Goal: Information Seeking & Learning: Find specific fact

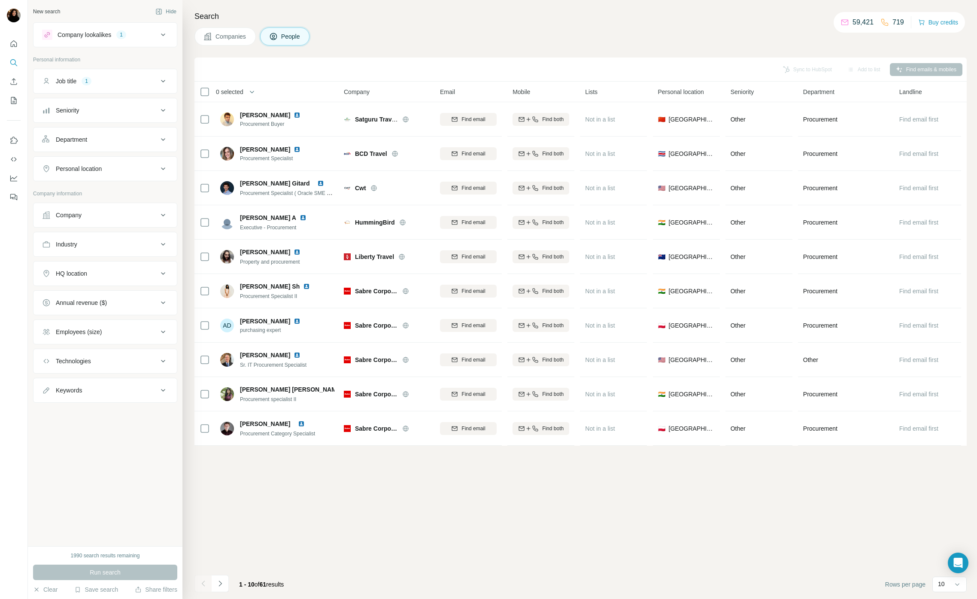
drag, startPoint x: 832, startPoint y: 83, endPoint x: 823, endPoint y: 88, distance: 9.4
click at [832, 84] on th "Department" at bounding box center [846, 92] width 96 height 21
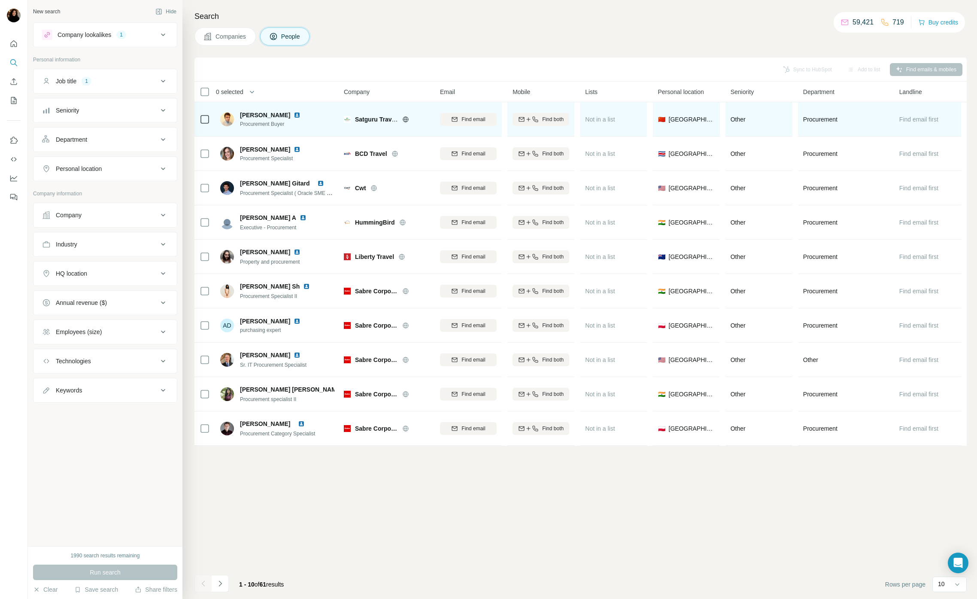
click at [294, 115] on img at bounding box center [297, 115] width 7 height 7
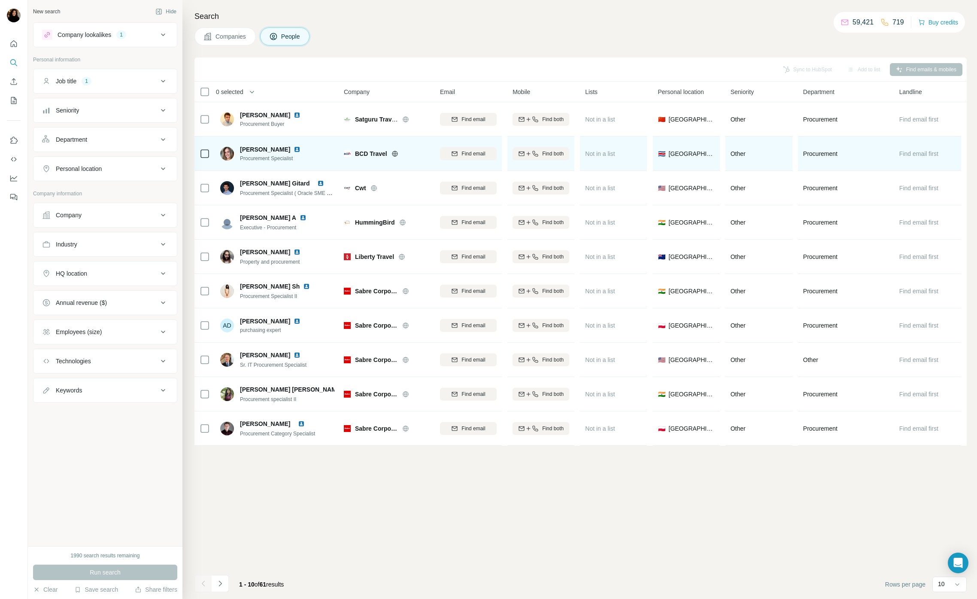
click at [301, 148] on img at bounding box center [297, 149] width 7 height 7
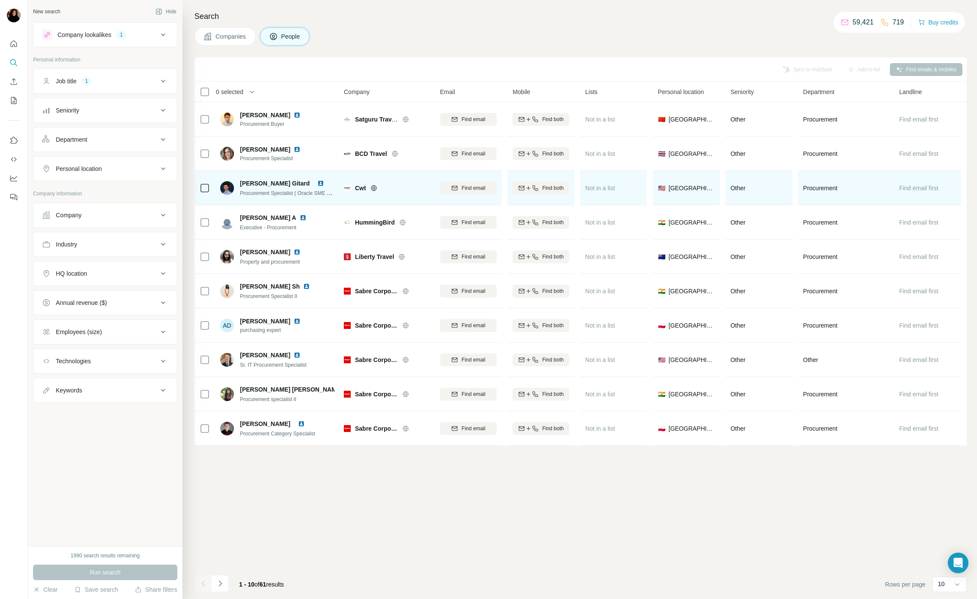
click at [322, 182] on img at bounding box center [320, 183] width 7 height 7
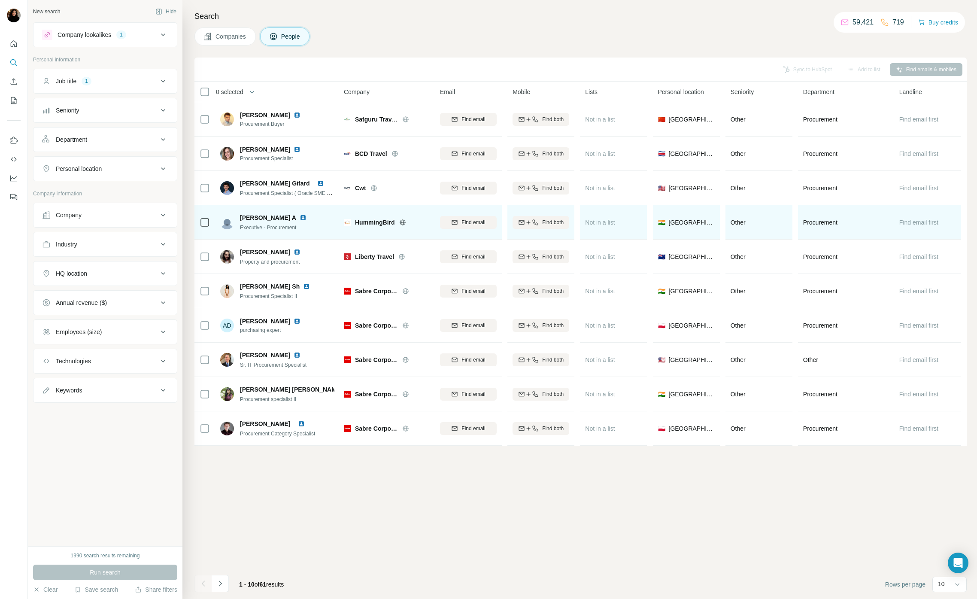
click at [300, 218] on img at bounding box center [303, 217] width 7 height 7
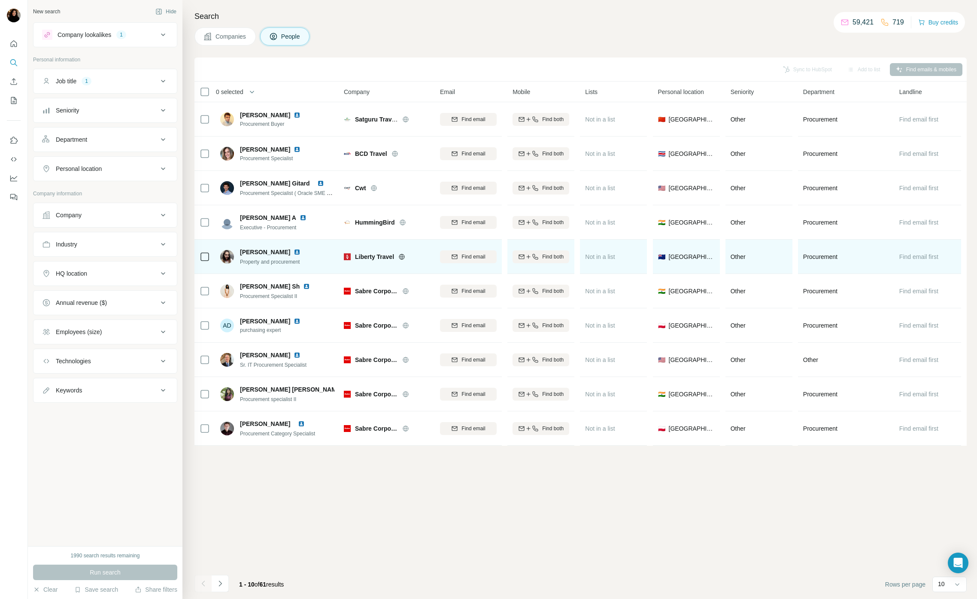
click at [301, 251] on img at bounding box center [297, 252] width 7 height 7
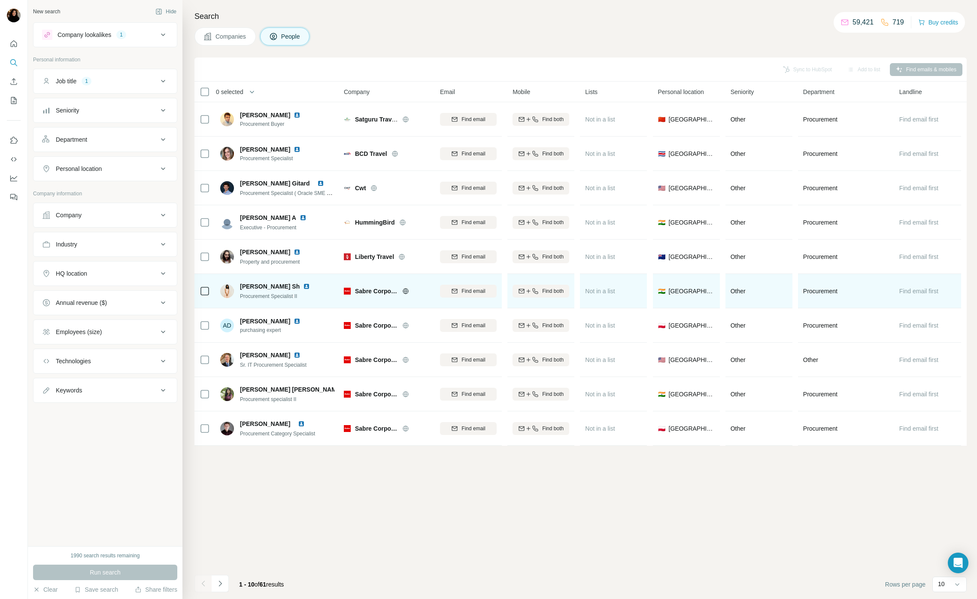
click at [303, 287] on img at bounding box center [306, 286] width 7 height 7
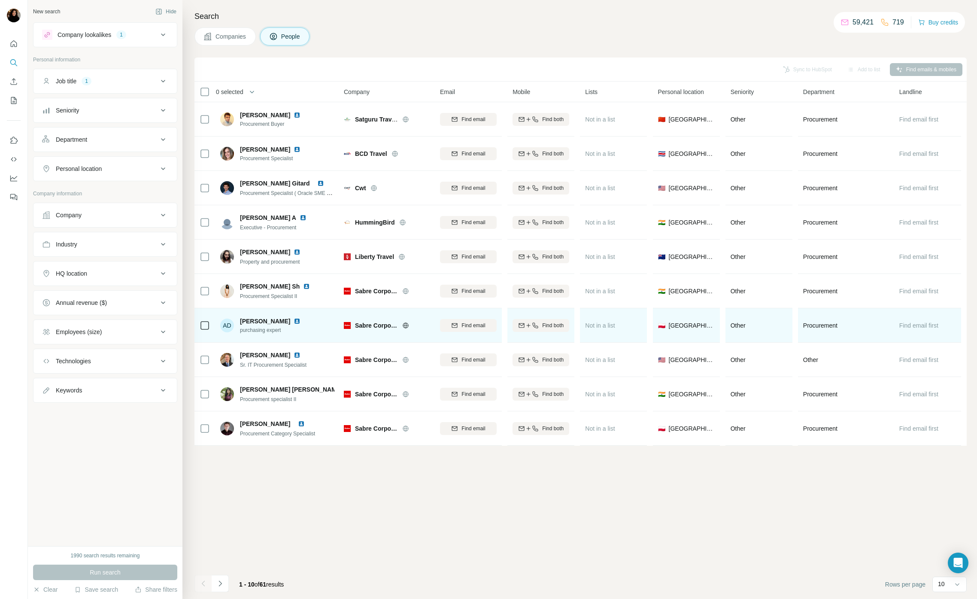
click at [301, 321] on img at bounding box center [297, 321] width 7 height 7
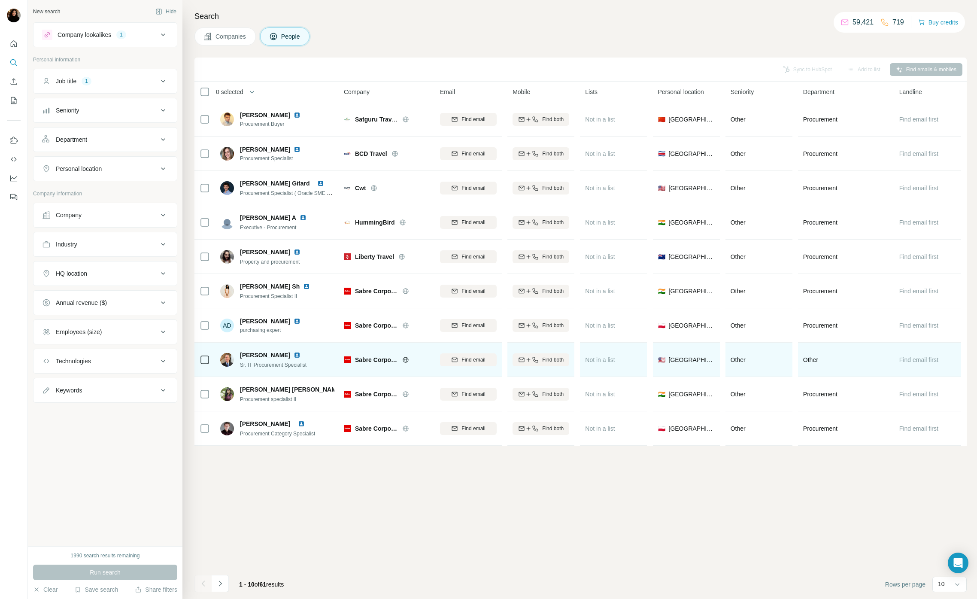
click at [299, 355] on img at bounding box center [297, 355] width 7 height 7
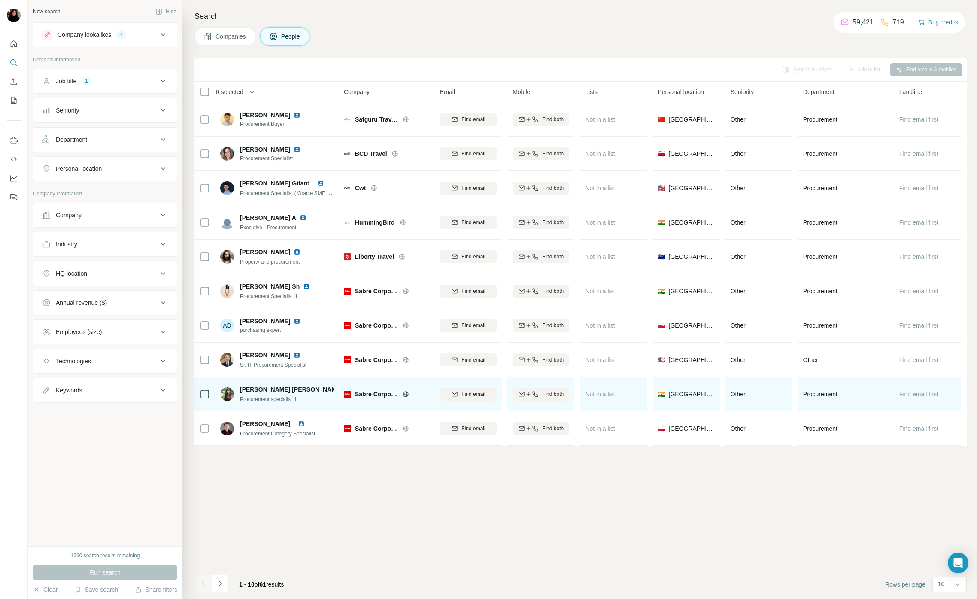
click at [346, 389] on img at bounding box center [349, 389] width 7 height 7
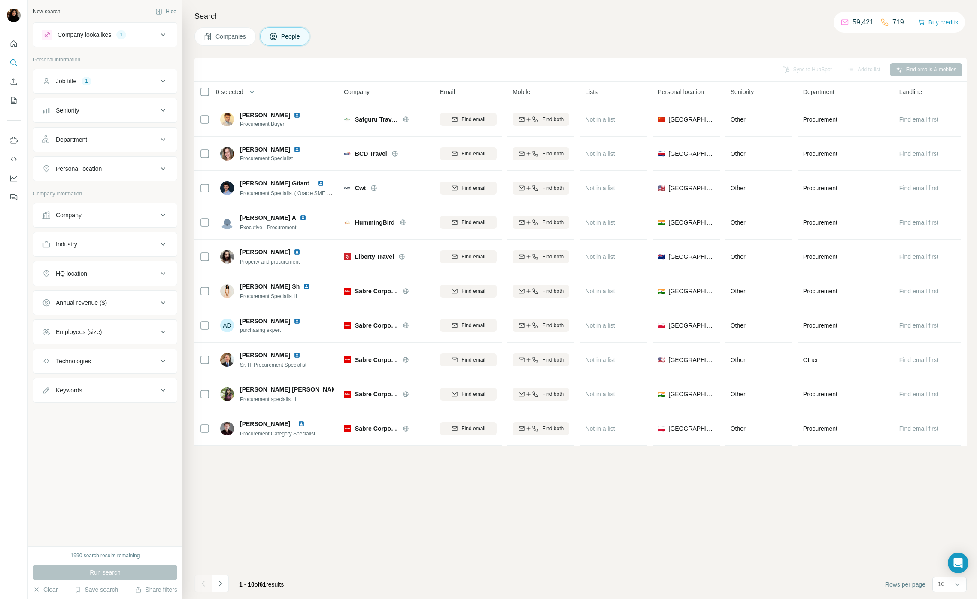
drag, startPoint x: 322, startPoint y: 423, endPoint x: 305, endPoint y: 461, distance: 41.7
click at [305, 423] on img at bounding box center [301, 423] width 7 height 7
drag, startPoint x: 222, startPoint y: 580, endPoint x: 155, endPoint y: 555, distance: 71.4
click at [222, 580] on icon "Navigate to next page" at bounding box center [220, 583] width 9 height 9
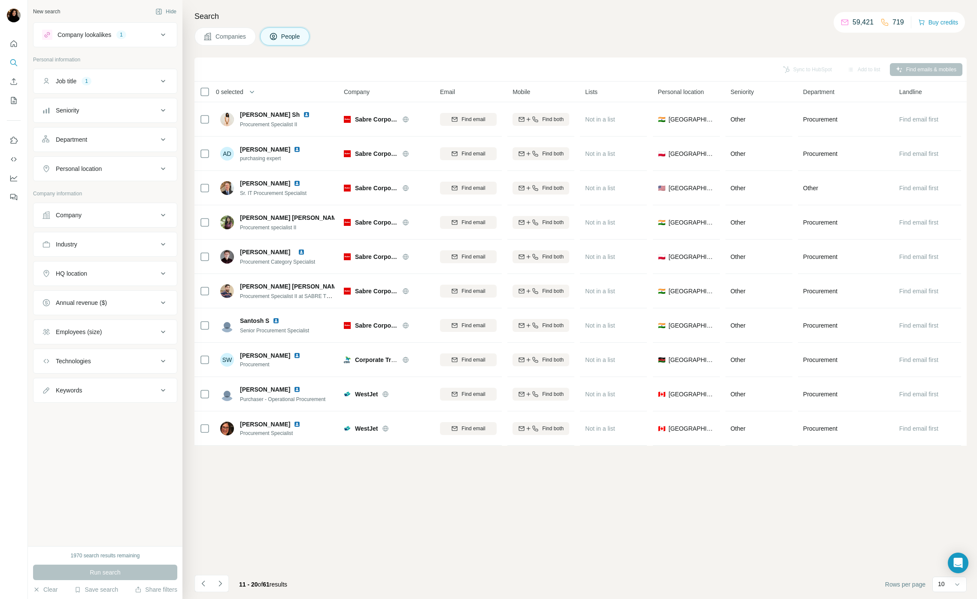
click at [592, 30] on div "Companies People" at bounding box center [580, 36] width 772 height 18
click at [221, 586] on icon "Navigate to next page" at bounding box center [220, 583] width 9 height 9
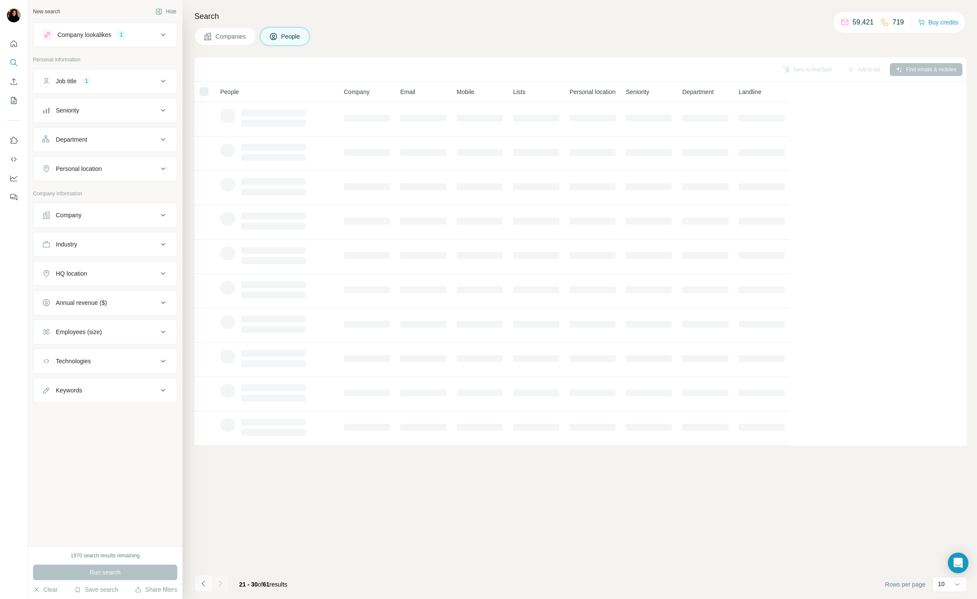
click at [199, 585] on icon "Navigate to previous page" at bounding box center [203, 583] width 9 height 9
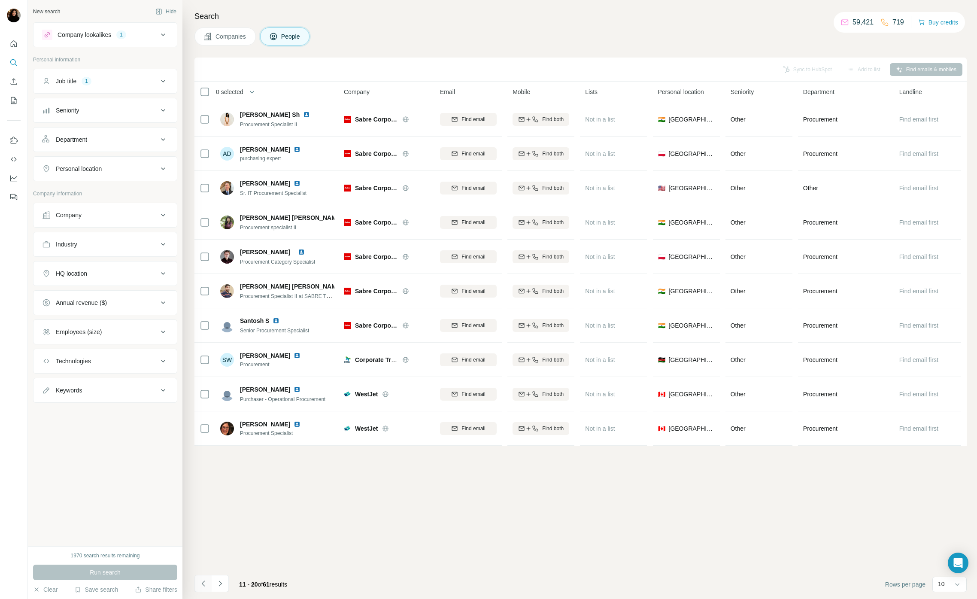
click at [200, 585] on icon "Navigate to previous page" at bounding box center [203, 583] width 9 height 9
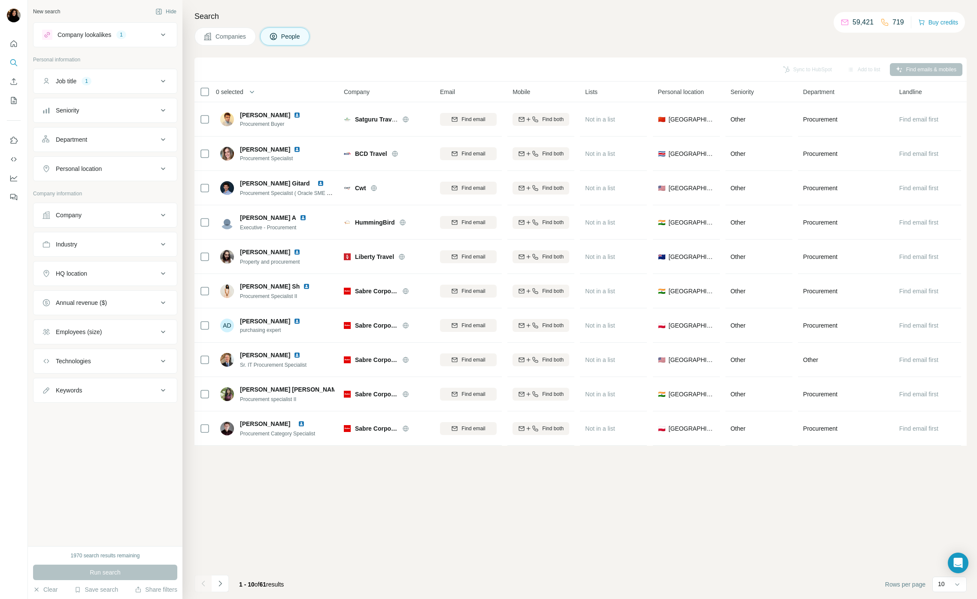
click at [129, 161] on button "Personal location" at bounding box center [104, 168] width 143 height 21
click at [110, 188] on input "text" at bounding box center [105, 189] width 126 height 15
type input "*****"
click at [162, 212] on div "🇪🇸 Spain" at bounding box center [105, 217] width 122 height 31
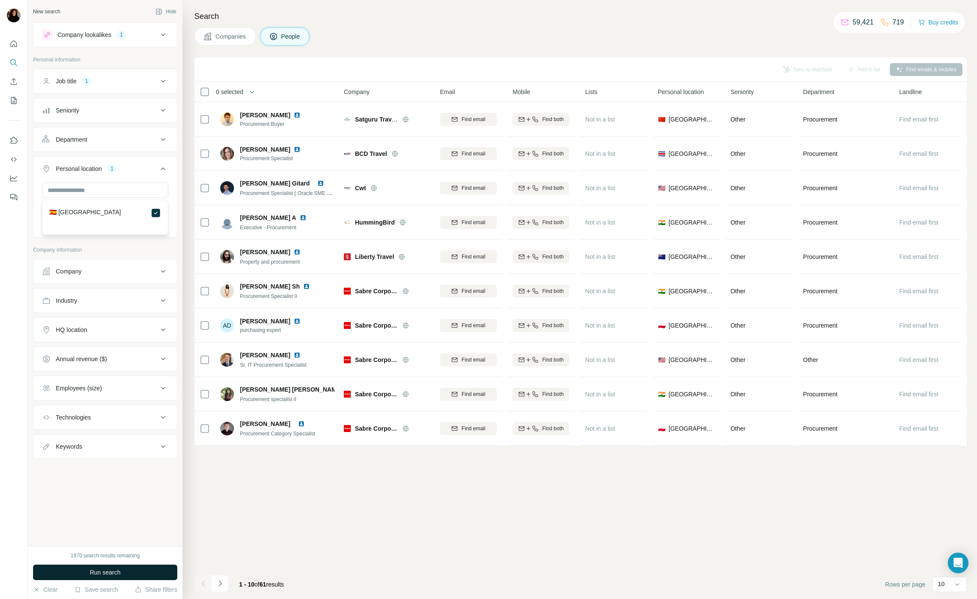
drag, startPoint x: 143, startPoint y: 528, endPoint x: 121, endPoint y: 568, distance: 45.1
click at [142, 529] on div "New search Hide Company lookalikes 1 Personal information Job title 1 Seniority…" at bounding box center [105, 273] width 155 height 546
click at [119, 571] on span "Run search" at bounding box center [105, 572] width 31 height 9
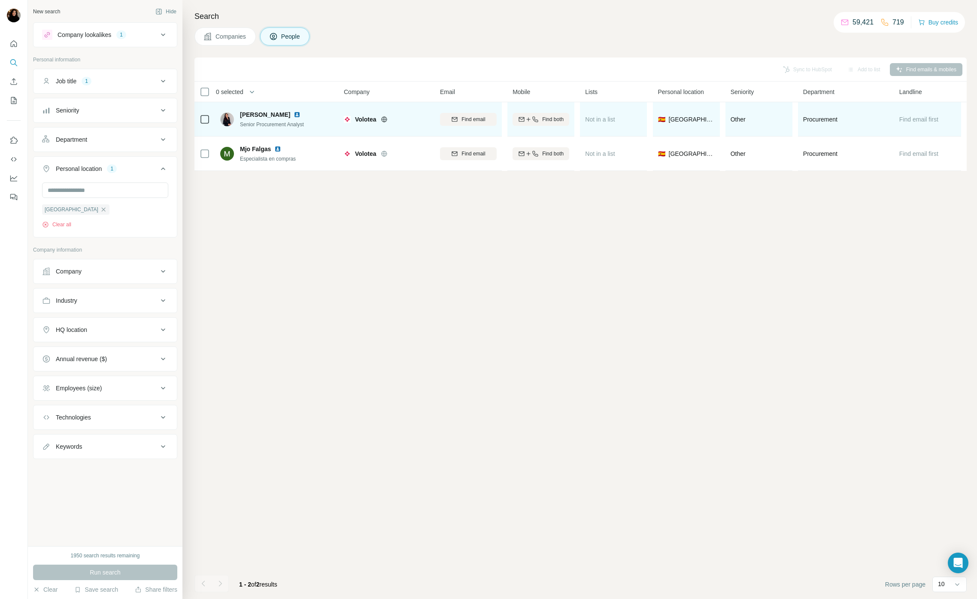
click at [294, 113] on img at bounding box center [297, 114] width 7 height 7
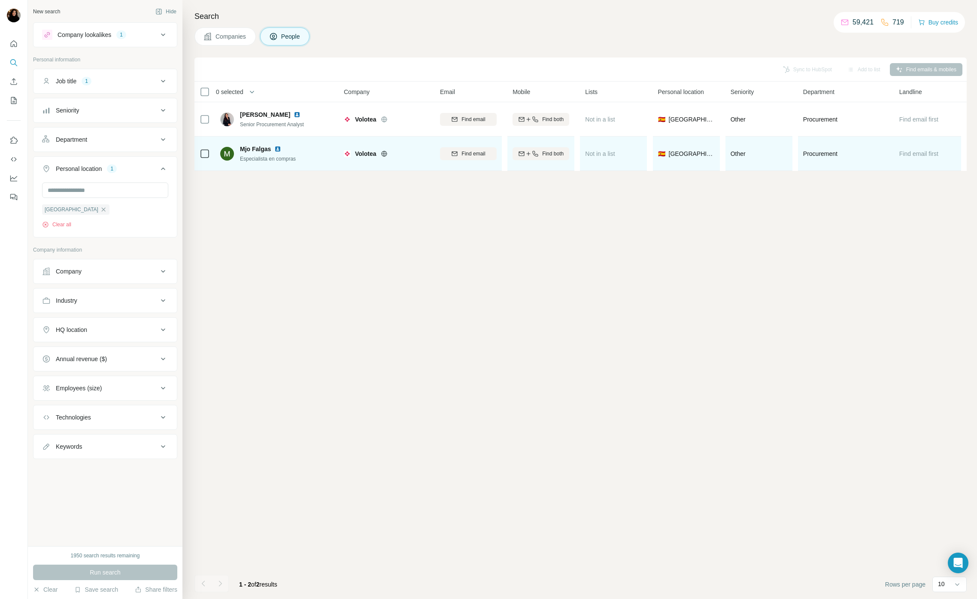
click at [277, 149] on img at bounding box center [277, 149] width 7 height 7
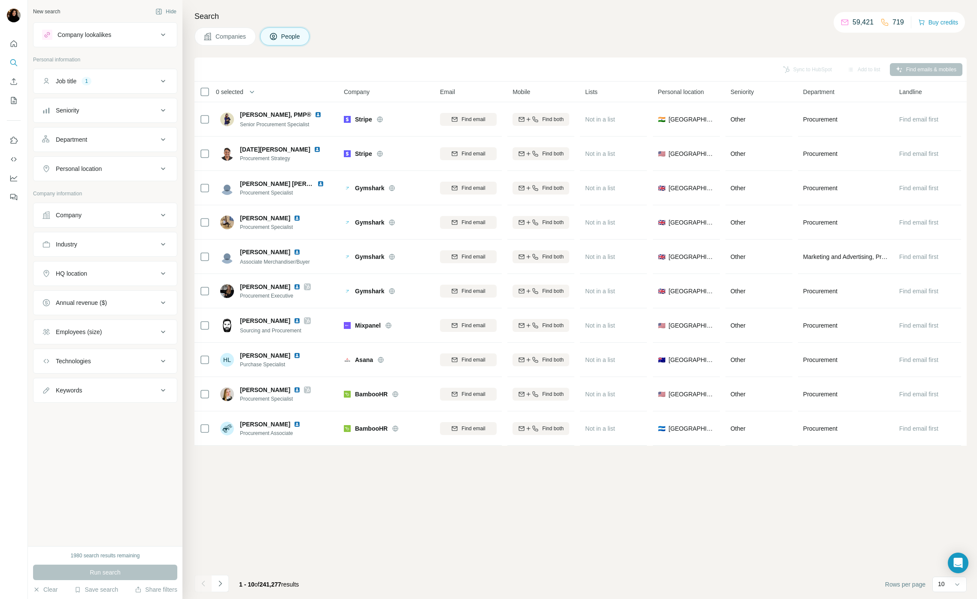
click at [134, 165] on div "Personal location" at bounding box center [100, 168] width 116 height 9
click at [105, 186] on input "text" at bounding box center [105, 189] width 126 height 15
type input "*****"
click at [82, 215] on div "🇪🇸 Spain" at bounding box center [105, 213] width 112 height 10
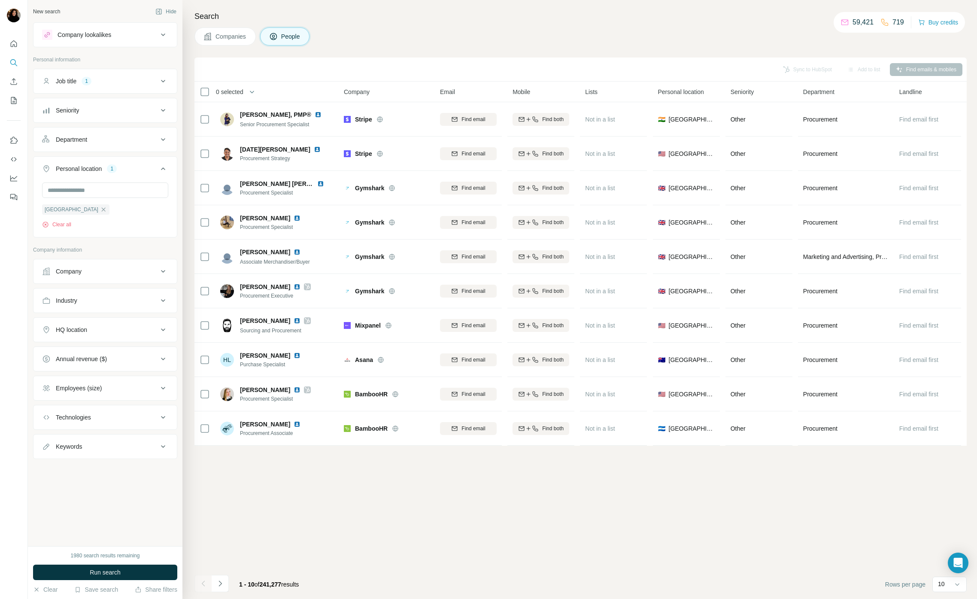
drag, startPoint x: 97, startPoint y: 505, endPoint x: 94, endPoint y: 543, distance: 38.3
click at [97, 506] on div "New search Hide Company lookalikes Personal information Job title 1 Seniority D…" at bounding box center [105, 273] width 155 height 546
click at [88, 569] on button "Run search" at bounding box center [105, 572] width 144 height 15
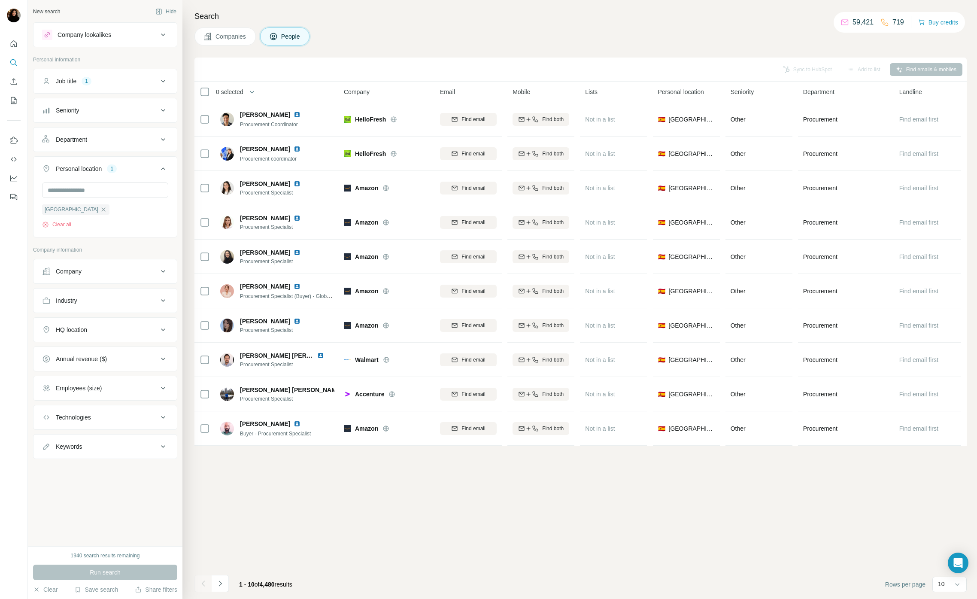
drag, startPoint x: 425, startPoint y: 54, endPoint x: 420, endPoint y: 94, distance: 40.3
click at [425, 54] on div "Search Companies People Sync to HubSpot Add to list Find emails & mobiles 0 sel…" at bounding box center [579, 299] width 795 height 599
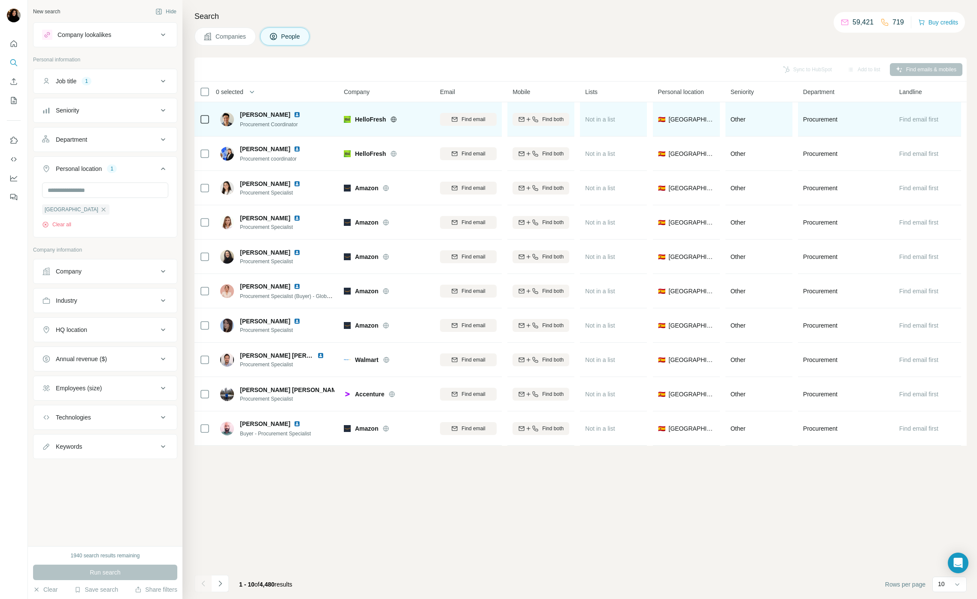
click at [294, 113] on img at bounding box center [297, 114] width 7 height 7
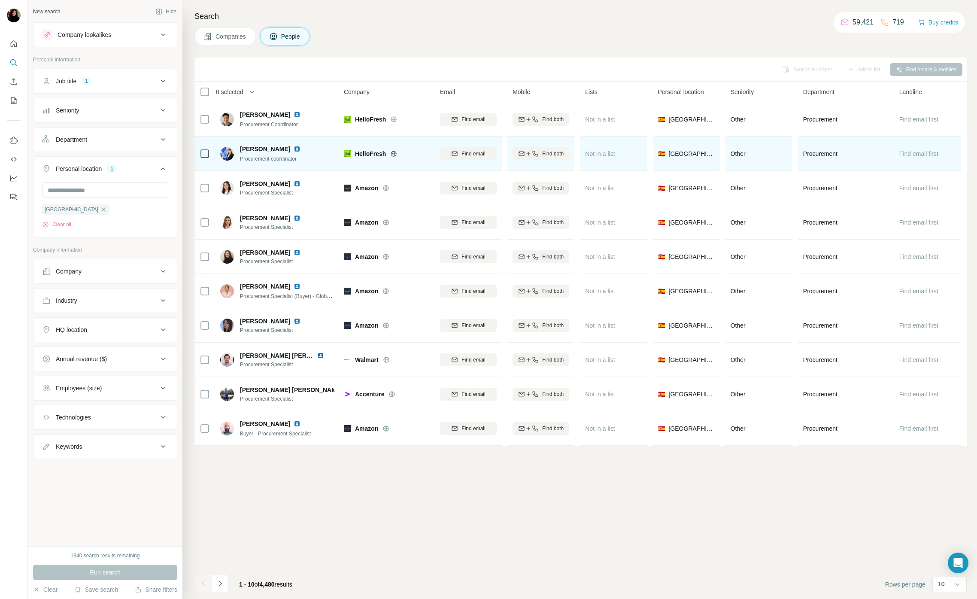
click at [301, 149] on img at bounding box center [297, 149] width 7 height 7
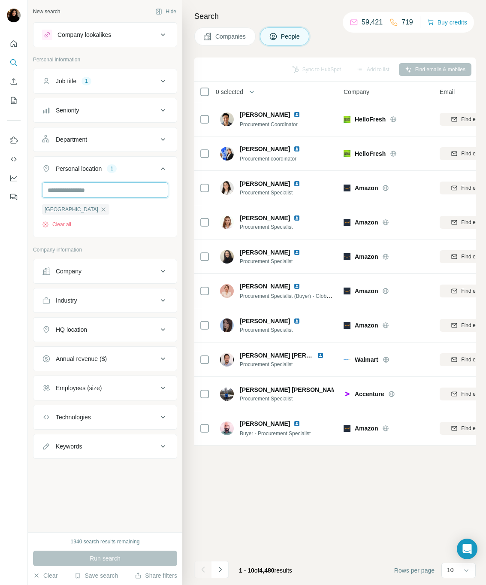
click at [97, 190] on input "text" at bounding box center [105, 189] width 126 height 15
type input "******"
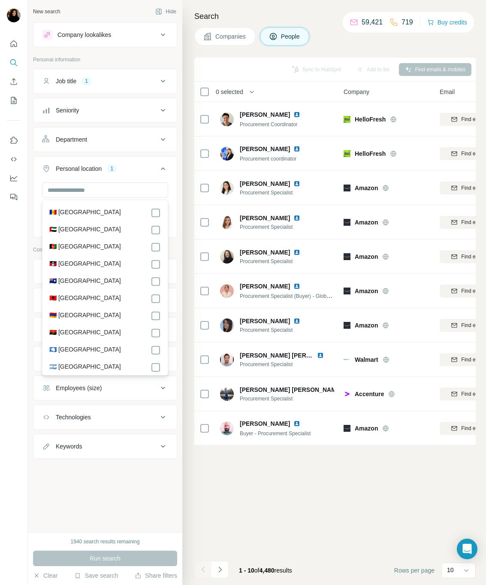
drag, startPoint x: 290, startPoint y: 485, endPoint x: 283, endPoint y: 480, distance: 8.9
click at [289, 485] on div "Sync to HubSpot Add to list Find emails & mobiles 0 selected People Company Ema…" at bounding box center [335, 322] width 282 height 528
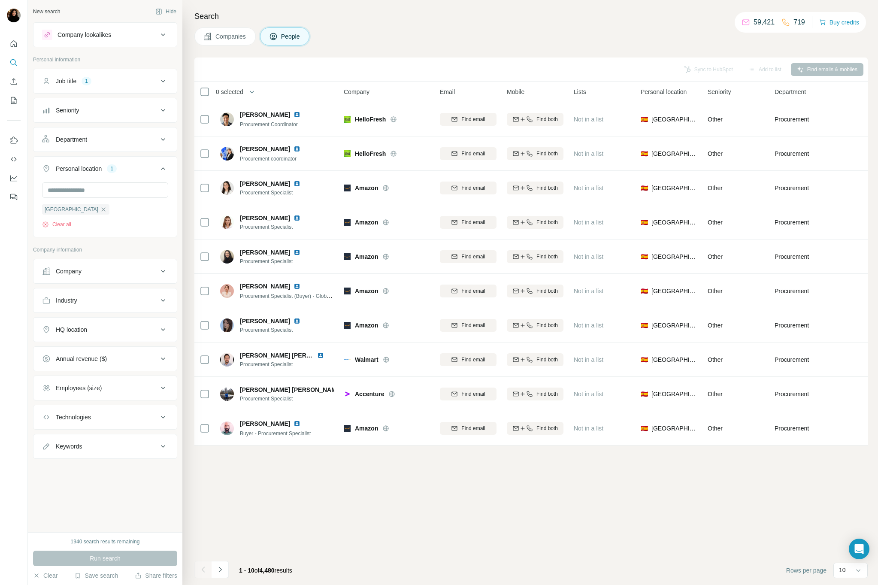
click at [498, 47] on div "Search Companies People Sync to HubSpot Add to list Find emails & mobiles 0 sel…" at bounding box center [530, 292] width 696 height 585
click at [218, 568] on icon "Navigate to next page" at bounding box center [220, 569] width 9 height 9
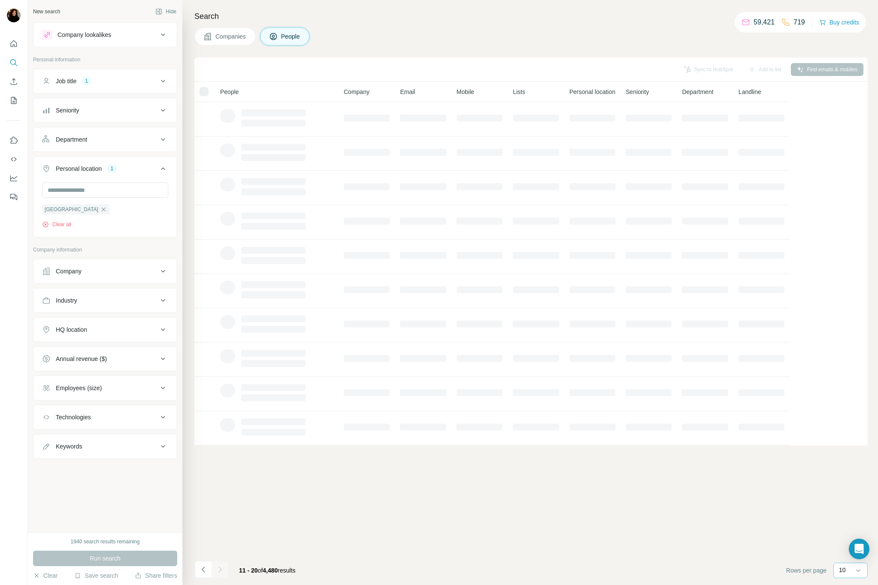
click at [843, 568] on p "10" at bounding box center [842, 570] width 7 height 9
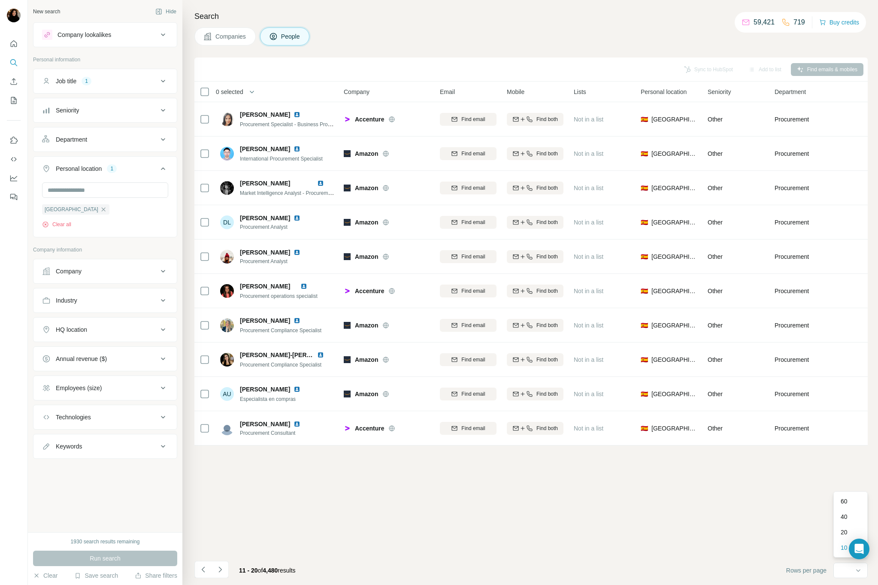
click at [844, 499] on p "60" at bounding box center [844, 501] width 7 height 9
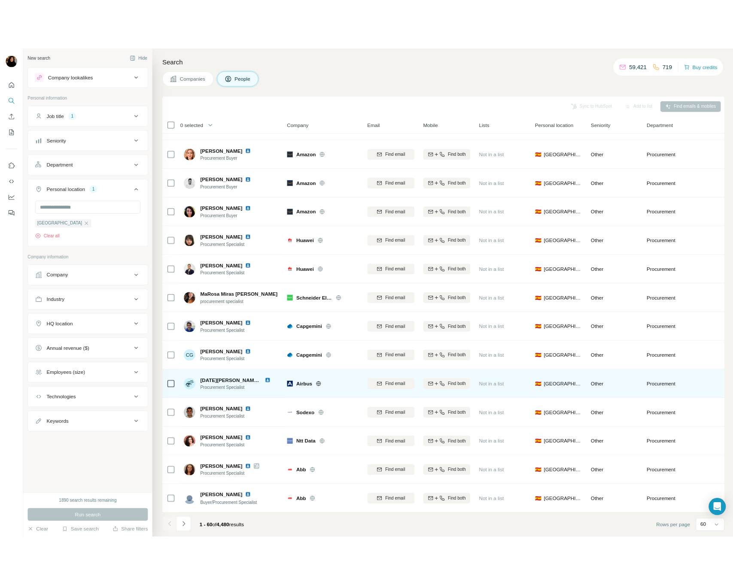
scroll to position [1041, 0]
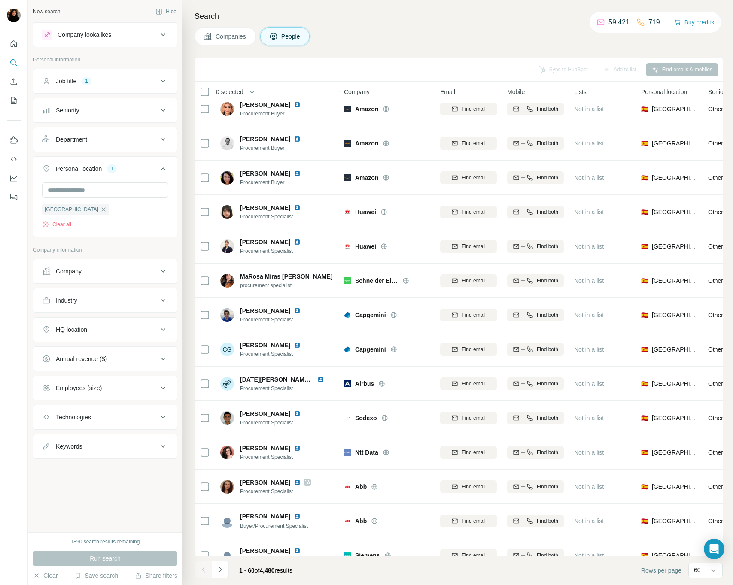
drag, startPoint x: 417, startPoint y: 23, endPoint x: 376, endPoint y: 79, distance: 70.0
click at [416, 24] on div "Search Companies People Sync to HubSpot Add to list Find emails & mobiles 0 sel…" at bounding box center [457, 292] width 550 height 585
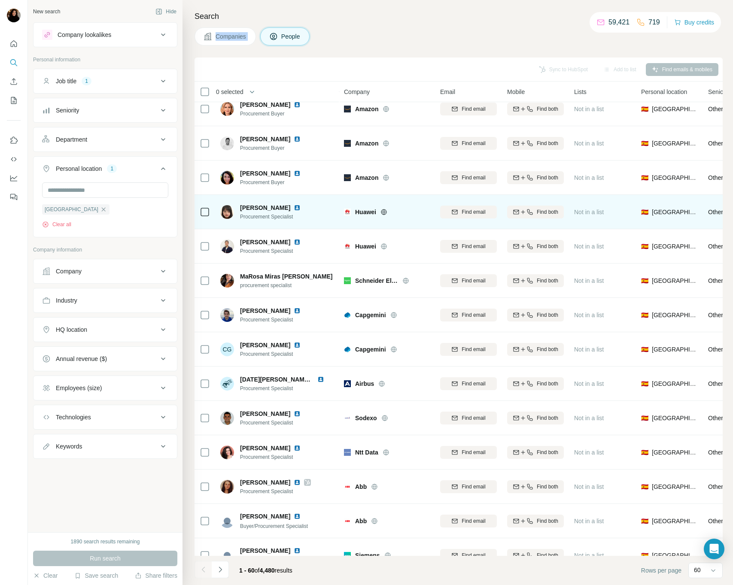
click at [294, 209] on img at bounding box center [297, 207] width 7 height 7
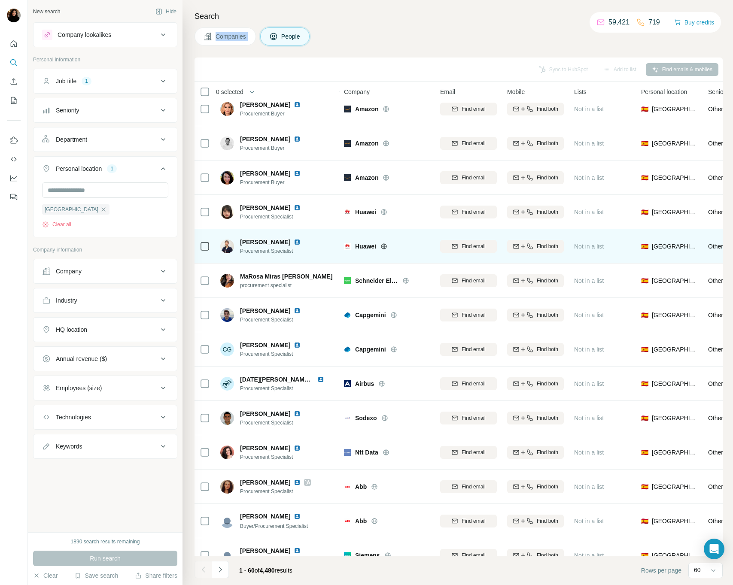
click at [301, 243] on img at bounding box center [297, 242] width 7 height 7
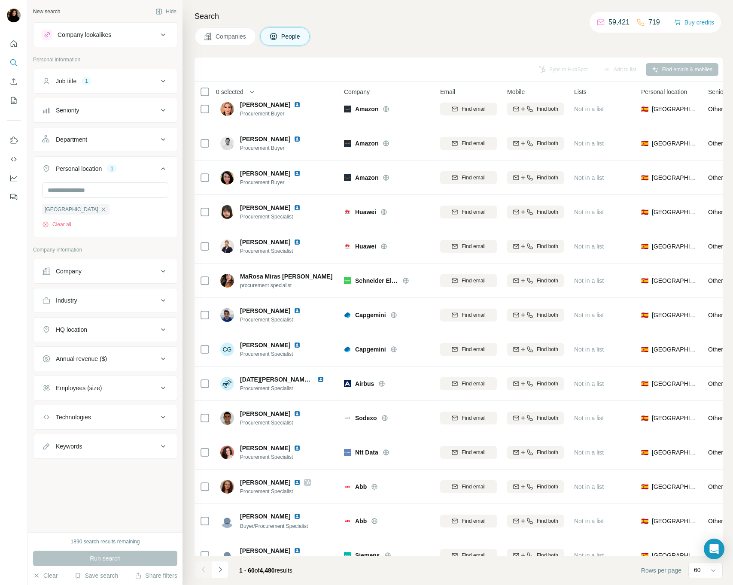
click at [373, 94] on div "Company" at bounding box center [387, 92] width 86 height 10
click at [355, 93] on span "Company" at bounding box center [357, 92] width 26 height 9
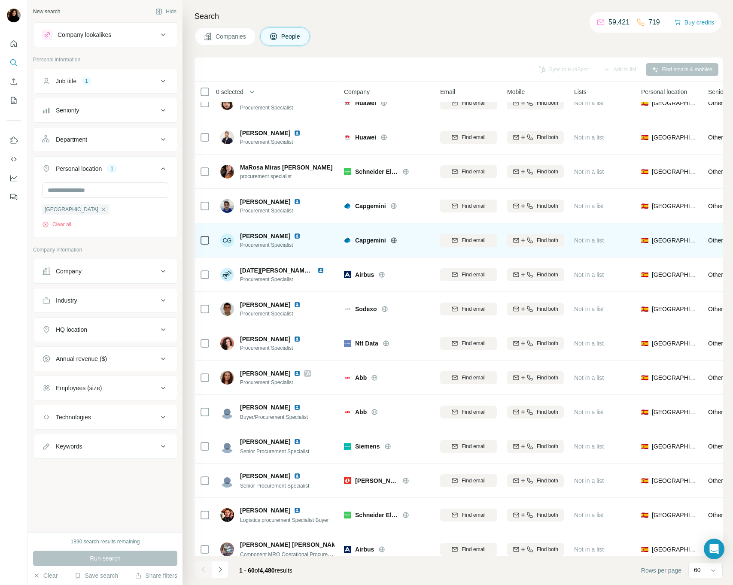
scroll to position [1153, 0]
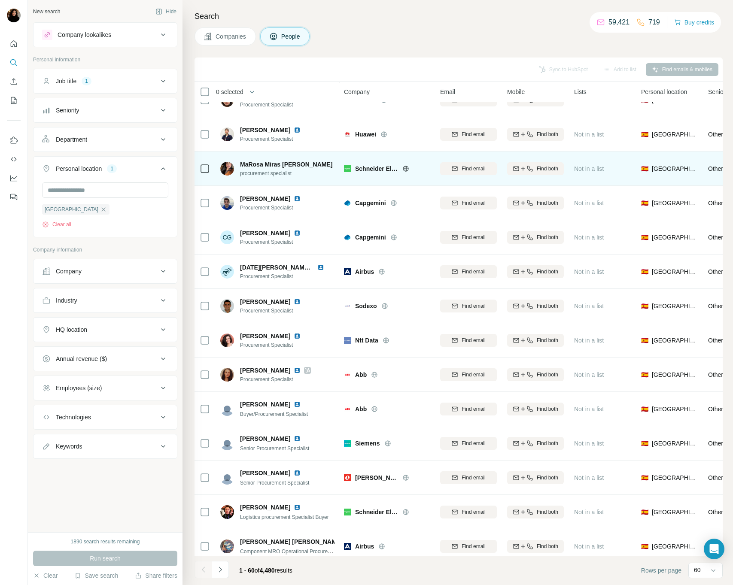
click at [370, 168] on span "Schneider Electric" at bounding box center [376, 168] width 43 height 9
copy span "Schneider"
click at [336, 164] on img at bounding box center [339, 164] width 7 height 7
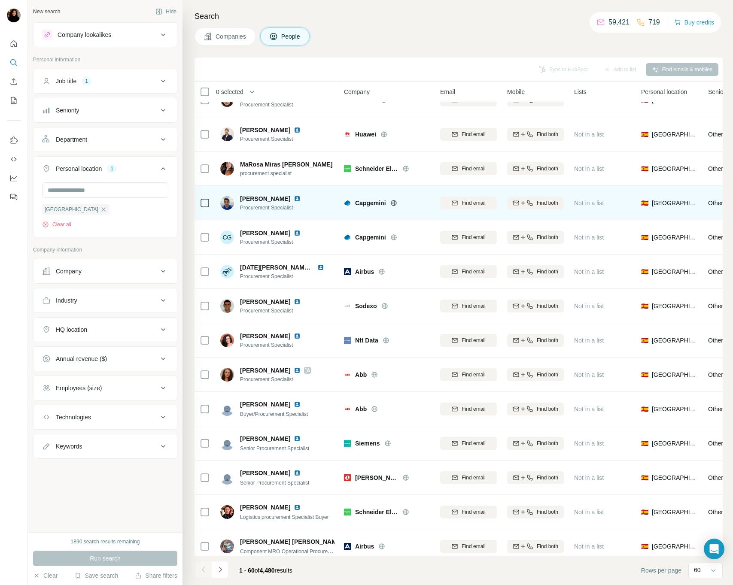
click at [377, 203] on span "Capgemini" at bounding box center [370, 203] width 31 height 9
copy span "Capgemini"
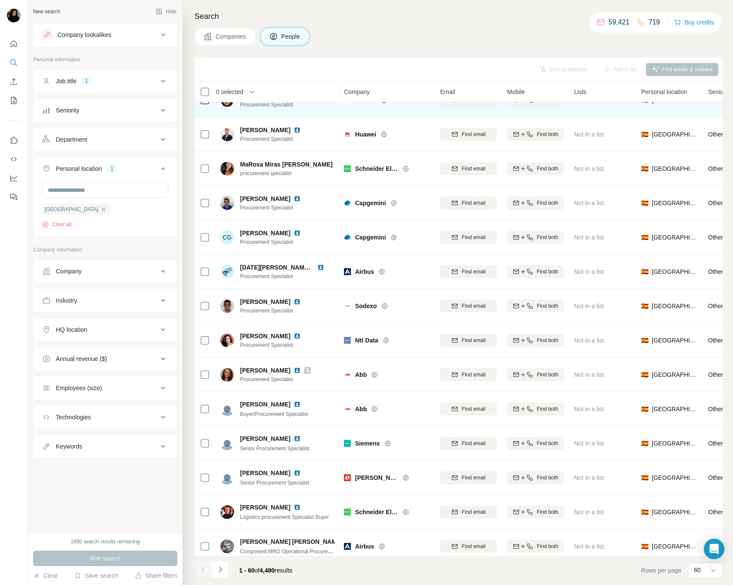
drag, startPoint x: 440, startPoint y: 54, endPoint x: 428, endPoint y: 107, distance: 54.9
click at [440, 54] on div "Search Companies People Sync to HubSpot Add to list Find emails & mobiles 0 sel…" at bounding box center [457, 292] width 550 height 585
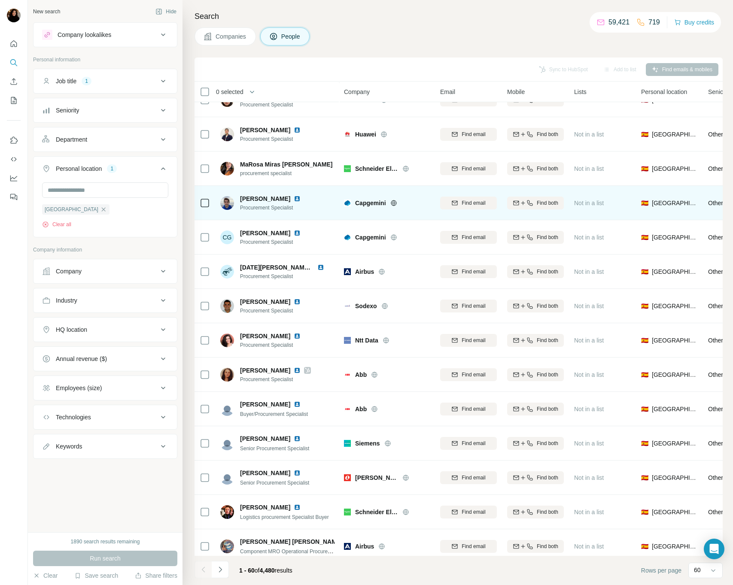
click at [301, 199] on img at bounding box center [297, 198] width 7 height 7
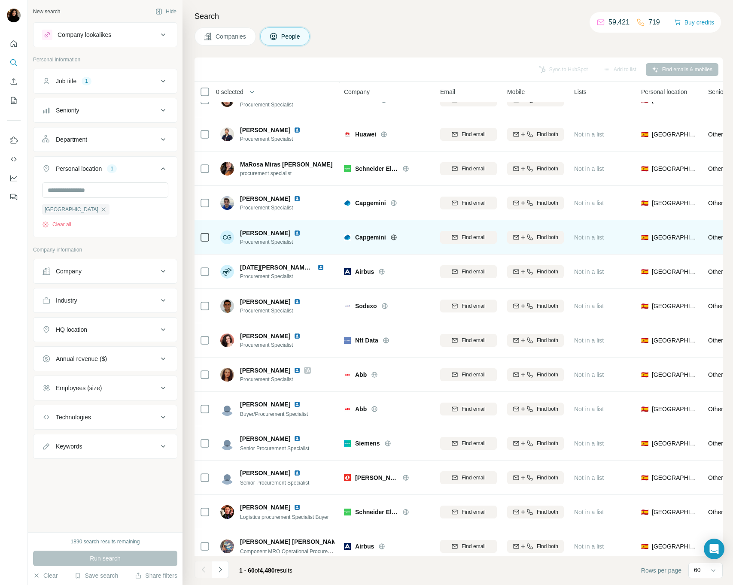
click at [294, 233] on img at bounding box center [297, 233] width 7 height 7
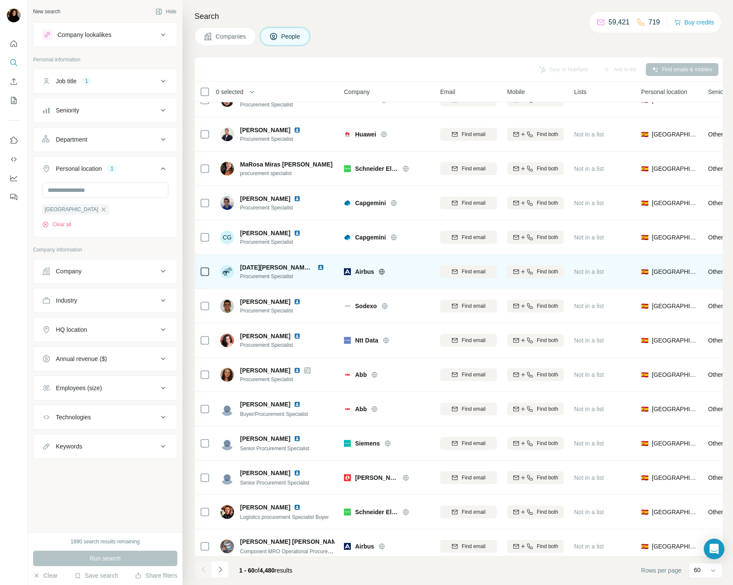
click at [317, 269] on img at bounding box center [320, 267] width 7 height 7
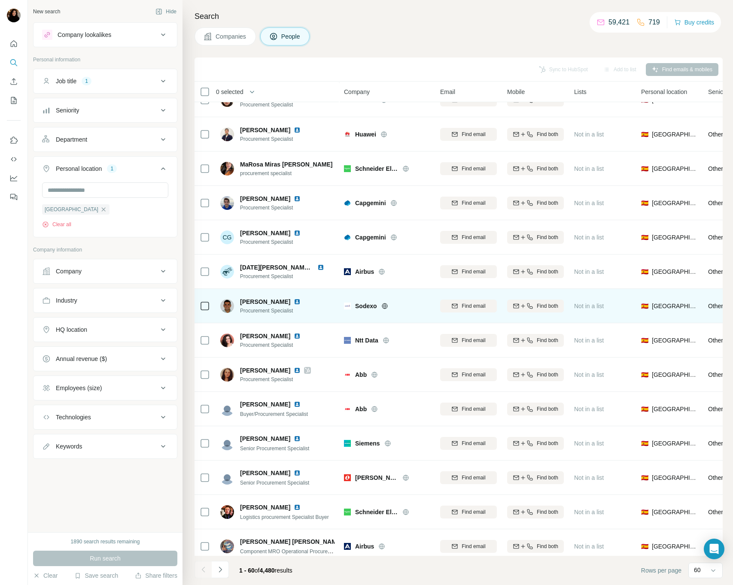
click at [374, 302] on span "Sodexo" at bounding box center [366, 306] width 22 height 9
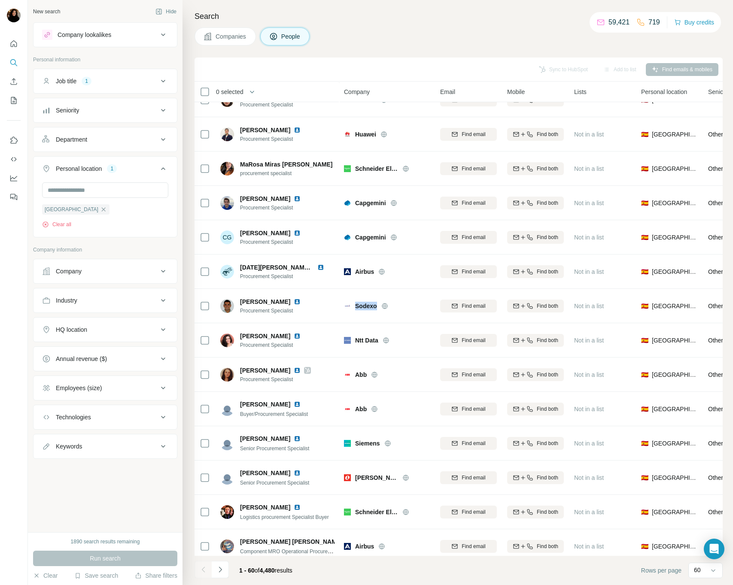
copy span "Sodexo"
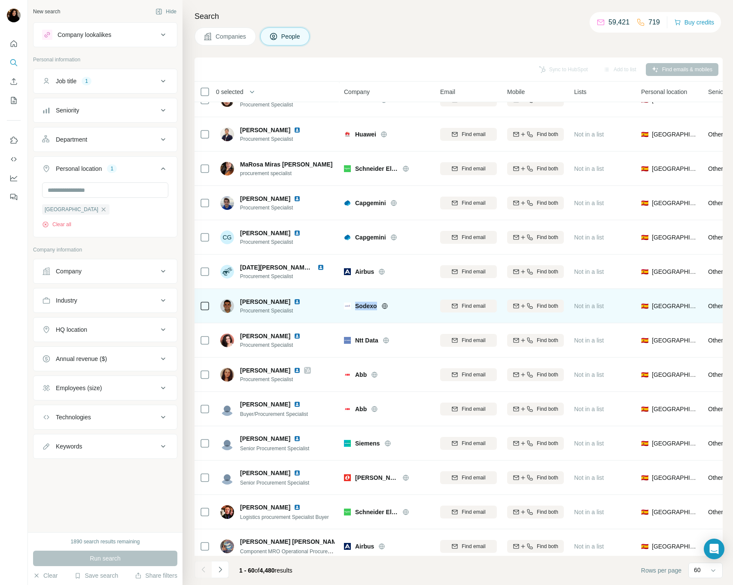
click at [301, 301] on img at bounding box center [297, 301] width 7 height 7
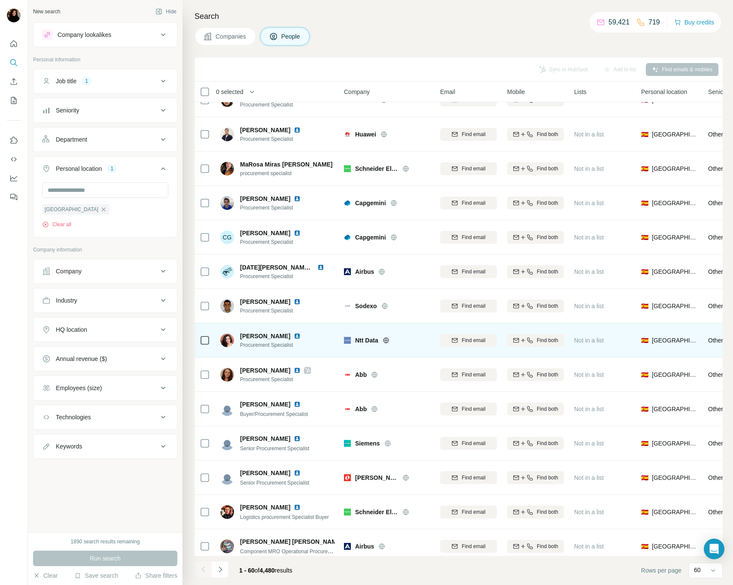
click at [370, 339] on span "Ntt Data" at bounding box center [366, 340] width 23 height 9
click at [361, 339] on span "Ntt Data" at bounding box center [366, 340] width 23 height 9
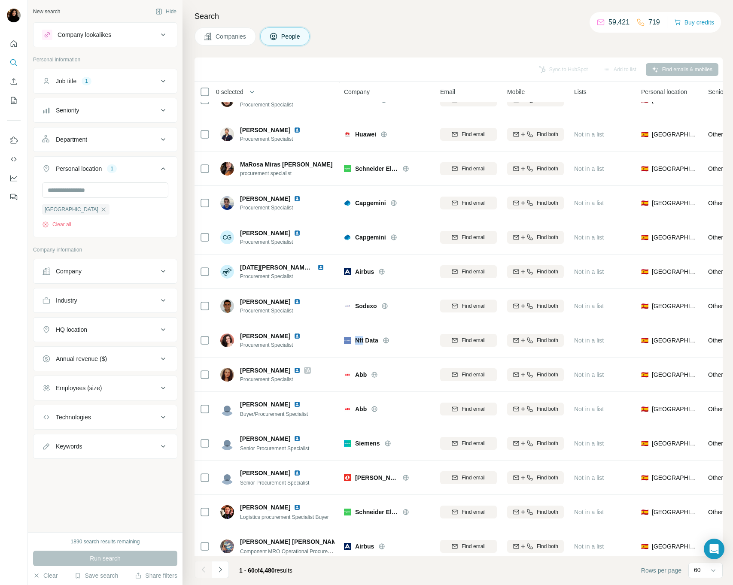
copy span "Ntt"
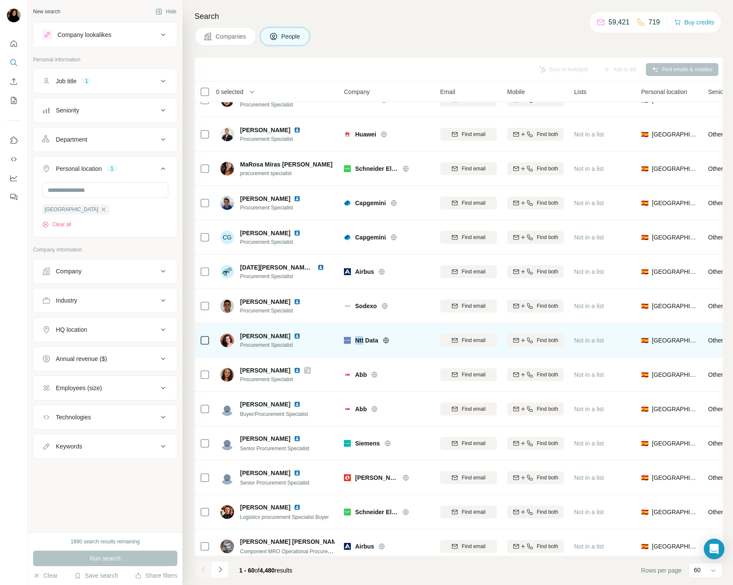
click at [301, 337] on img at bounding box center [297, 336] width 7 height 7
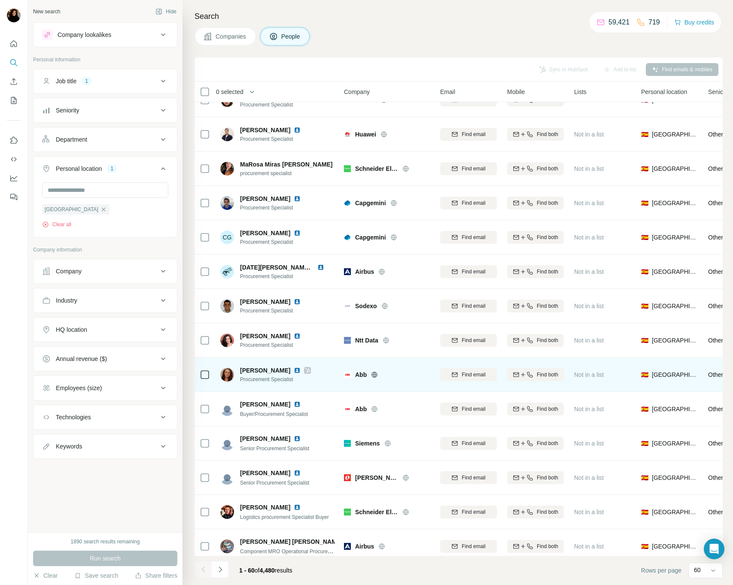
click at [364, 376] on span "Abb" at bounding box center [361, 374] width 12 height 9
copy span "Abb"
click at [301, 371] on img at bounding box center [297, 370] width 7 height 7
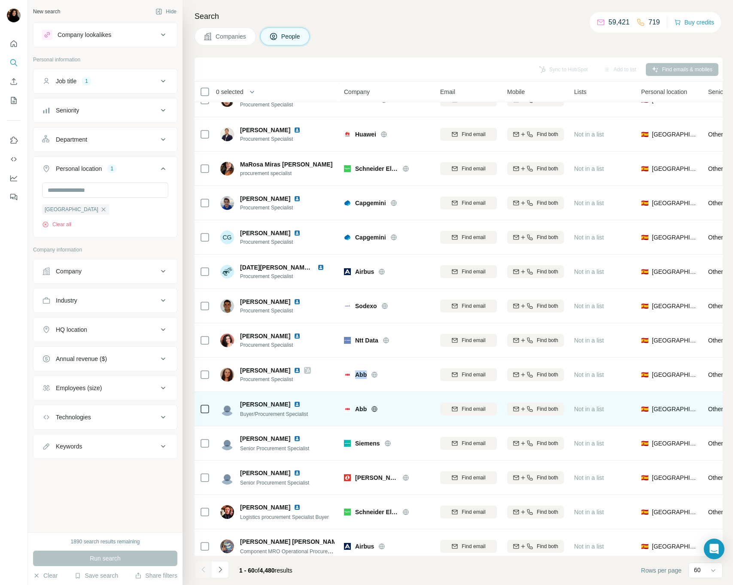
click at [294, 404] on img at bounding box center [297, 404] width 7 height 7
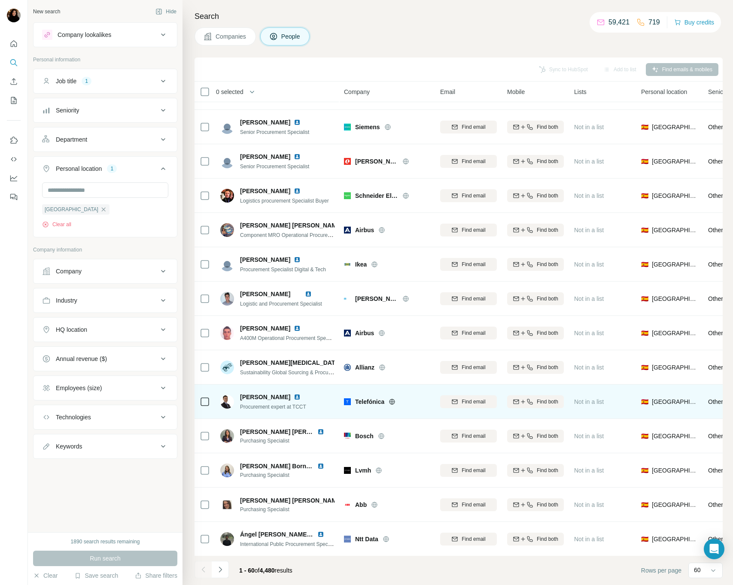
scroll to position [1470, 0]
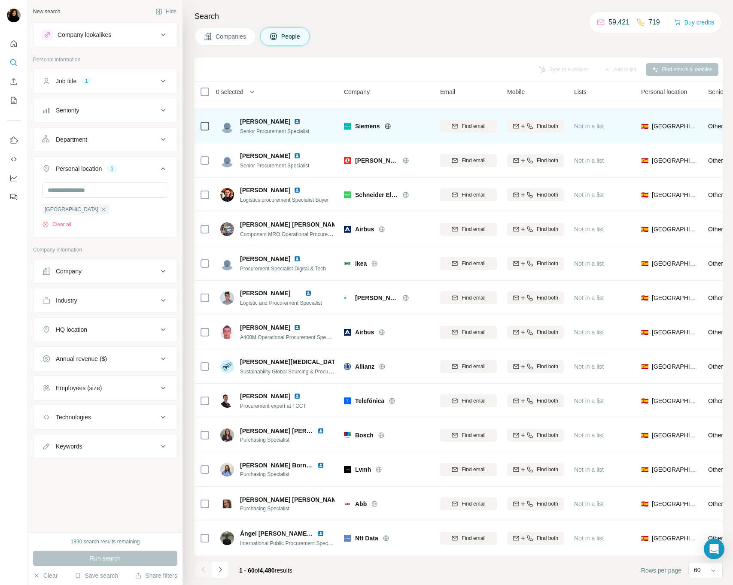
click at [367, 122] on span "Siemens" at bounding box center [367, 126] width 25 height 9
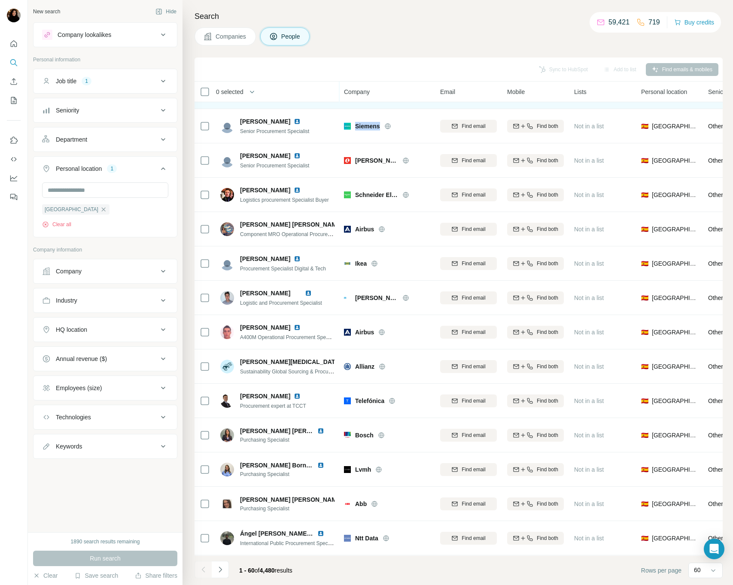
copy span "Siemens"
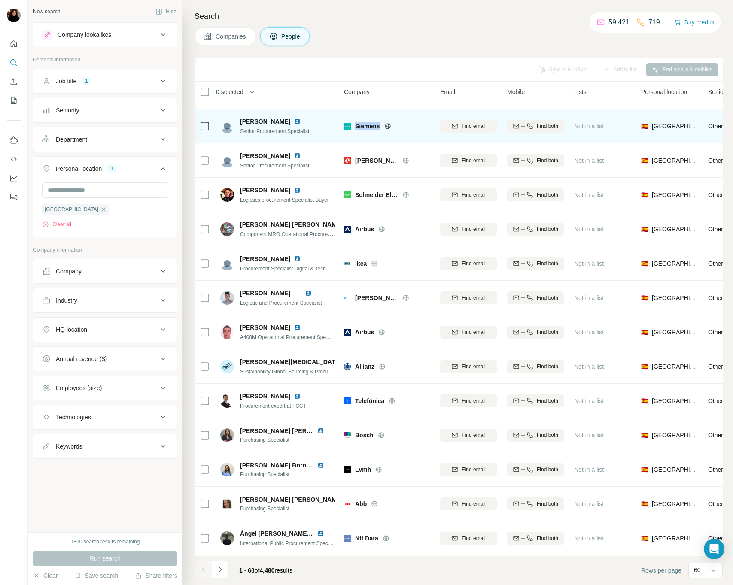
click at [301, 120] on img at bounding box center [297, 121] width 7 height 7
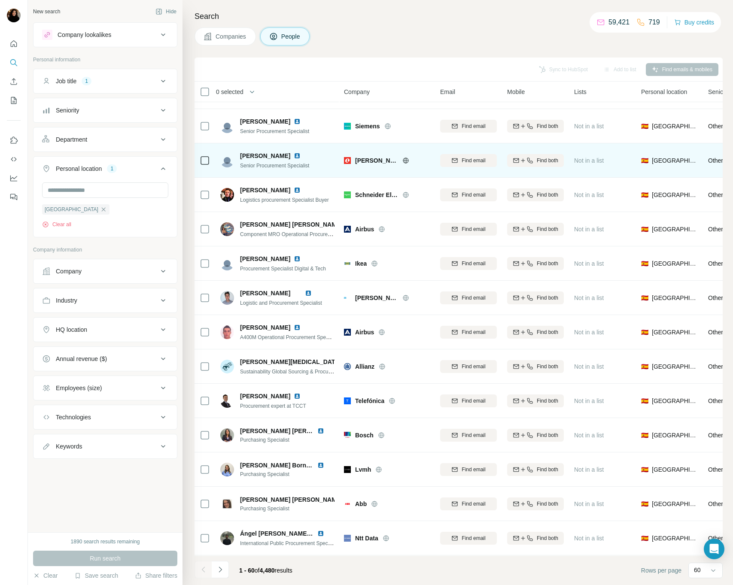
click at [358, 159] on span "Lear Corporation" at bounding box center [376, 160] width 43 height 9
copy span "Lear"
click at [294, 157] on img at bounding box center [297, 155] width 7 height 7
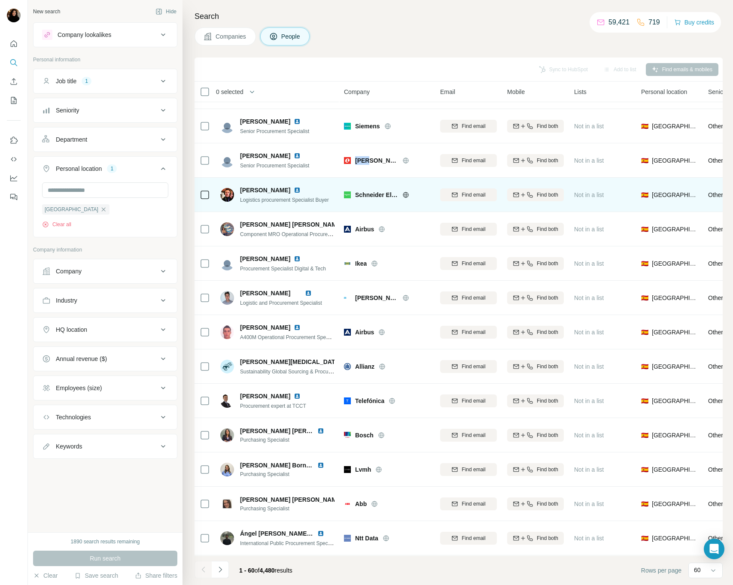
click at [294, 191] on img at bounding box center [297, 190] width 7 height 7
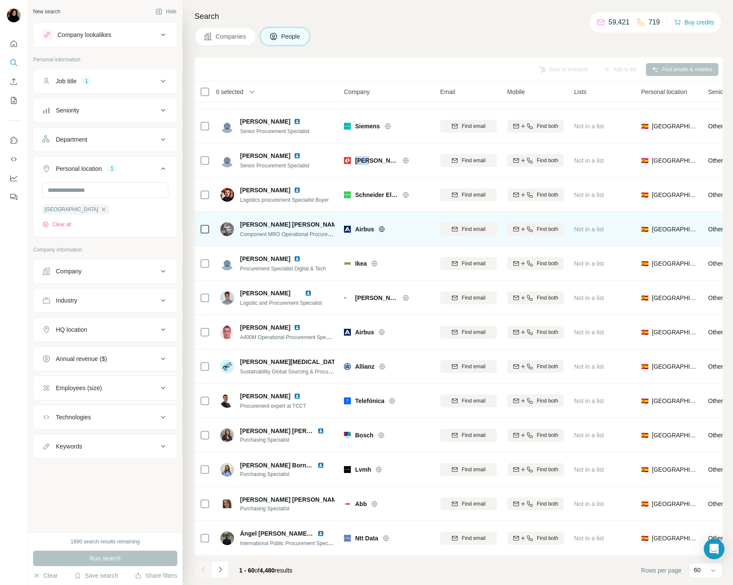
click at [346, 224] on img at bounding box center [349, 224] width 7 height 7
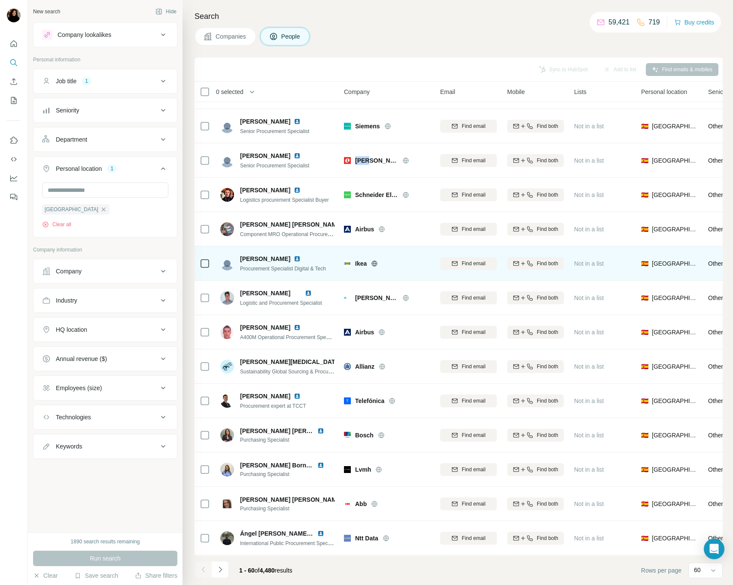
click at [294, 258] on img at bounding box center [297, 258] width 7 height 7
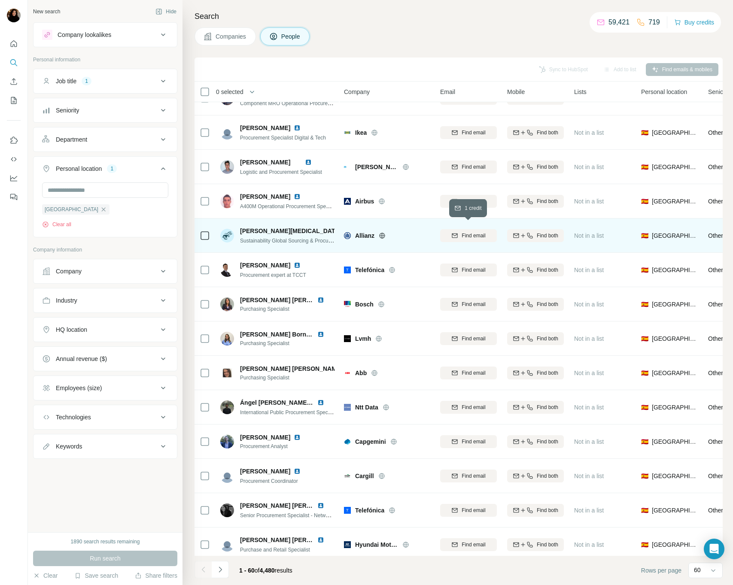
scroll to position [1607, 0]
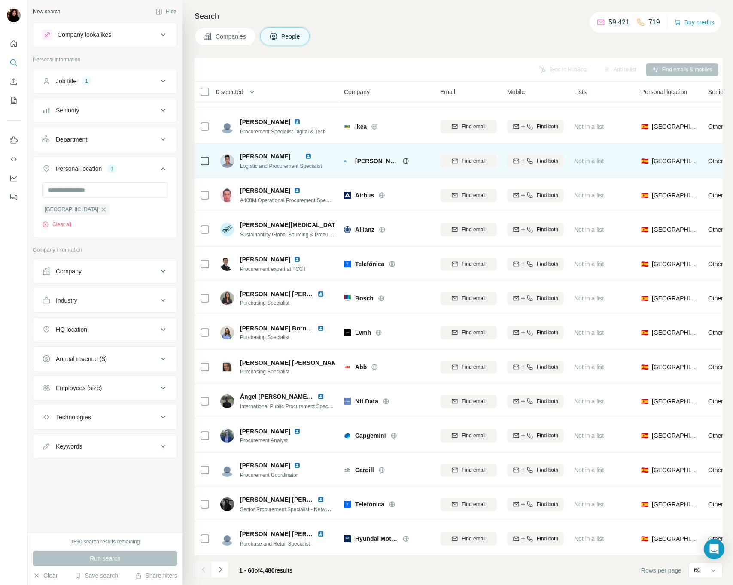
click at [366, 161] on span "Abbott" at bounding box center [376, 161] width 43 height 9
click at [364, 161] on span "Abbott" at bounding box center [376, 161] width 43 height 9
click at [366, 161] on span "Abbott" at bounding box center [376, 161] width 43 height 9
drag, startPoint x: 366, startPoint y: 161, endPoint x: 358, endPoint y: 160, distance: 7.3
click at [365, 161] on span "Abbott" at bounding box center [376, 161] width 43 height 9
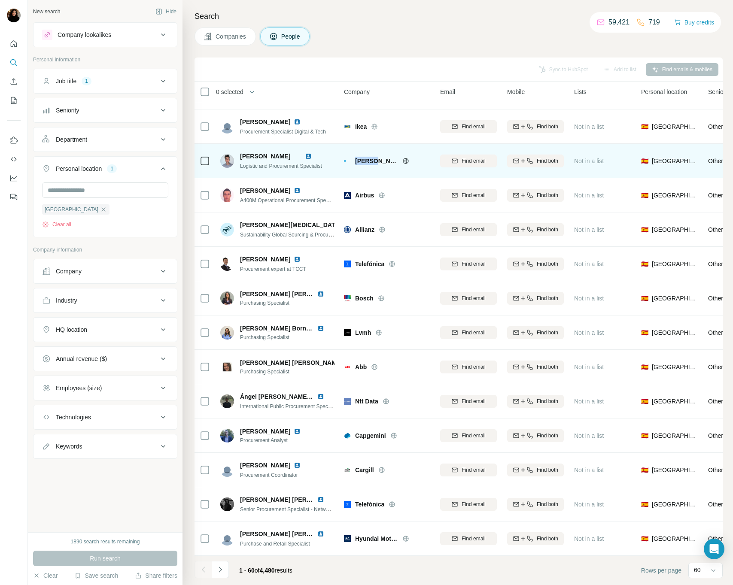
copy span "Abbott"
click at [312, 155] on img at bounding box center [308, 156] width 7 height 7
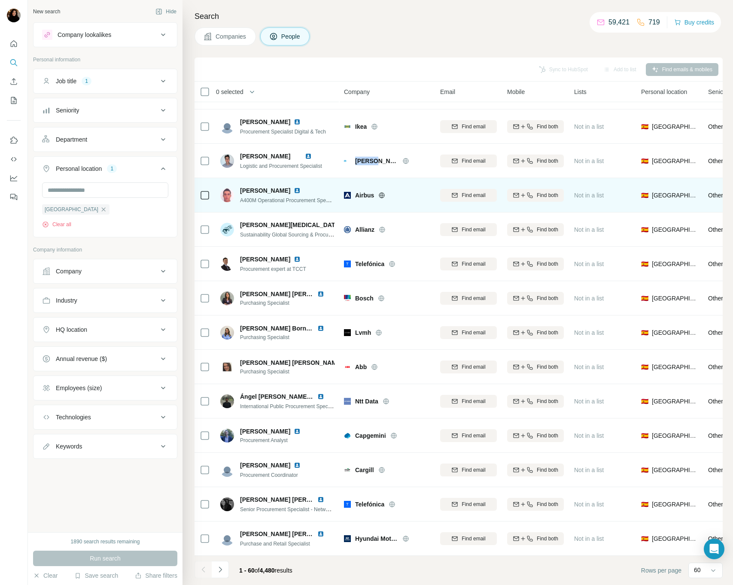
click at [294, 190] on img at bounding box center [297, 190] width 7 height 7
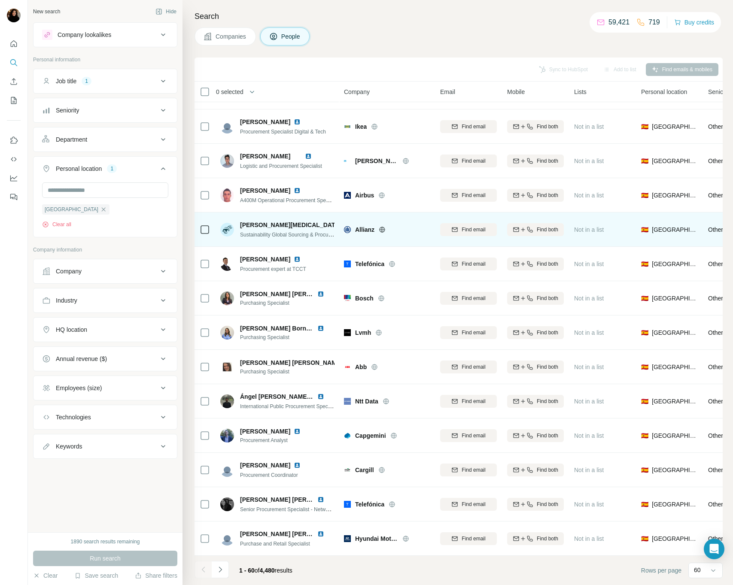
click at [364, 227] on span "Allianz" at bounding box center [364, 229] width 19 height 9
copy span "Allianz"
click at [344, 222] on img at bounding box center [347, 225] width 7 height 7
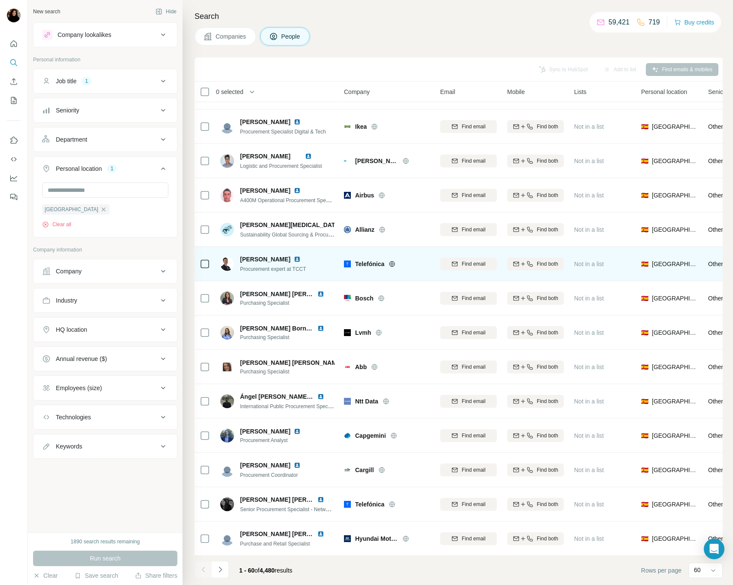
click at [374, 265] on span "Telefónica" at bounding box center [369, 264] width 29 height 9
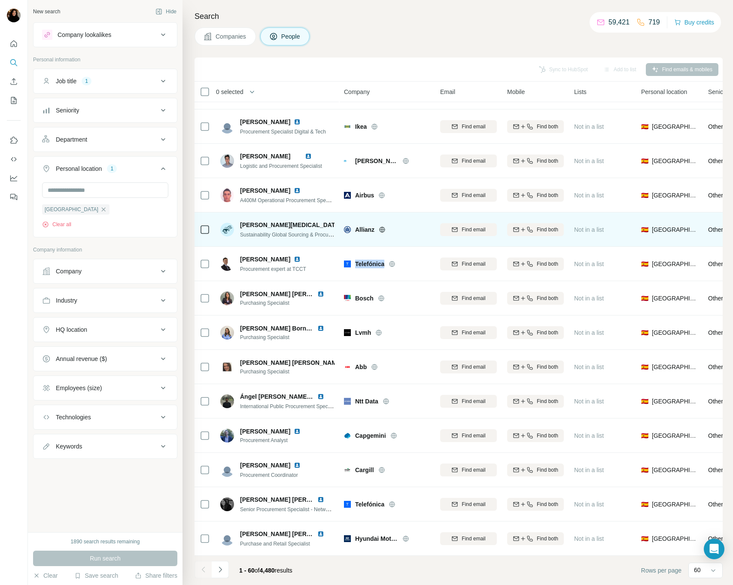
copy span "Telefónica"
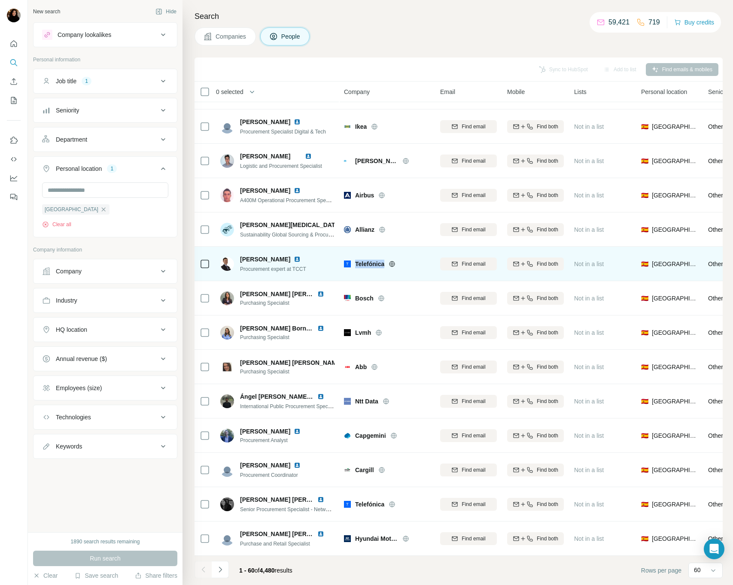
click at [301, 257] on img at bounding box center [297, 259] width 7 height 7
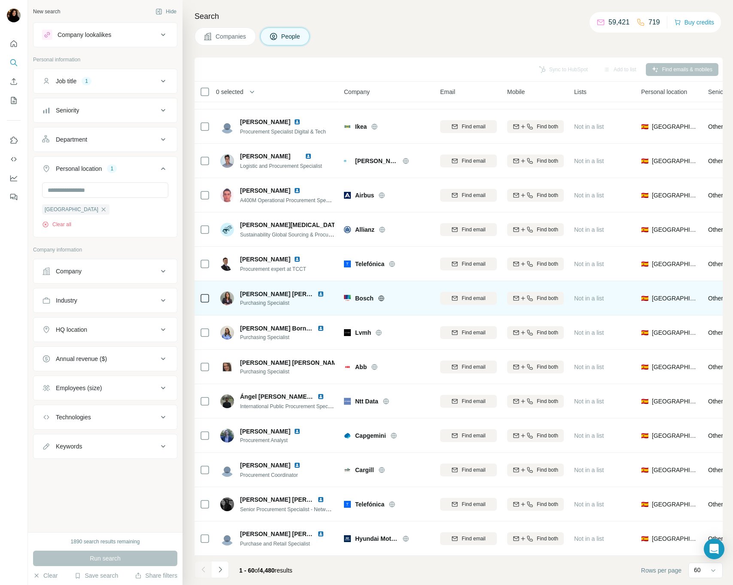
click at [364, 301] on span "Bosch" at bounding box center [364, 298] width 18 height 9
click at [317, 294] on img at bounding box center [320, 294] width 7 height 7
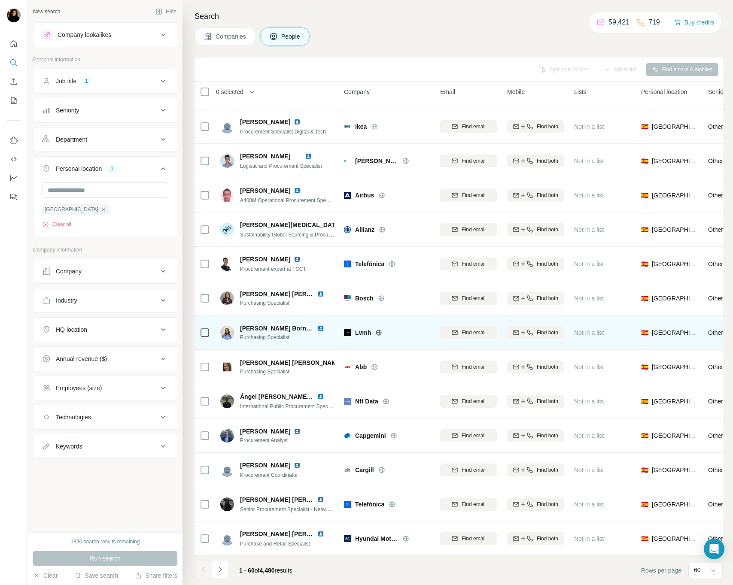
click at [363, 334] on span "Lvmh" at bounding box center [363, 332] width 16 height 9
click at [317, 329] on img at bounding box center [320, 328] width 7 height 7
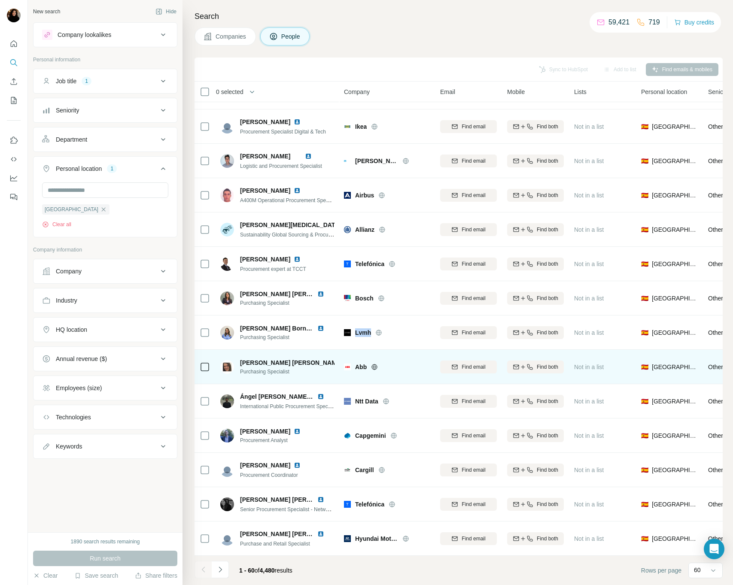
click at [346, 361] on img at bounding box center [349, 362] width 7 height 7
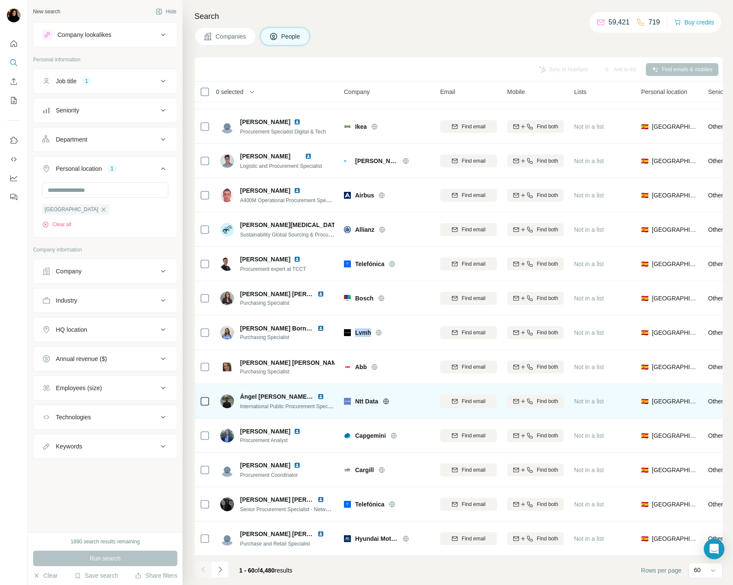
click at [320, 398] on img at bounding box center [320, 396] width 7 height 7
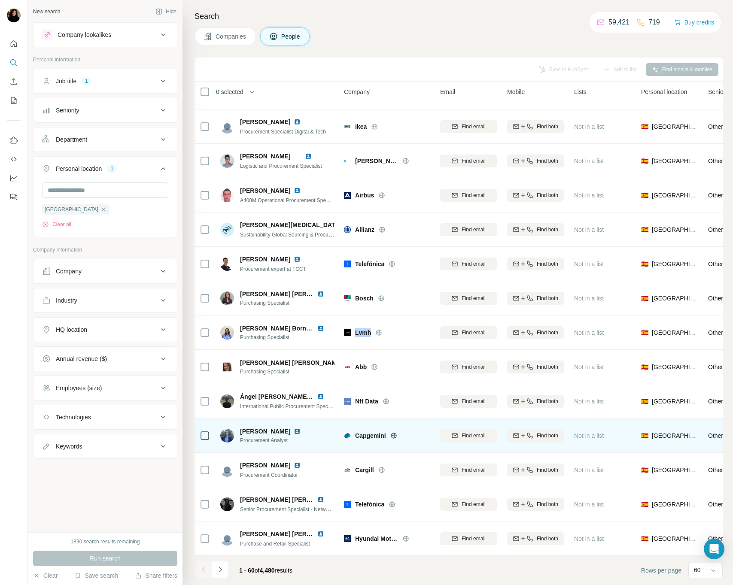
click at [294, 431] on img at bounding box center [297, 431] width 7 height 7
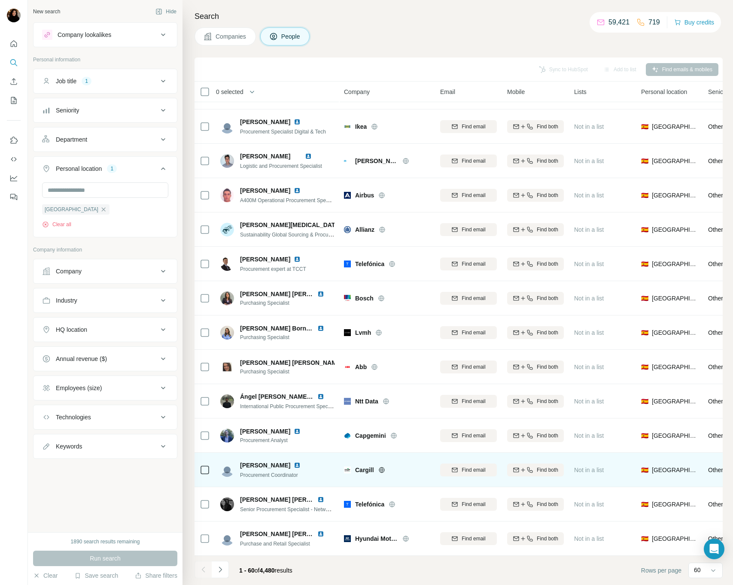
click at [370, 470] on span "Cargill" at bounding box center [364, 470] width 19 height 9
click at [301, 464] on img at bounding box center [297, 465] width 7 height 7
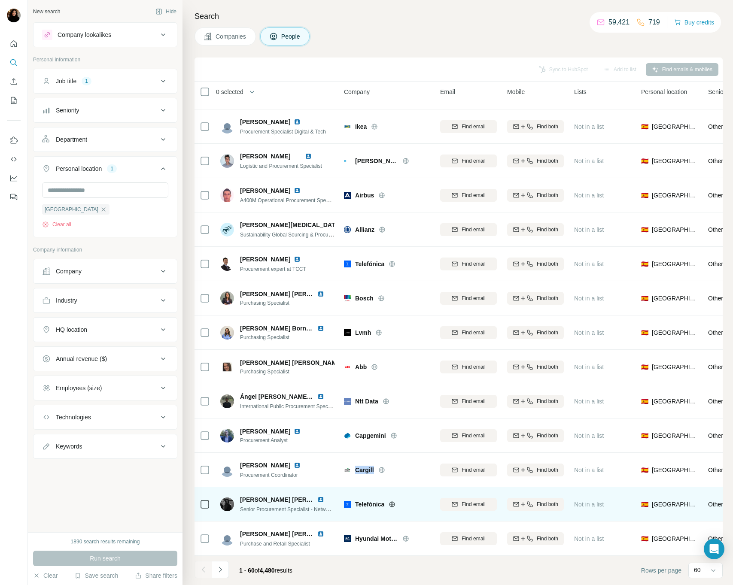
click at [324, 501] on img at bounding box center [320, 499] width 7 height 7
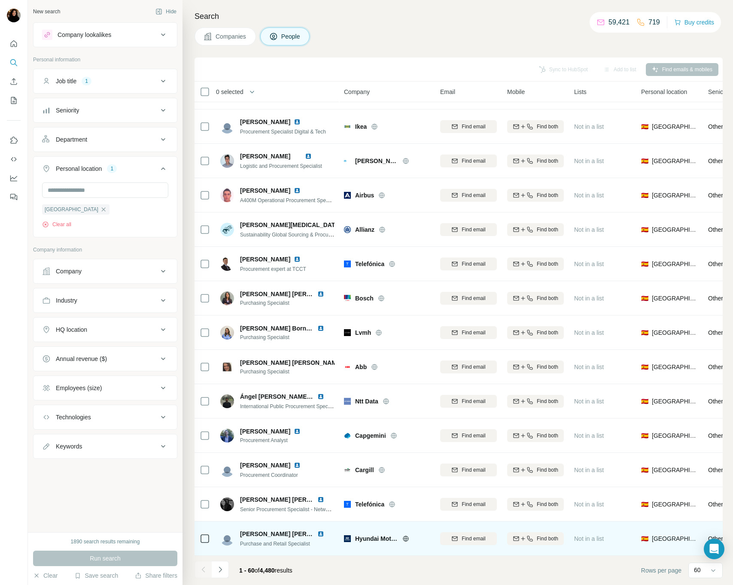
click at [363, 539] on span "Hyundai Motor India" at bounding box center [376, 538] width 43 height 9
click at [320, 534] on img at bounding box center [320, 534] width 7 height 7
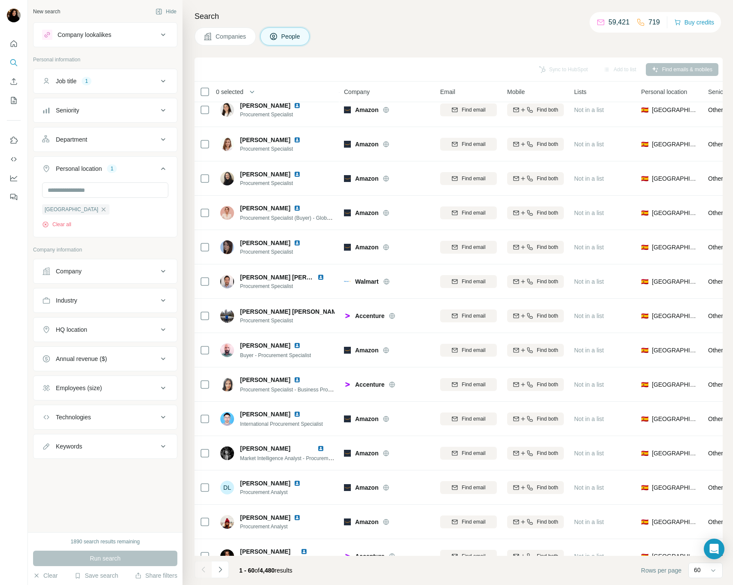
scroll to position [0, 0]
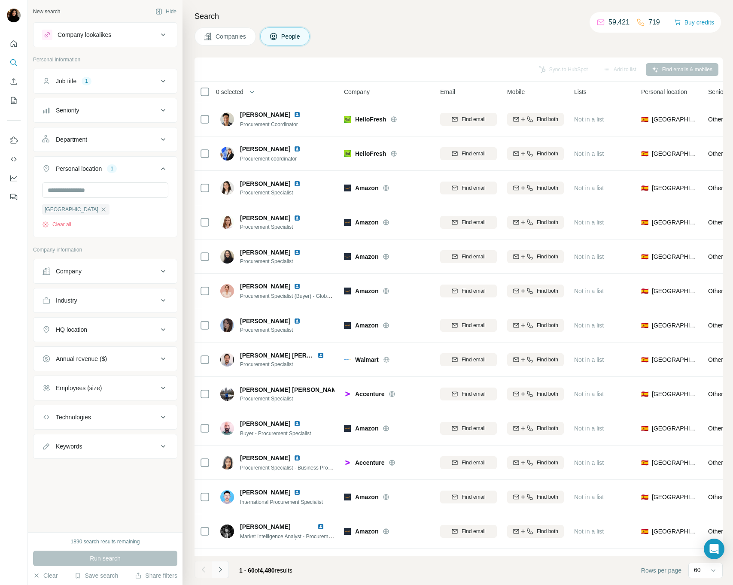
click at [217, 571] on icon "Navigate to next page" at bounding box center [220, 569] width 9 height 9
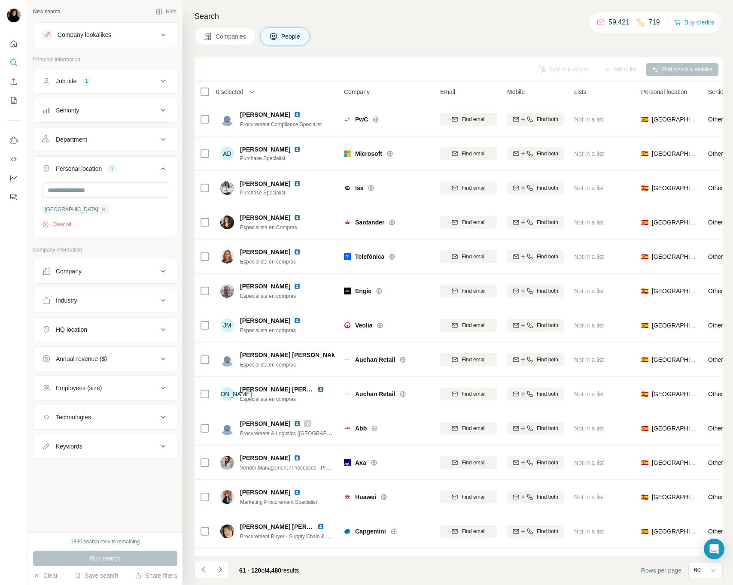
drag, startPoint x: 425, startPoint y: 34, endPoint x: 408, endPoint y: 96, distance: 64.6
click at [425, 34] on div "Companies People" at bounding box center [458, 36] width 528 height 18
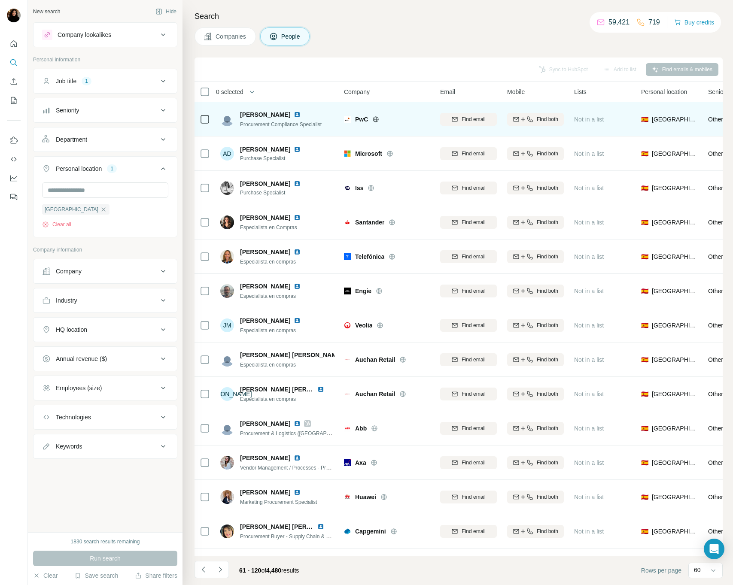
click at [301, 115] on img at bounding box center [297, 114] width 7 height 7
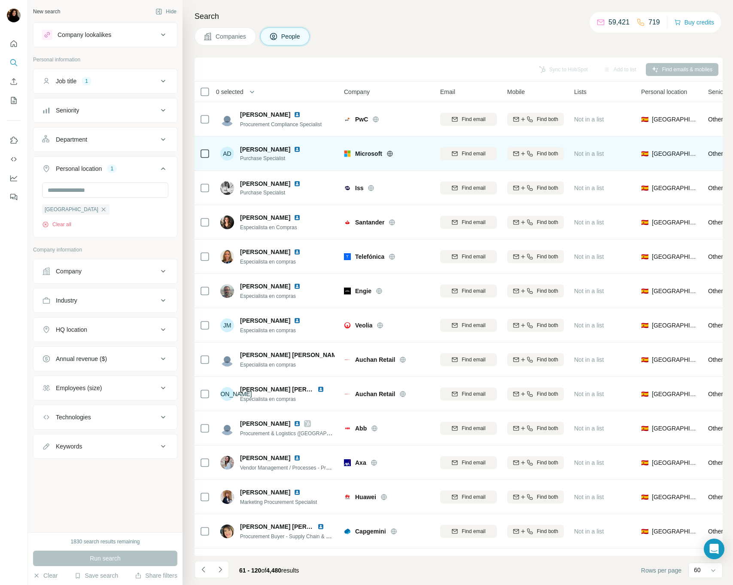
click at [301, 149] on img at bounding box center [297, 149] width 7 height 7
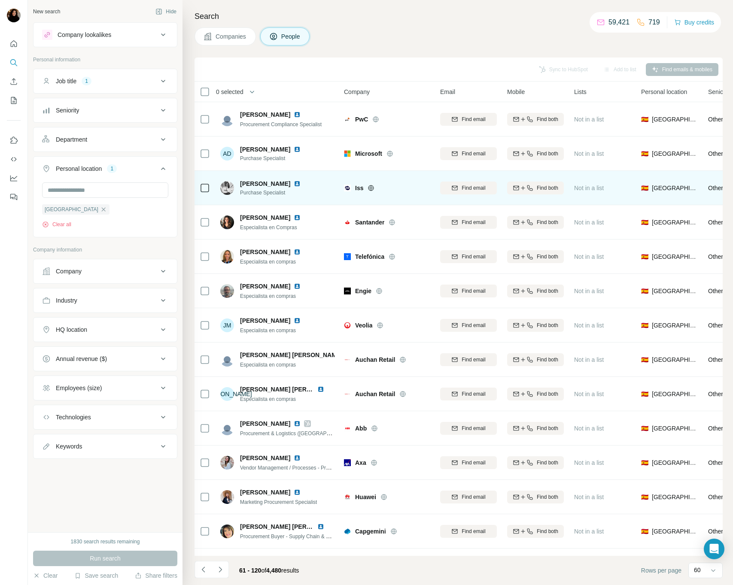
click at [294, 182] on img at bounding box center [297, 183] width 7 height 7
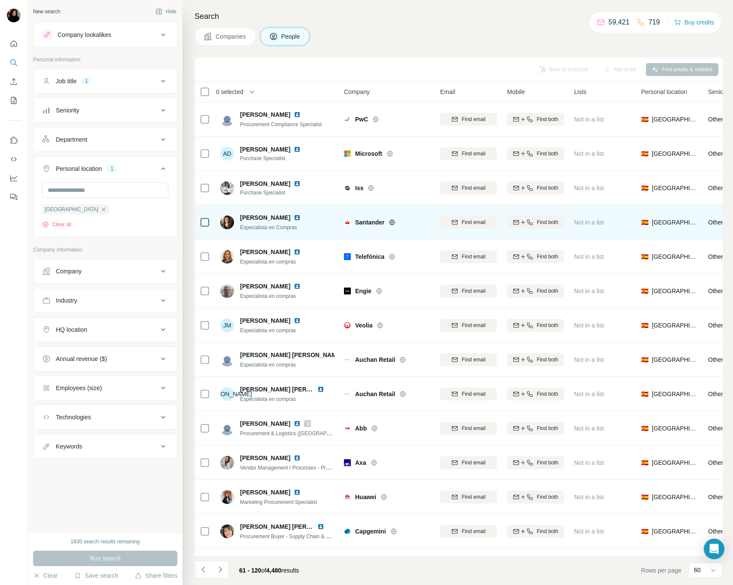
click at [301, 216] on img at bounding box center [297, 217] width 7 height 7
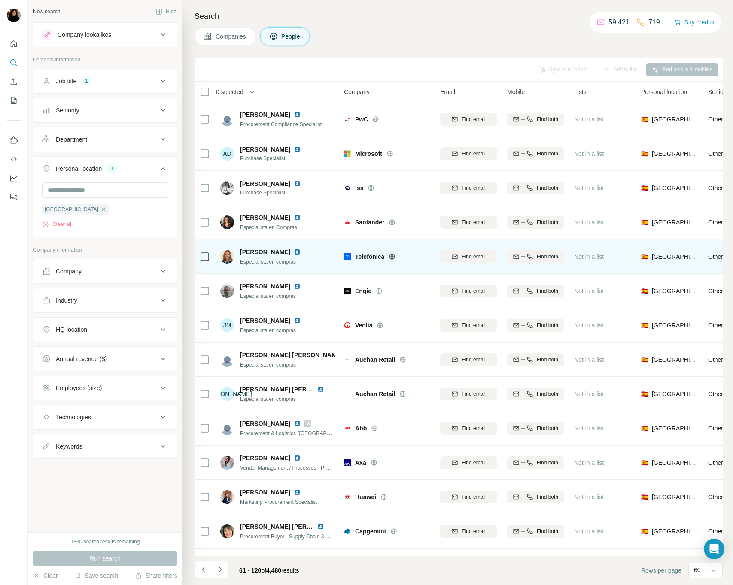
click at [301, 251] on img at bounding box center [297, 252] width 7 height 7
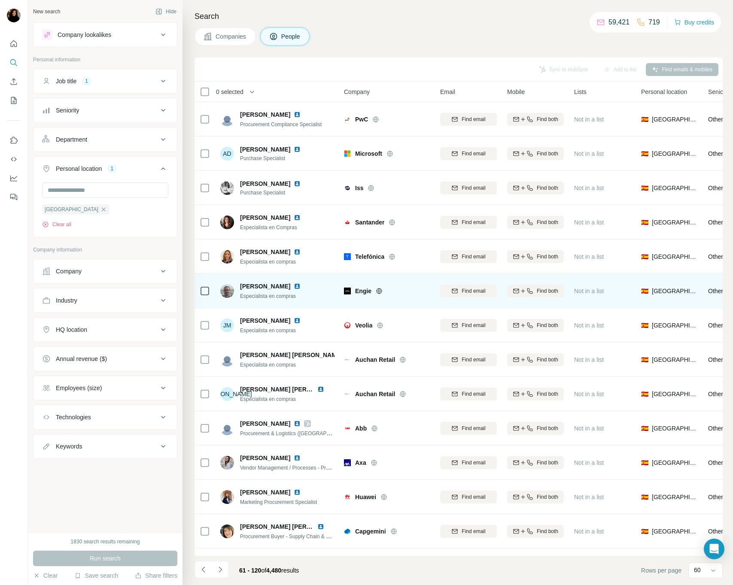
click at [364, 288] on span "Engie" at bounding box center [363, 291] width 16 height 9
click at [294, 286] on img at bounding box center [297, 286] width 7 height 7
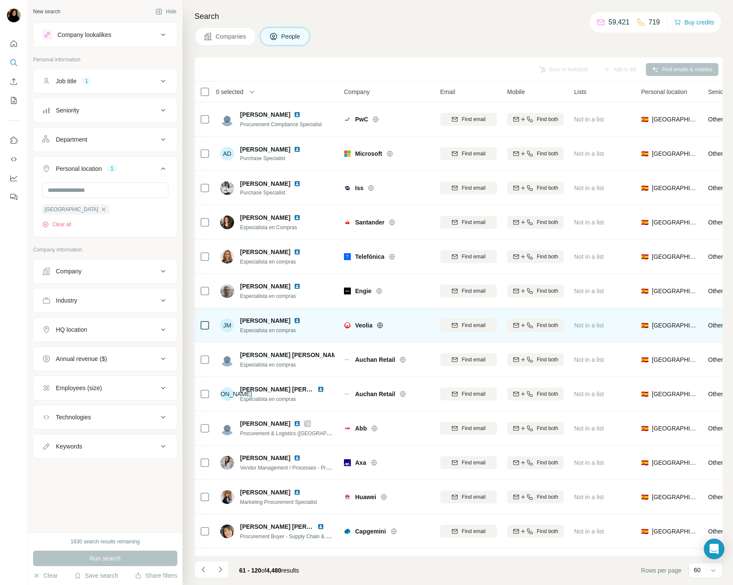
click at [364, 325] on span "Veolia" at bounding box center [363, 325] width 17 height 9
click at [363, 325] on span "Veolia" at bounding box center [363, 325] width 17 height 9
click at [294, 321] on img at bounding box center [297, 320] width 7 height 7
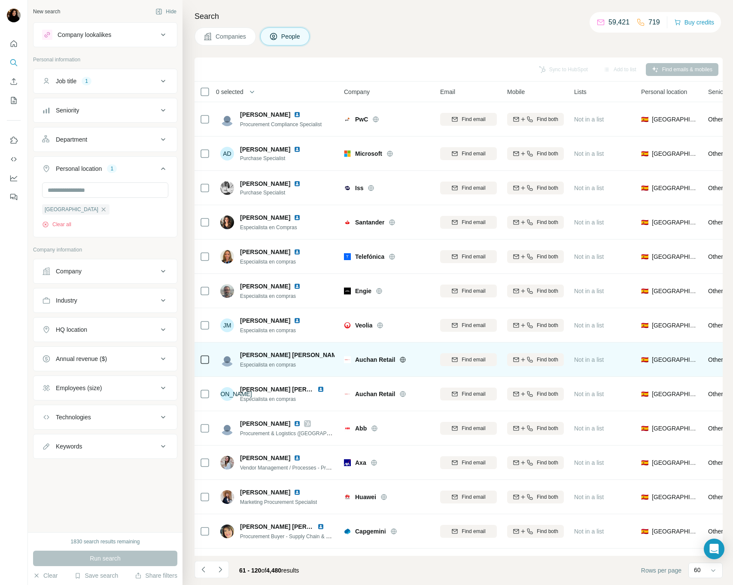
click at [362, 360] on span "Auchan Retail" at bounding box center [375, 359] width 40 height 9
click at [361, 360] on span "Auchan Retail" at bounding box center [375, 359] width 40 height 9
click at [346, 354] on img at bounding box center [349, 355] width 7 height 7
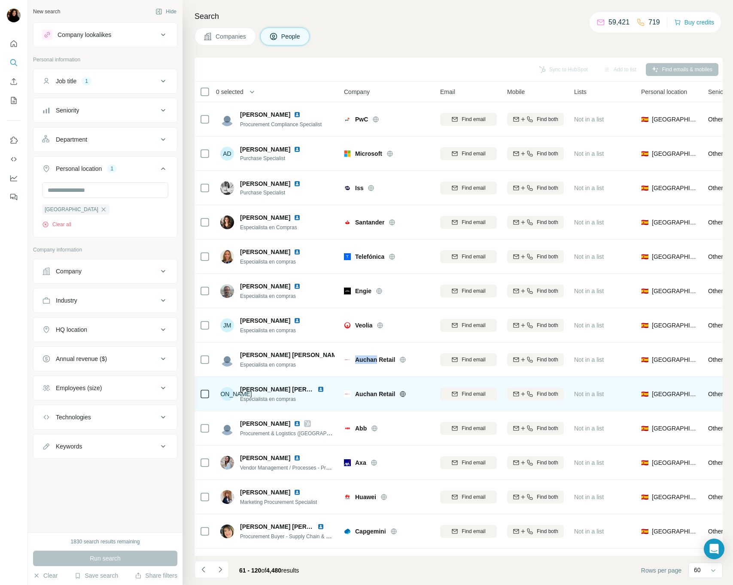
click at [320, 388] on img at bounding box center [320, 389] width 7 height 7
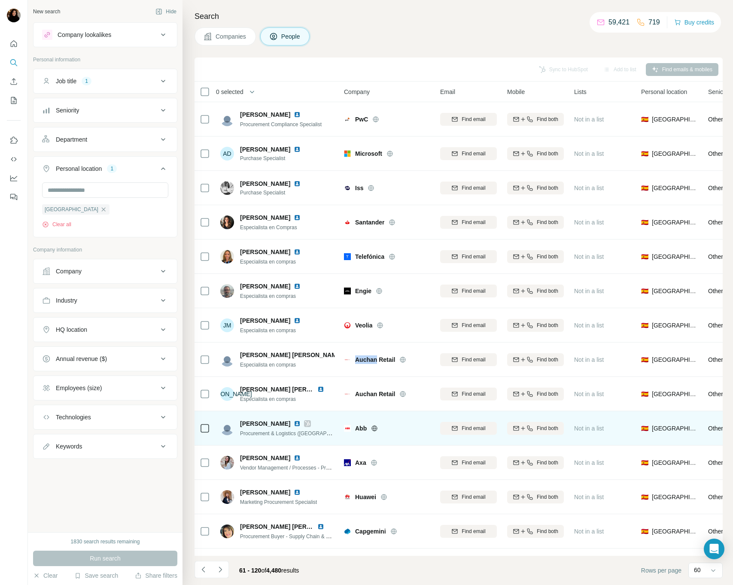
click at [294, 423] on img at bounding box center [297, 423] width 7 height 7
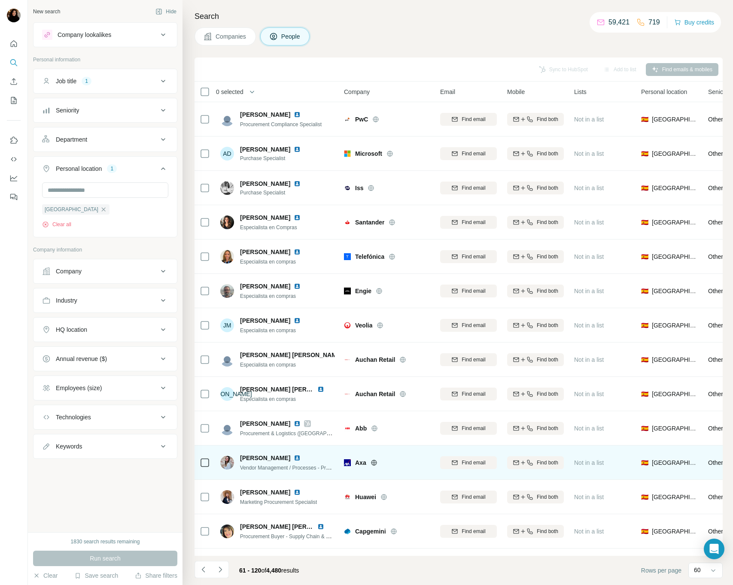
click at [366, 460] on div "Axa" at bounding box center [392, 462] width 75 height 9
click at [361, 462] on span "Axa" at bounding box center [360, 462] width 11 height 9
drag, startPoint x: 361, startPoint y: 462, endPoint x: 355, endPoint y: 458, distance: 7.4
click at [361, 462] on span "Axa" at bounding box center [360, 462] width 11 height 9
click at [294, 456] on img at bounding box center [297, 458] width 7 height 7
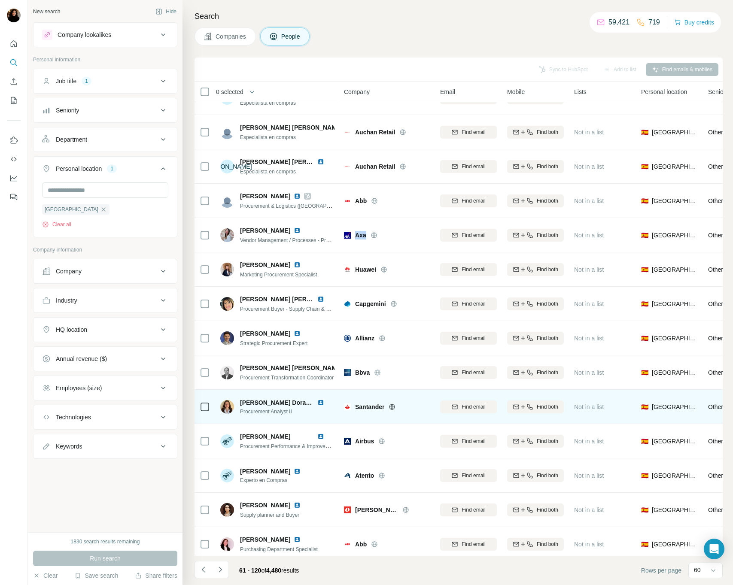
scroll to position [265, 0]
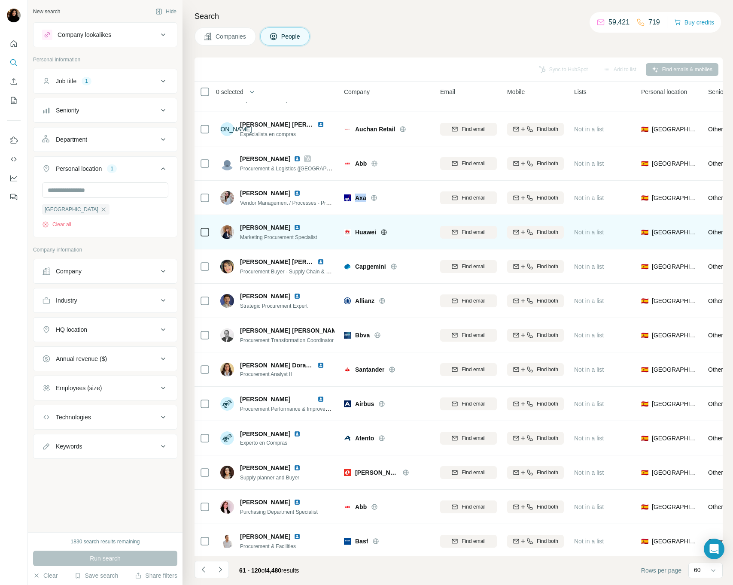
click at [294, 226] on img at bounding box center [297, 227] width 7 height 7
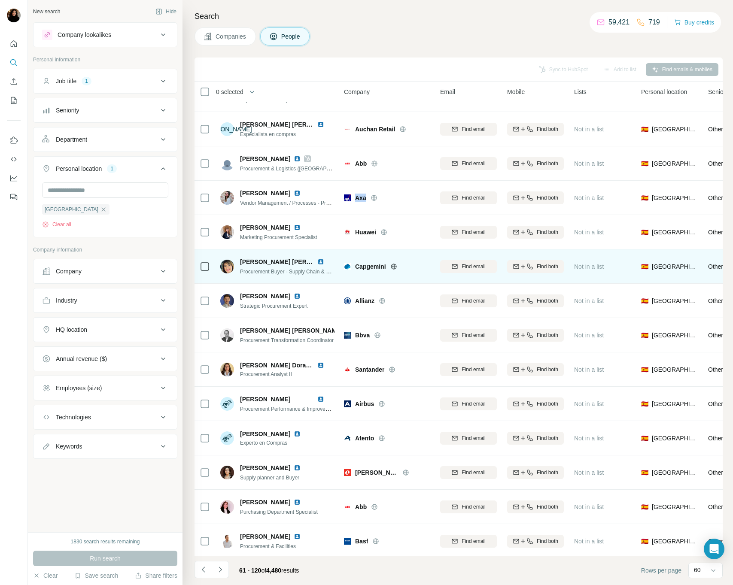
click at [319, 260] on img at bounding box center [320, 261] width 7 height 7
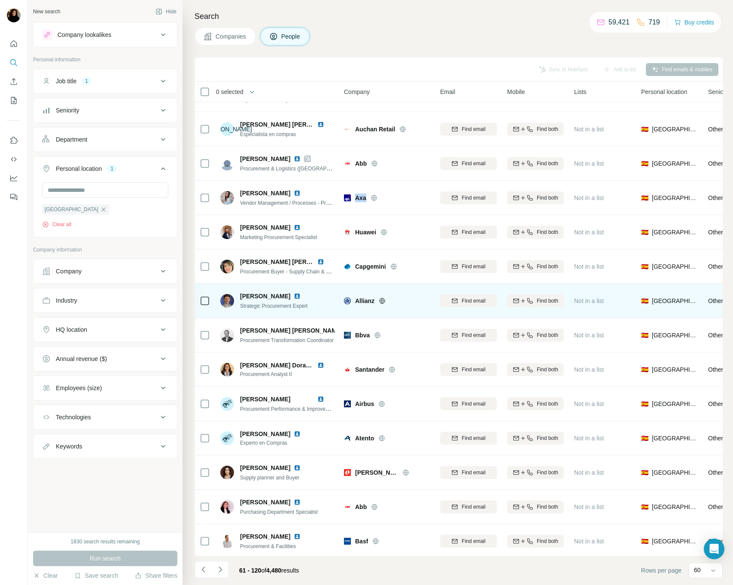
click at [294, 294] on img at bounding box center [297, 296] width 7 height 7
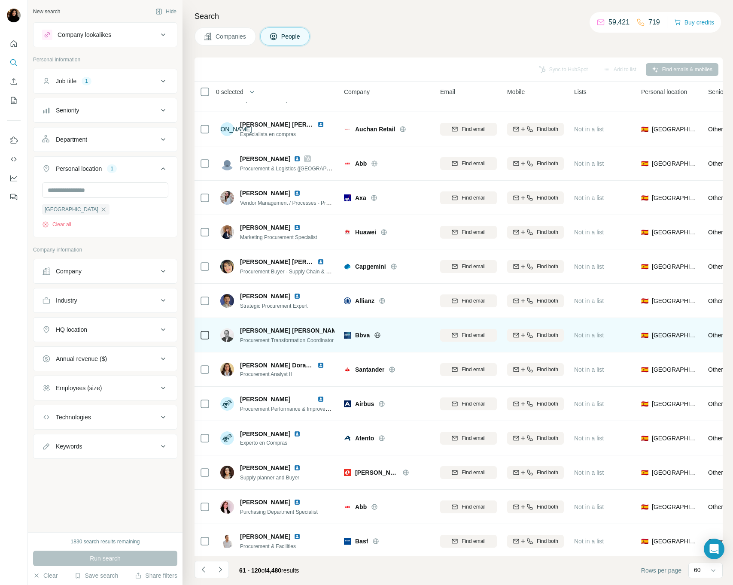
click at [365, 335] on span "Bbva" at bounding box center [362, 335] width 15 height 9
click at [346, 331] on img at bounding box center [349, 330] width 7 height 7
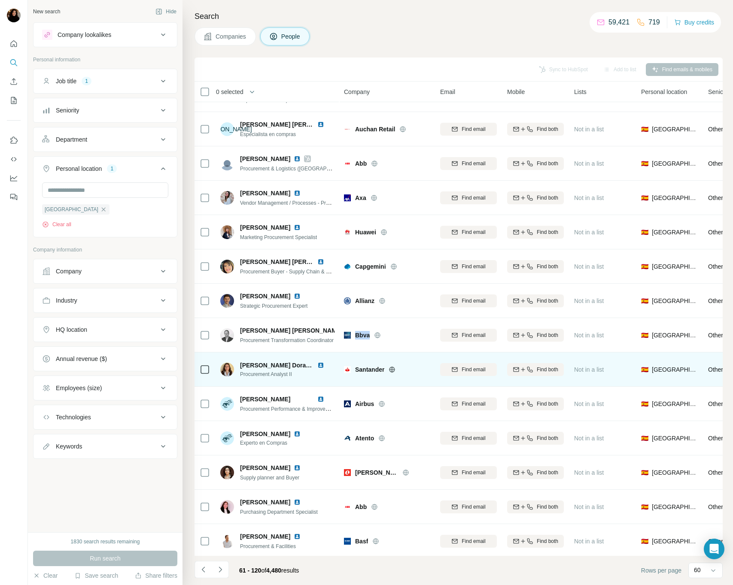
click at [323, 365] on img at bounding box center [320, 365] width 7 height 7
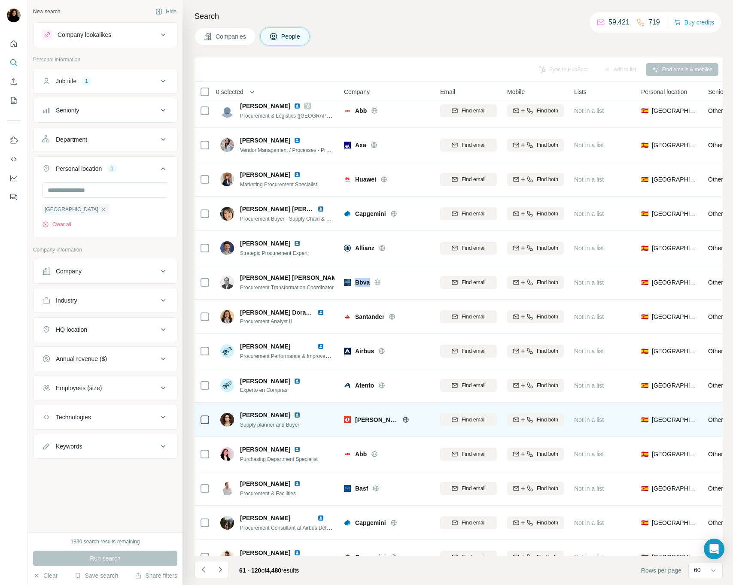
scroll to position [381, 0]
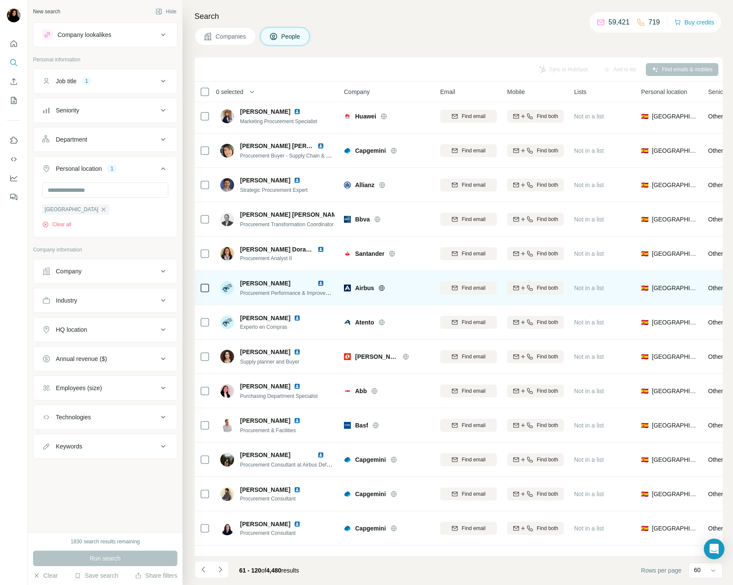
click at [325, 282] on div at bounding box center [325, 283] width 17 height 7
click at [321, 282] on img at bounding box center [320, 283] width 7 height 7
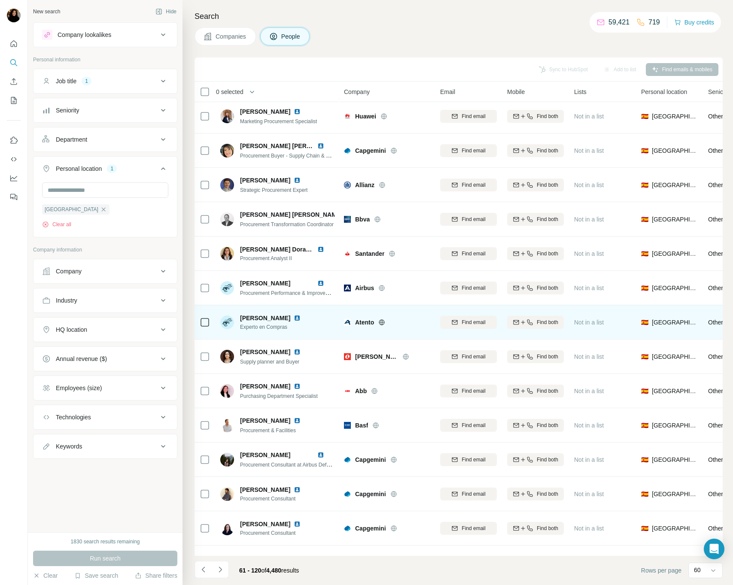
click at [366, 325] on span "Atento" at bounding box center [364, 322] width 19 height 9
click at [301, 318] on img at bounding box center [297, 318] width 7 height 7
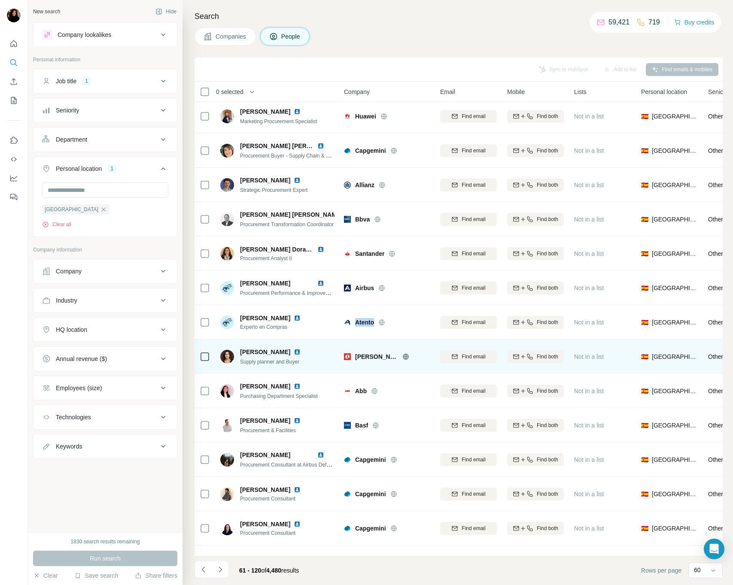
click at [294, 350] on img at bounding box center [297, 352] width 7 height 7
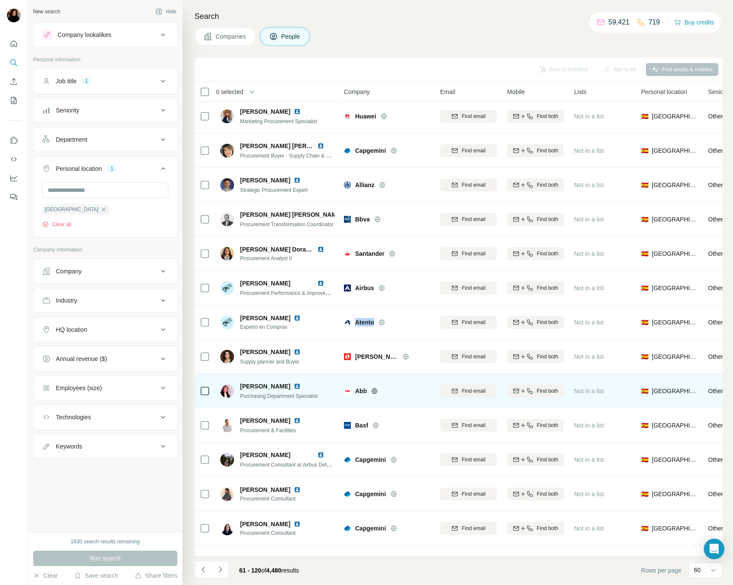
click at [294, 385] on img at bounding box center [297, 386] width 7 height 7
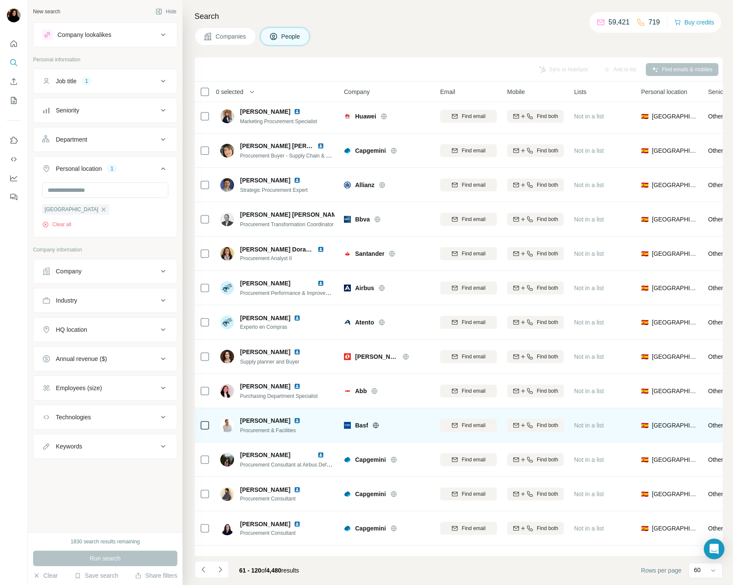
click at [363, 424] on span "Basf" at bounding box center [361, 425] width 13 height 9
click at [362, 424] on span "Basf" at bounding box center [361, 425] width 13 height 9
click at [301, 420] on img at bounding box center [297, 420] width 7 height 7
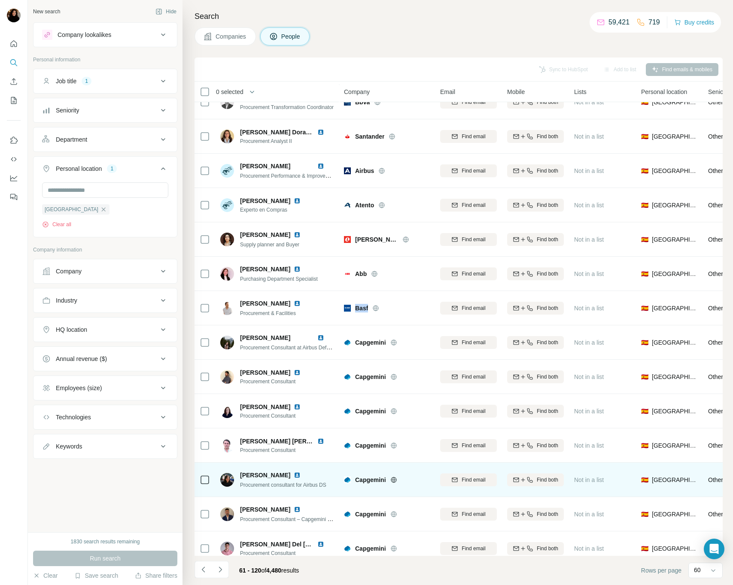
scroll to position [537, 0]
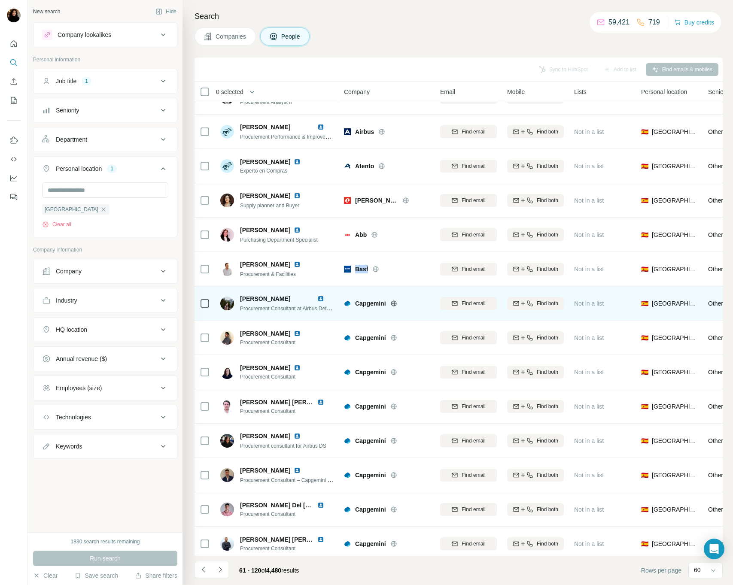
click at [321, 297] on img at bounding box center [320, 298] width 7 height 7
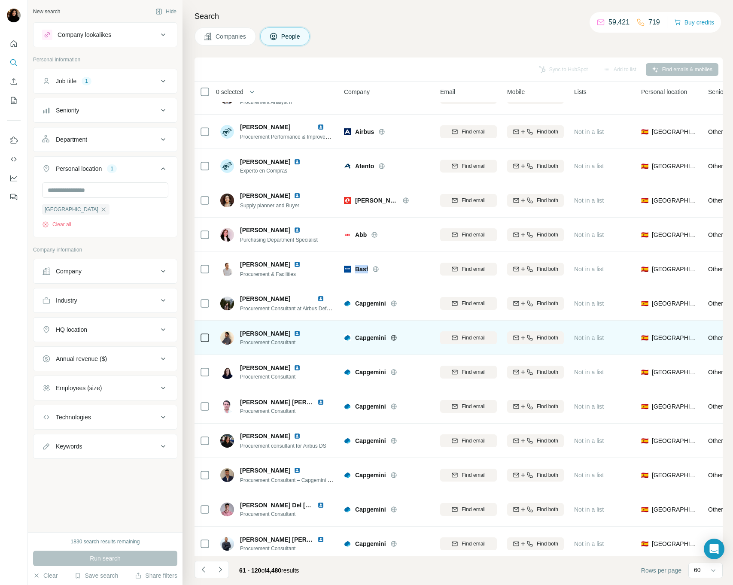
click at [301, 336] on img at bounding box center [297, 333] width 7 height 7
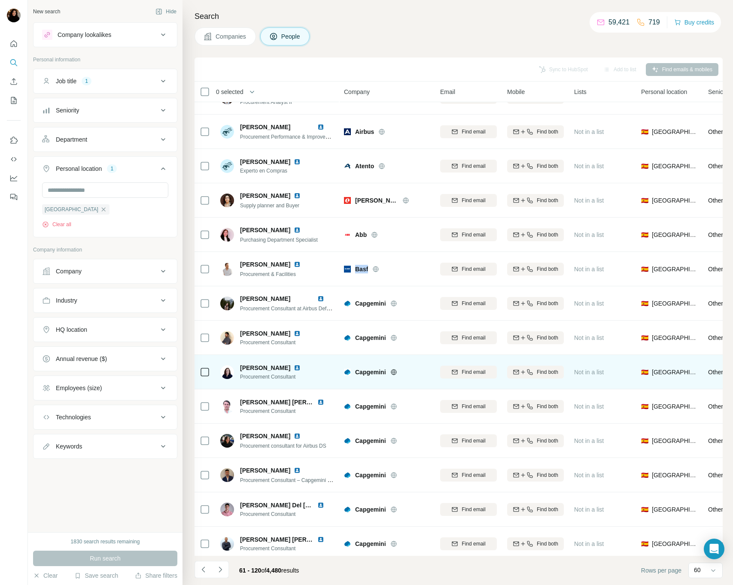
drag, startPoint x: 321, startPoint y: 367, endPoint x: 320, endPoint y: 373, distance: 5.6
click at [301, 367] on img at bounding box center [297, 367] width 7 height 7
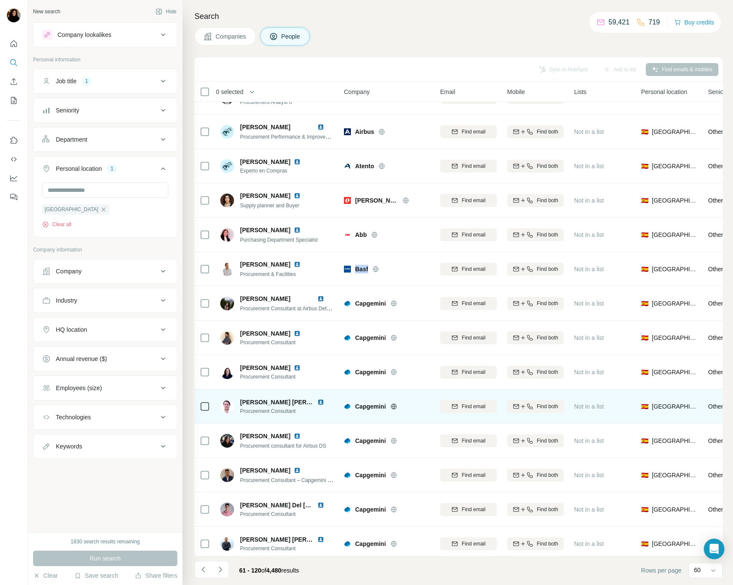
click at [319, 404] on img at bounding box center [320, 402] width 7 height 7
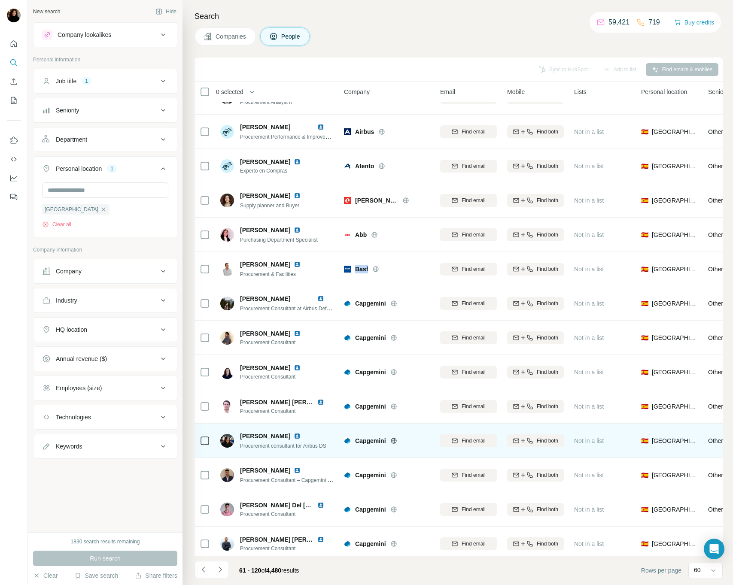
click at [294, 436] on img at bounding box center [297, 436] width 7 height 7
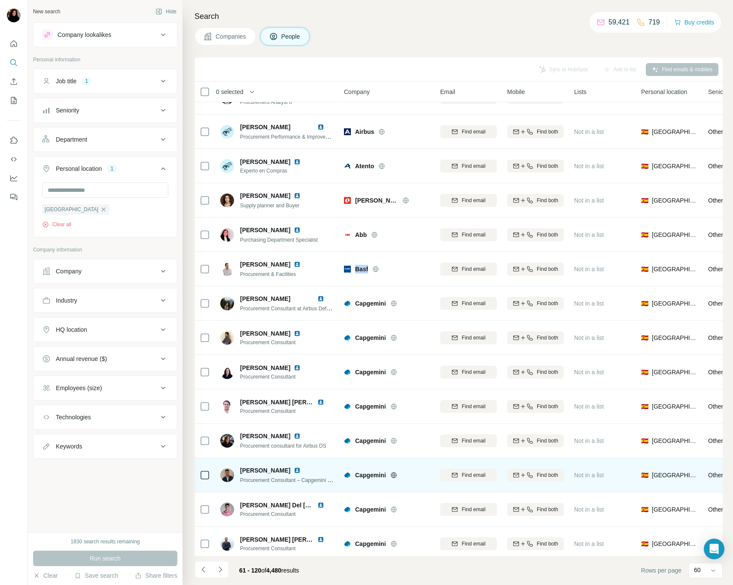
click at [301, 471] on img at bounding box center [297, 470] width 7 height 7
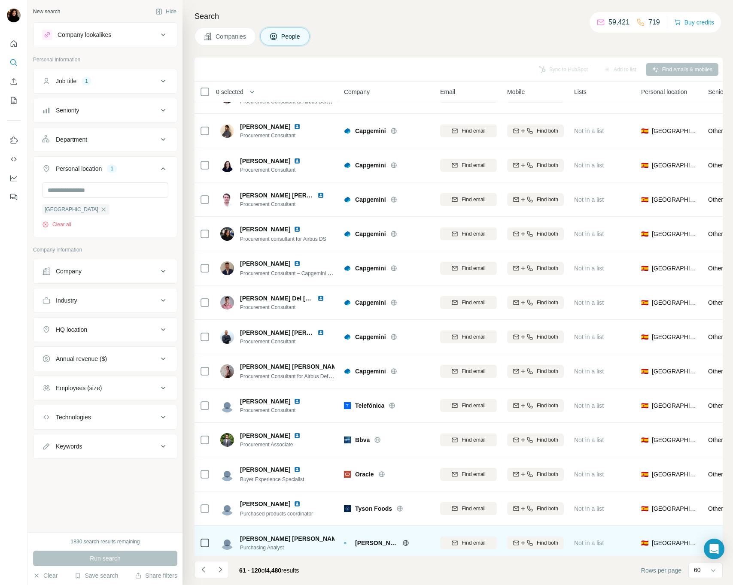
scroll to position [802, 0]
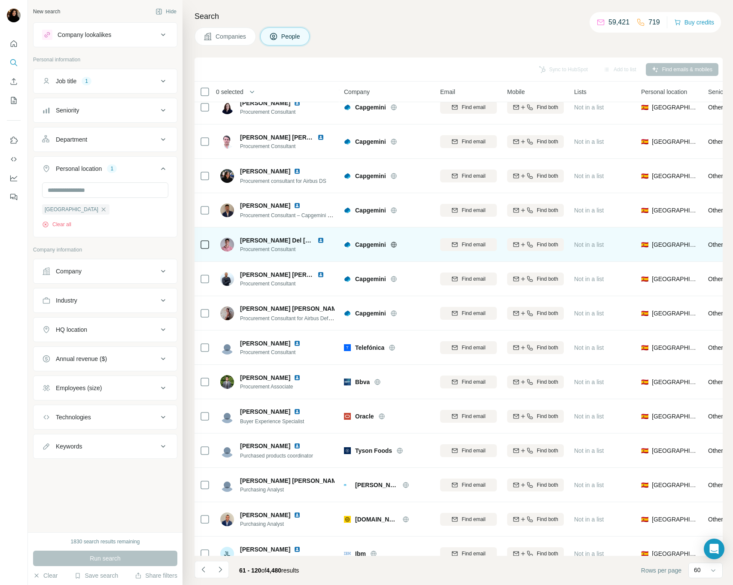
click at [322, 238] on img at bounding box center [320, 240] width 7 height 7
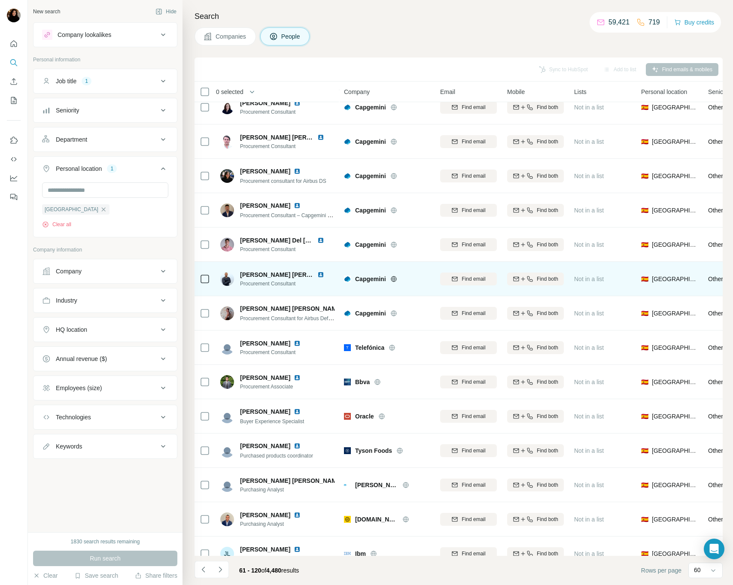
click at [322, 273] on img at bounding box center [320, 274] width 7 height 7
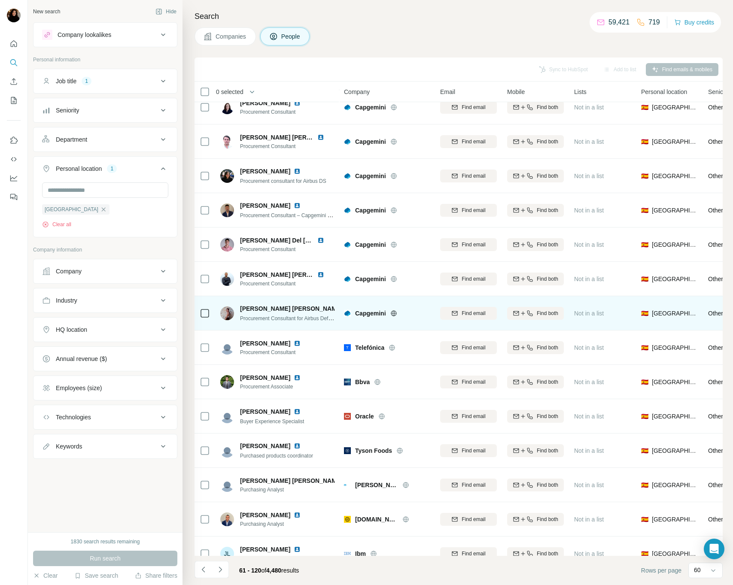
click at [346, 307] on img at bounding box center [349, 308] width 7 height 7
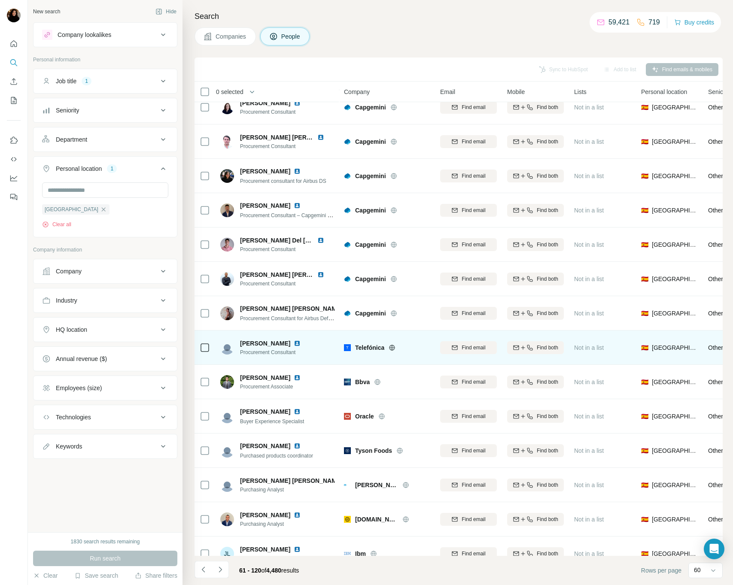
click at [294, 345] on img at bounding box center [297, 343] width 7 height 7
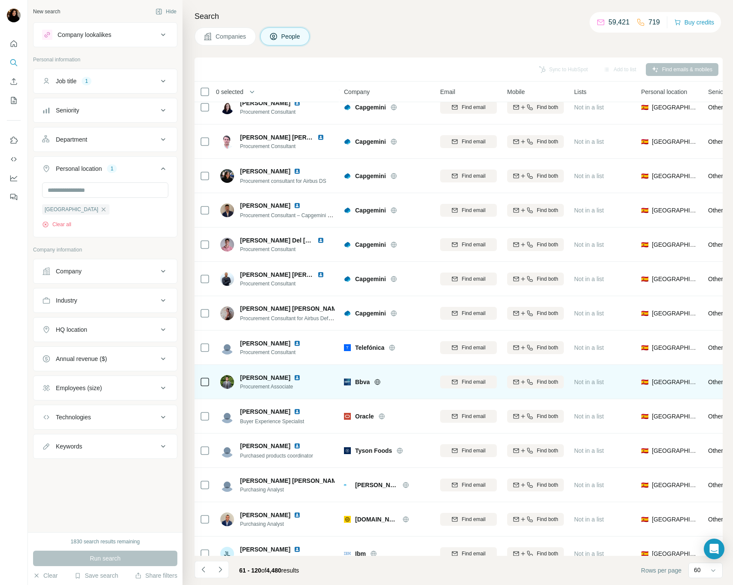
drag, startPoint x: 312, startPoint y: 378, endPoint x: 310, endPoint y: 386, distance: 8.4
click at [301, 378] on img at bounding box center [297, 377] width 7 height 7
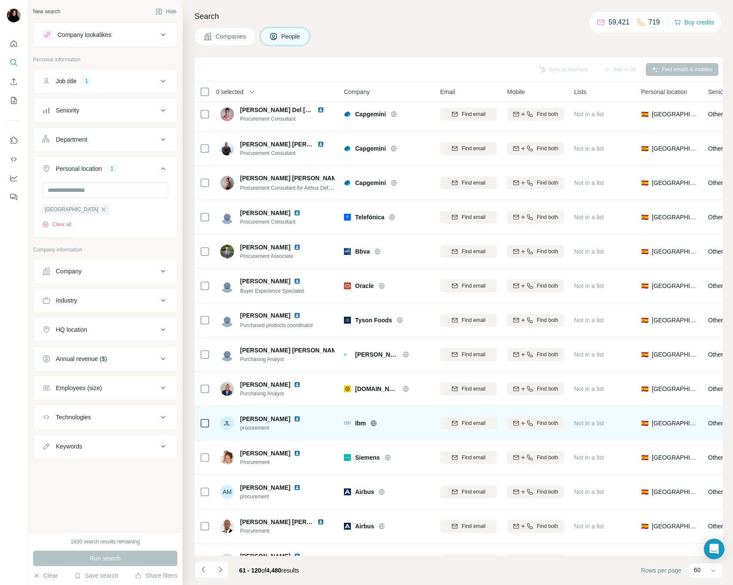
scroll to position [950, 0]
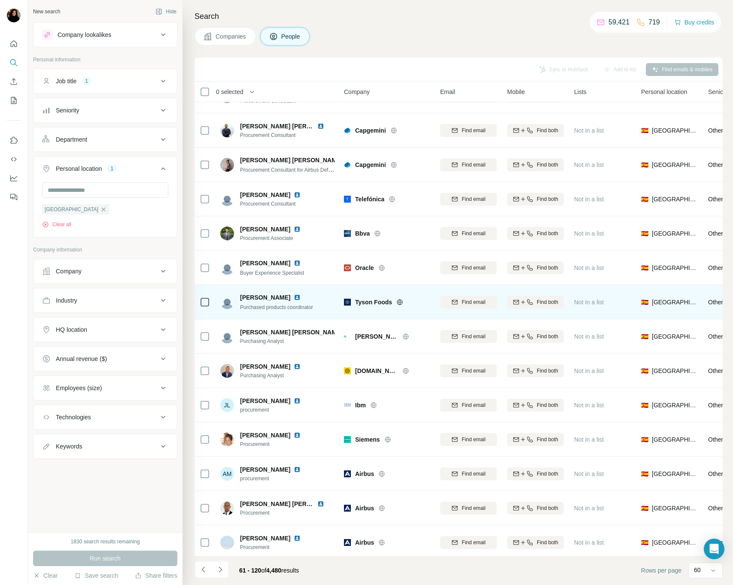
click at [358, 301] on span "Tyson Foods" at bounding box center [373, 302] width 37 height 9
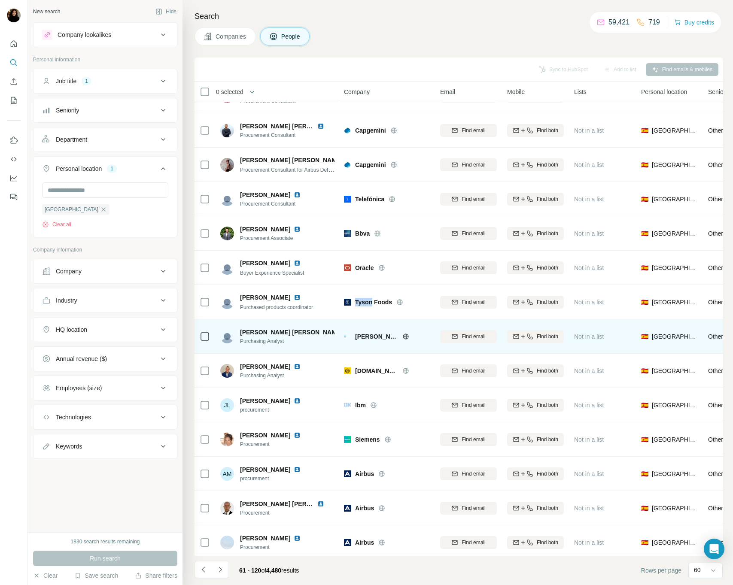
click at [346, 331] on img at bounding box center [349, 332] width 7 height 7
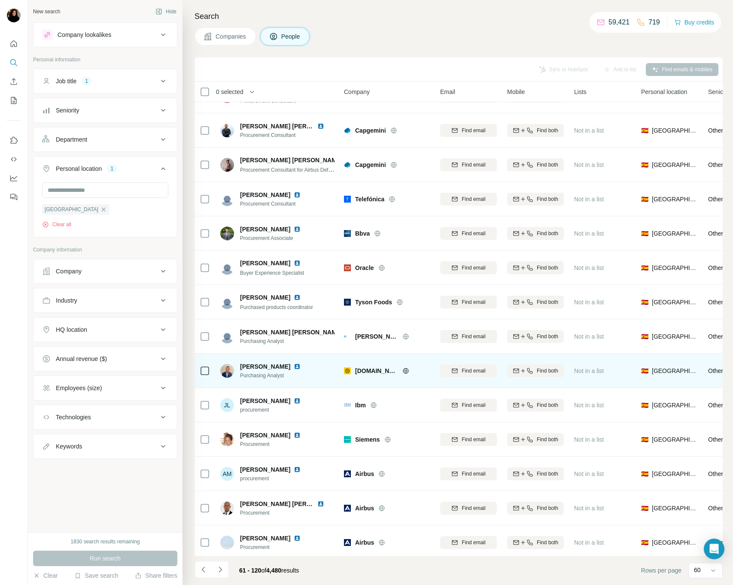
click at [374, 370] on span "PROSEGUR.COM" at bounding box center [376, 371] width 43 height 9
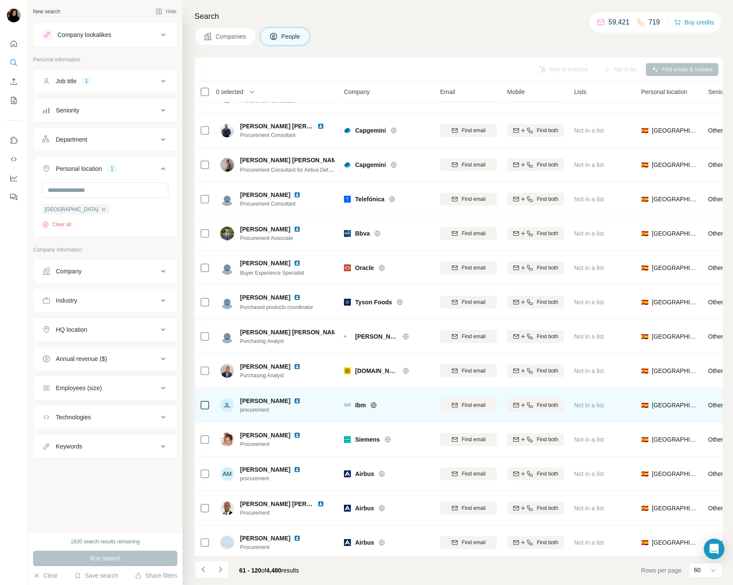
click at [362, 403] on span "Ibm" at bounding box center [360, 405] width 11 height 9
click at [296, 401] on img at bounding box center [297, 401] width 7 height 7
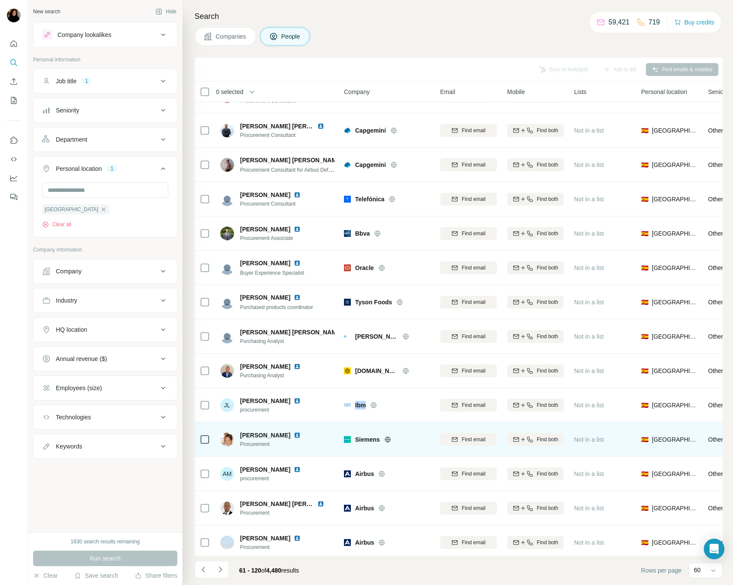
click at [294, 436] on img at bounding box center [297, 435] width 7 height 7
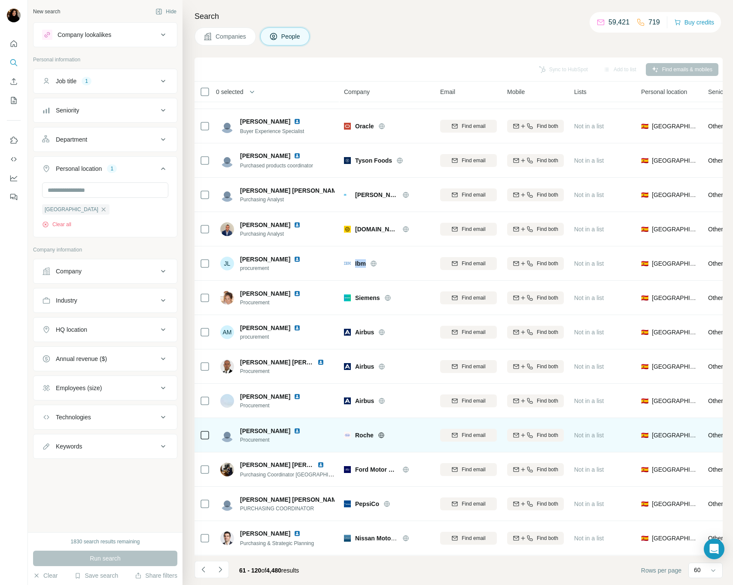
scroll to position [1100, 0]
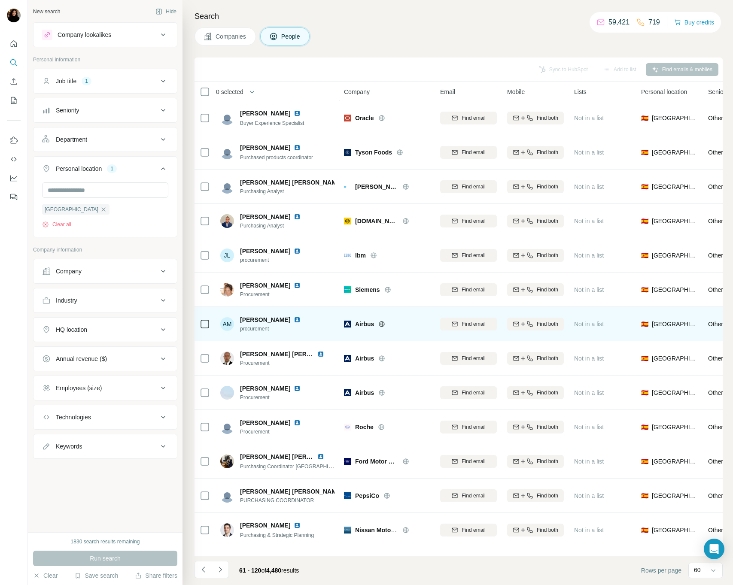
drag, startPoint x: 292, startPoint y: 318, endPoint x: 302, endPoint y: 325, distance: 12.3
click at [292, 318] on div "Amalia Manzorro" at bounding box center [275, 320] width 71 height 9
click at [296, 320] on img at bounding box center [297, 319] width 7 height 7
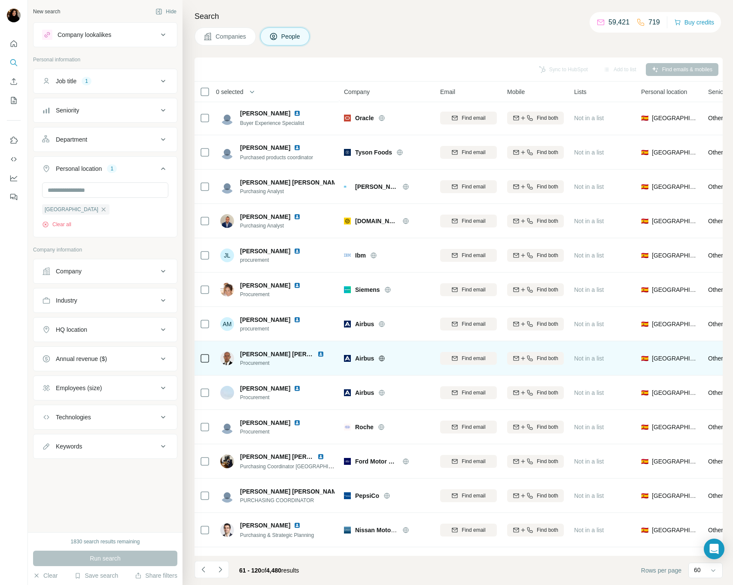
click at [317, 352] on img at bounding box center [320, 354] width 7 height 7
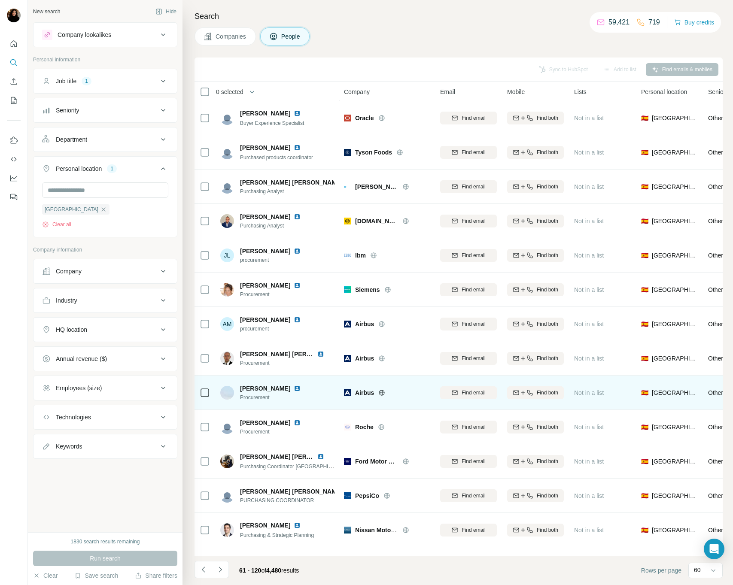
click at [294, 389] on img at bounding box center [297, 388] width 7 height 7
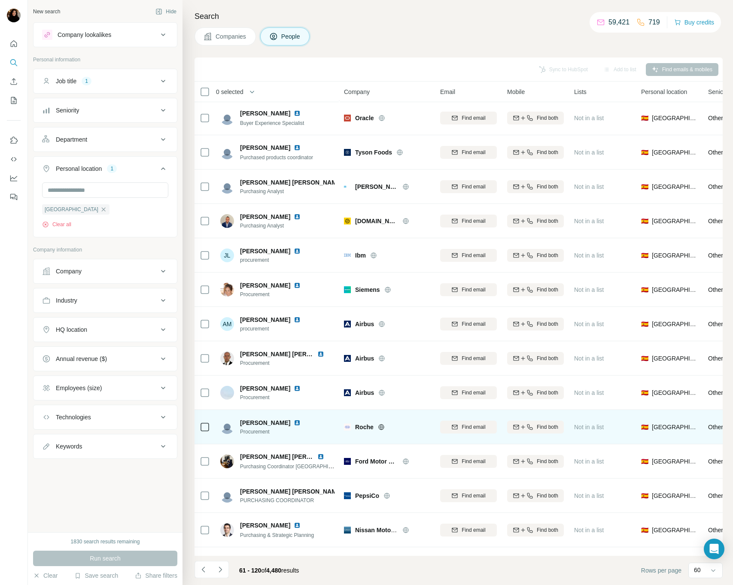
click at [364, 427] on span "Roche" at bounding box center [364, 427] width 18 height 9
click at [362, 426] on span "Roche" at bounding box center [364, 427] width 18 height 9
click at [294, 422] on img at bounding box center [297, 422] width 7 height 7
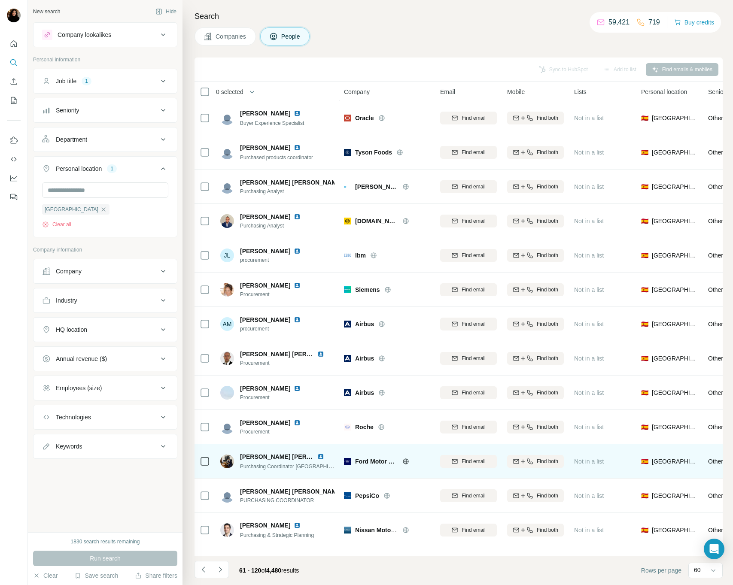
click at [362, 460] on span "Ford Motor Company" at bounding box center [376, 461] width 43 height 9
click at [321, 457] on img at bounding box center [320, 456] width 7 height 7
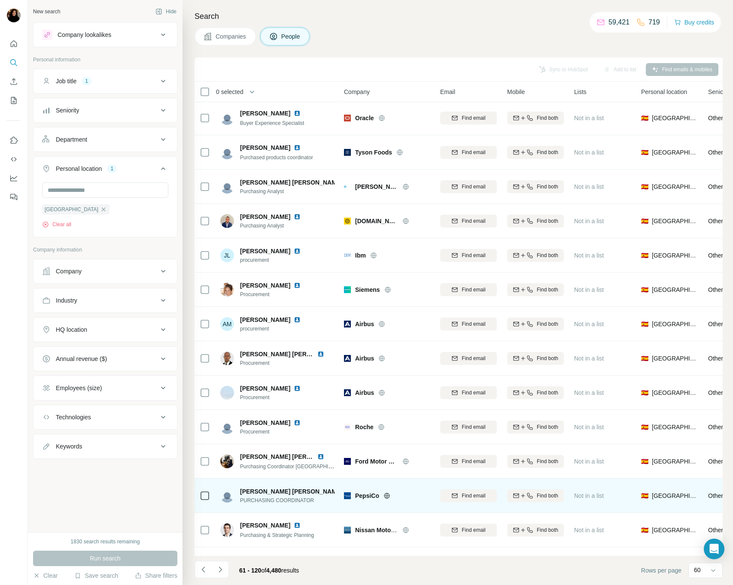
click at [360, 493] on span "PepsiCo" at bounding box center [367, 496] width 24 height 9
click at [346, 490] on img at bounding box center [349, 491] width 7 height 7
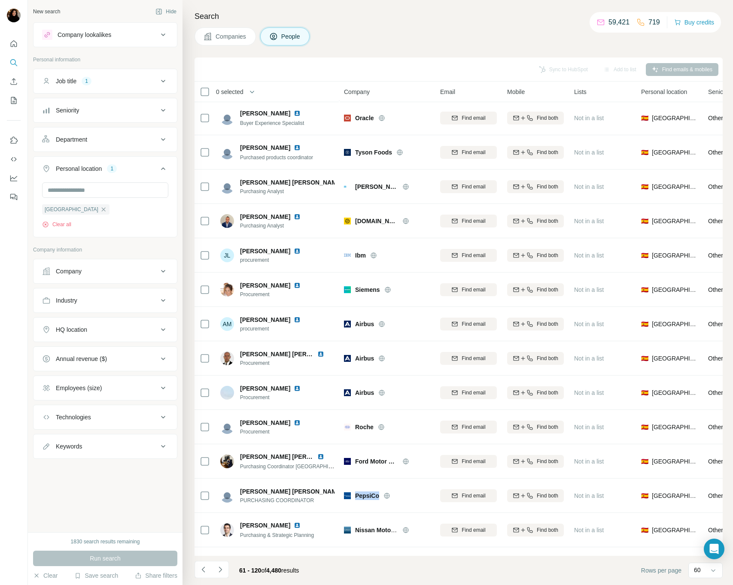
scroll to position [1228, 0]
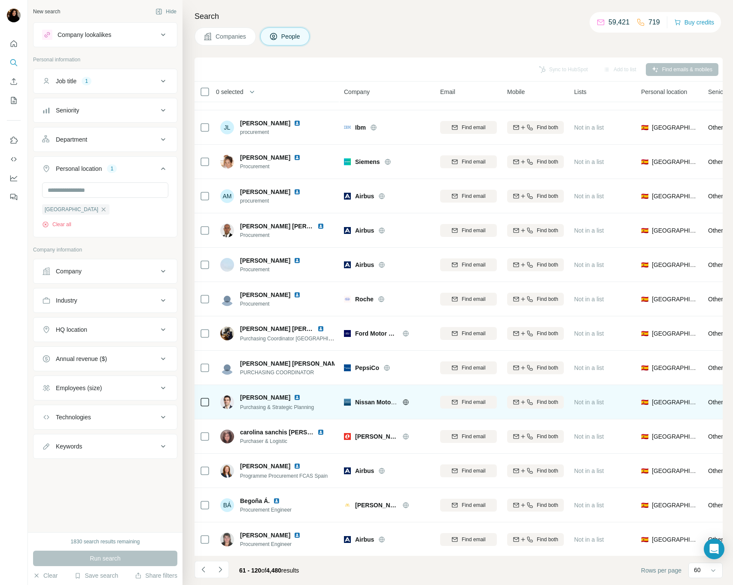
click at [367, 399] on span "Nissan Motor Corporation" at bounding box center [392, 402] width 74 height 7
click at [366, 399] on span "Nissan Motor Corporation" at bounding box center [392, 402] width 74 height 7
click at [294, 398] on img at bounding box center [297, 397] width 7 height 7
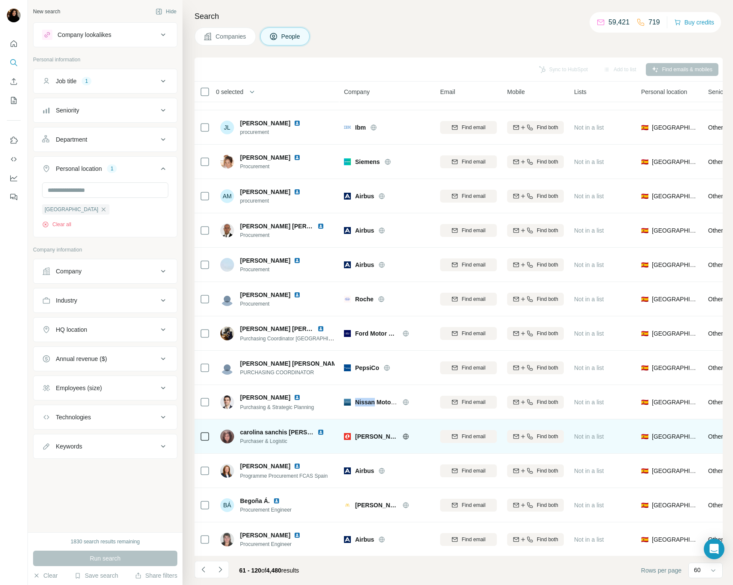
click at [317, 433] on img at bounding box center [320, 432] width 7 height 7
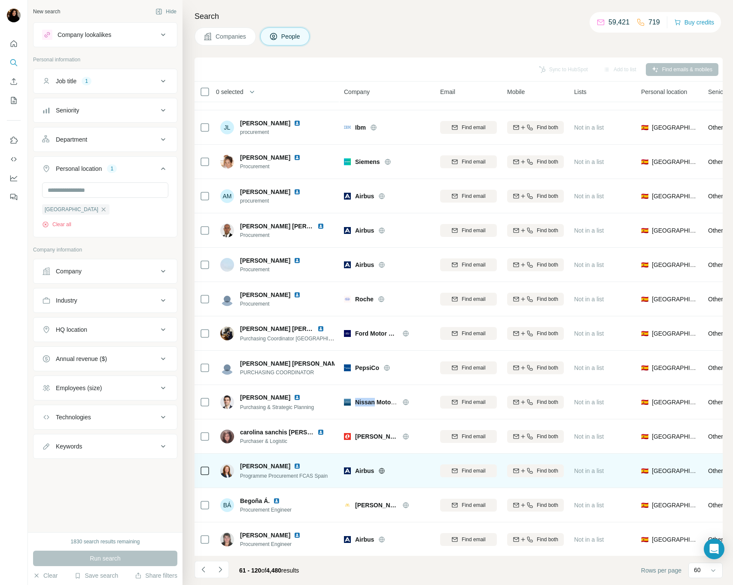
click at [301, 468] on img at bounding box center [297, 466] width 7 height 7
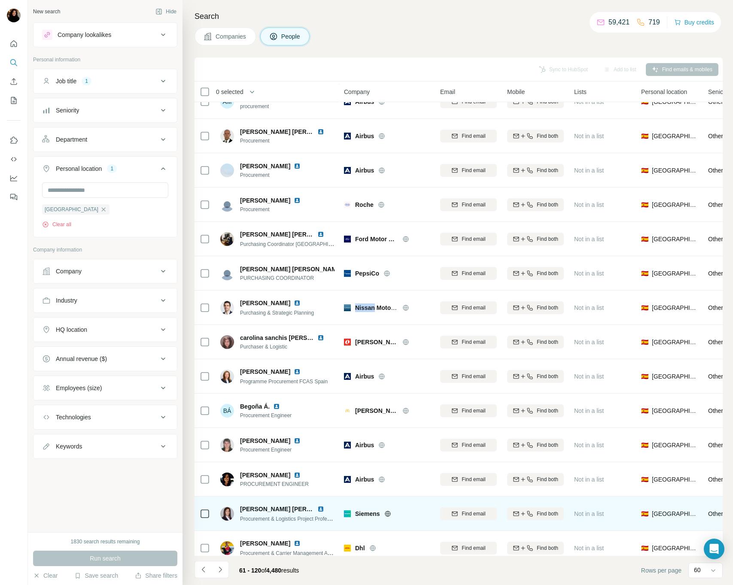
scroll to position [1358, 0]
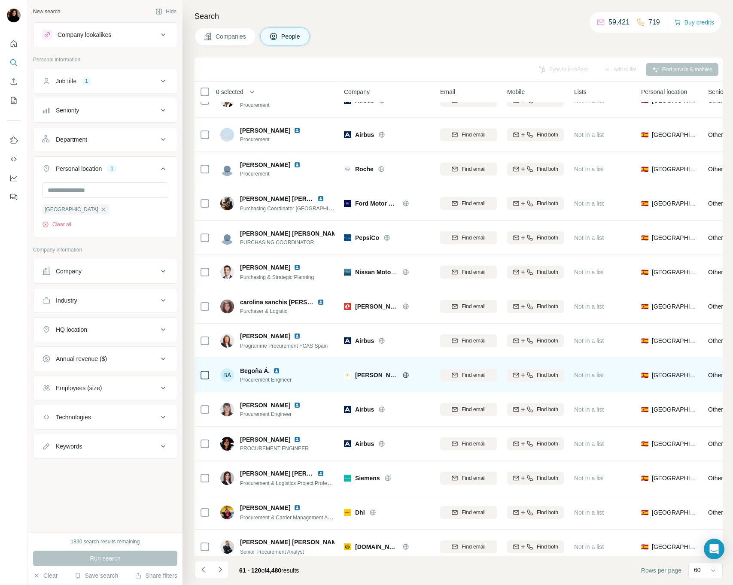
click at [369, 376] on span "McDonald's" at bounding box center [376, 375] width 43 height 9
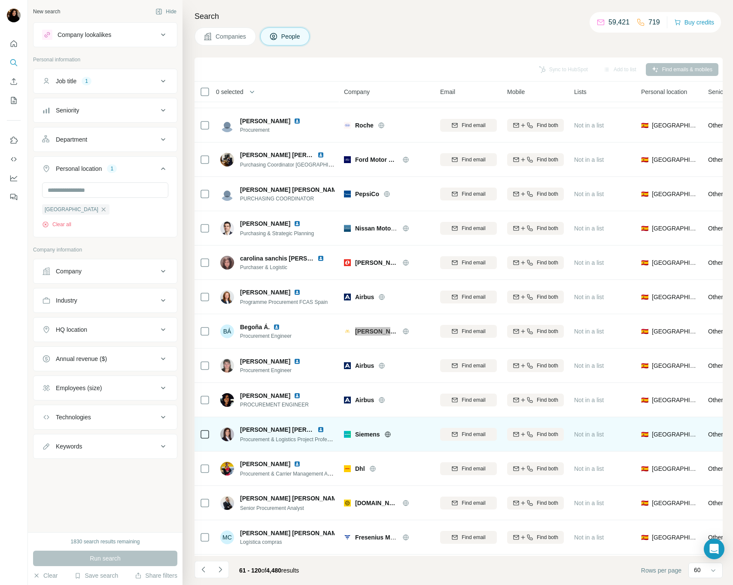
scroll to position [1447, 0]
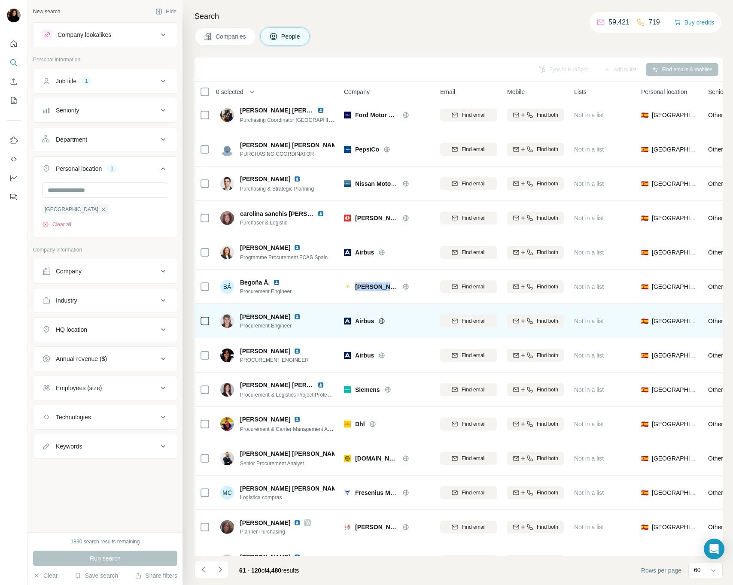
click at [294, 314] on img at bounding box center [297, 316] width 7 height 7
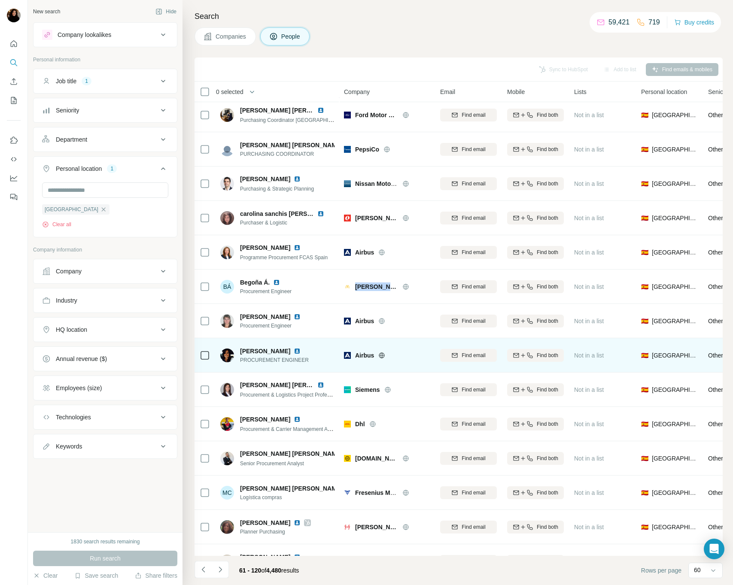
click at [301, 349] on img at bounding box center [297, 351] width 7 height 7
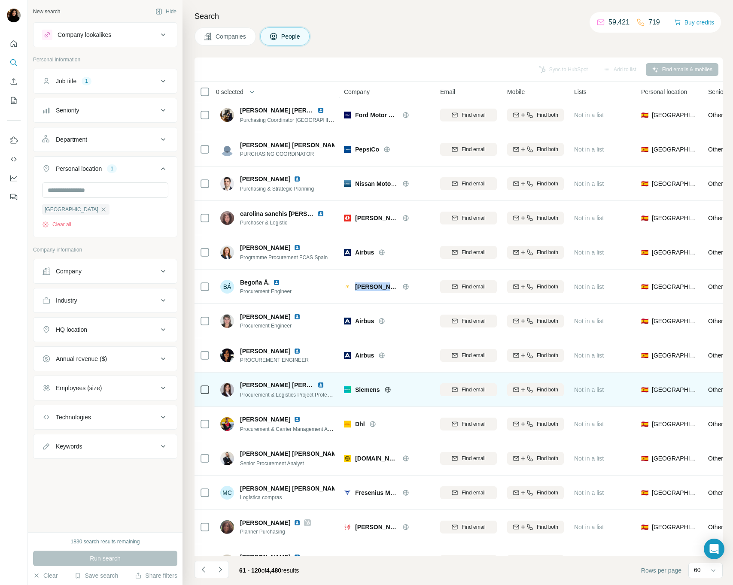
click at [319, 384] on img at bounding box center [320, 385] width 7 height 7
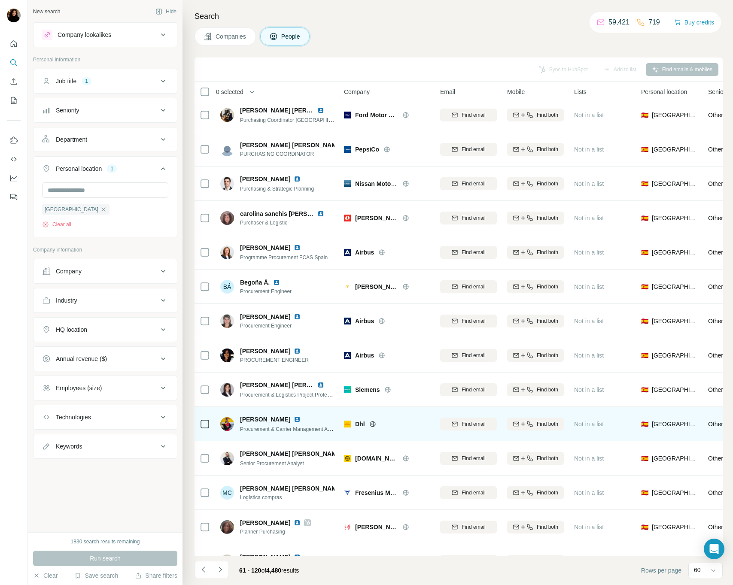
click at [364, 425] on span "Dhl" at bounding box center [360, 424] width 10 height 9
click at [357, 423] on span "Dhl" at bounding box center [360, 424] width 10 height 9
click at [298, 418] on img at bounding box center [297, 419] width 7 height 7
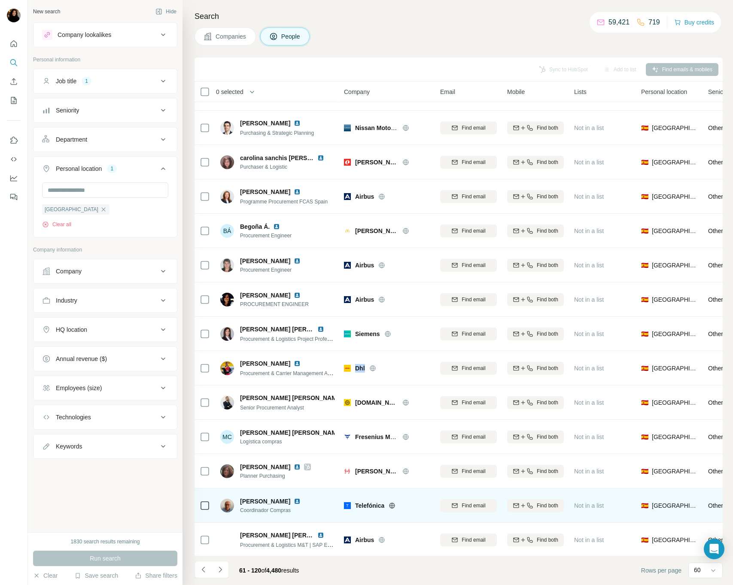
scroll to position [1587, 0]
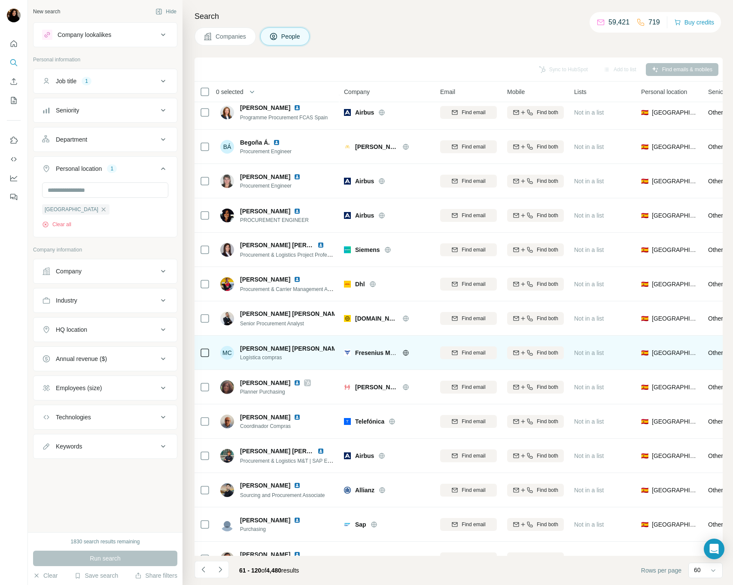
click at [371, 350] on span "Fresenius Medical Care" at bounding box center [388, 352] width 67 height 7
click at [370, 350] on span "Fresenius Medical Care" at bounding box center [388, 352] width 67 height 7
click at [346, 349] on img at bounding box center [349, 348] width 7 height 7
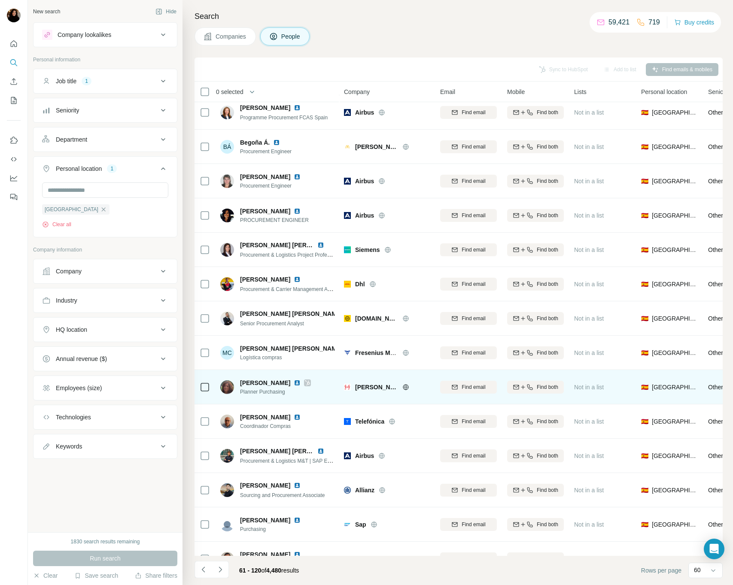
click at [369, 393] on div "Johnson & Johnson" at bounding box center [387, 387] width 86 height 24
click at [369, 389] on span "Johnson & Johnson" at bounding box center [376, 387] width 43 height 9
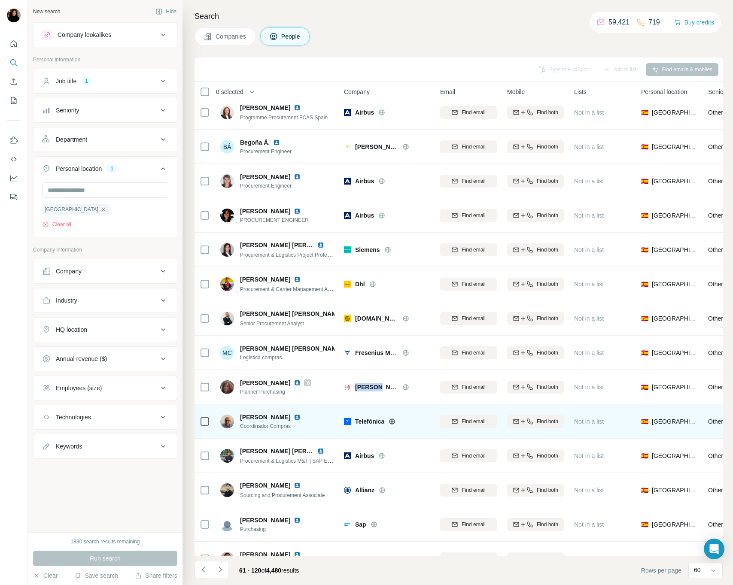
drag, startPoint x: 296, startPoint y: 384, endPoint x: 340, endPoint y: 418, distance: 55.5
click at [296, 384] on img at bounding box center [297, 383] width 7 height 7
click at [301, 417] on img at bounding box center [297, 417] width 7 height 7
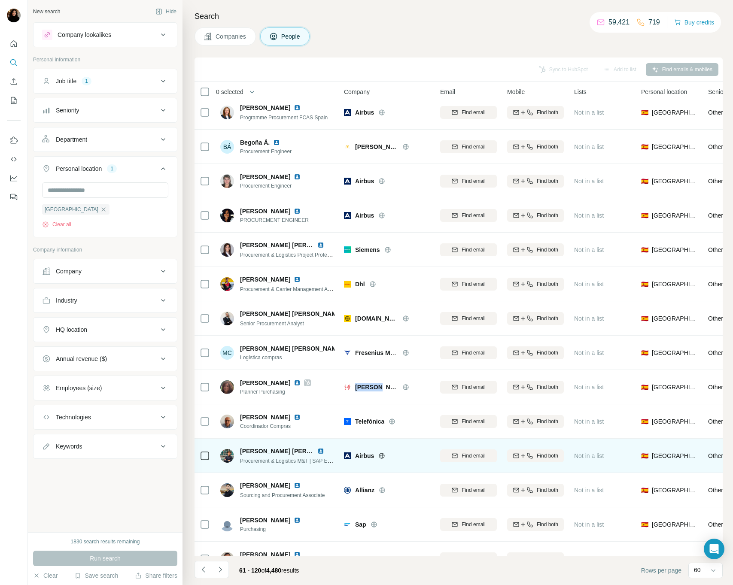
drag, startPoint x: 322, startPoint y: 450, endPoint x: 322, endPoint y: 470, distance: 19.3
click at [322, 450] on img at bounding box center [320, 451] width 7 height 7
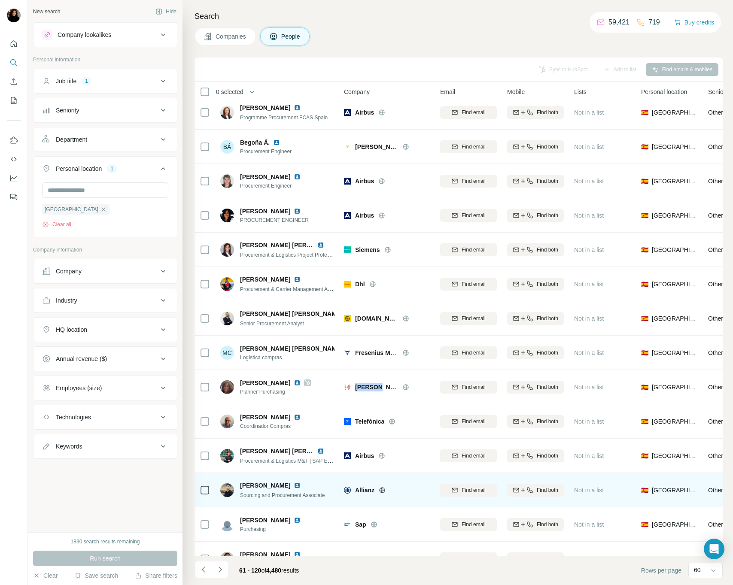
click at [294, 486] on img at bounding box center [297, 485] width 7 height 7
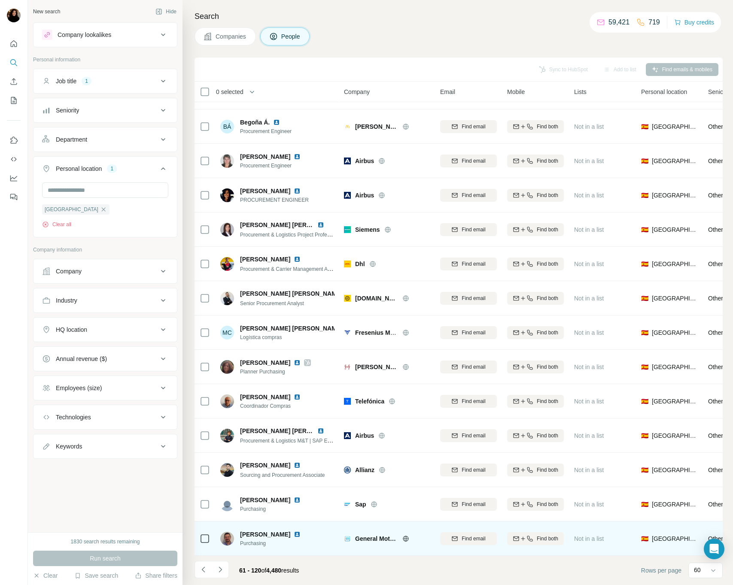
click at [364, 539] on span "General Motors" at bounding box center [376, 538] width 43 height 9
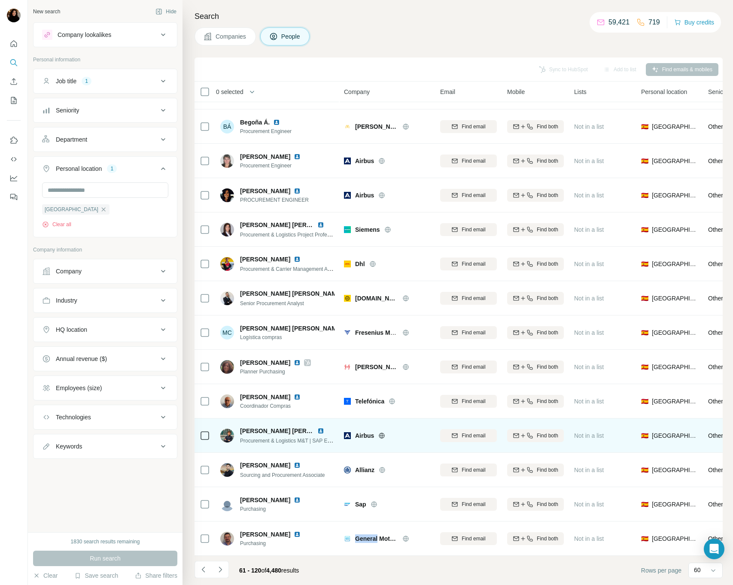
drag, startPoint x: 364, startPoint y: 539, endPoint x: 277, endPoint y: 446, distance: 126.6
click at [364, 538] on span "General Motors" at bounding box center [376, 538] width 43 height 9
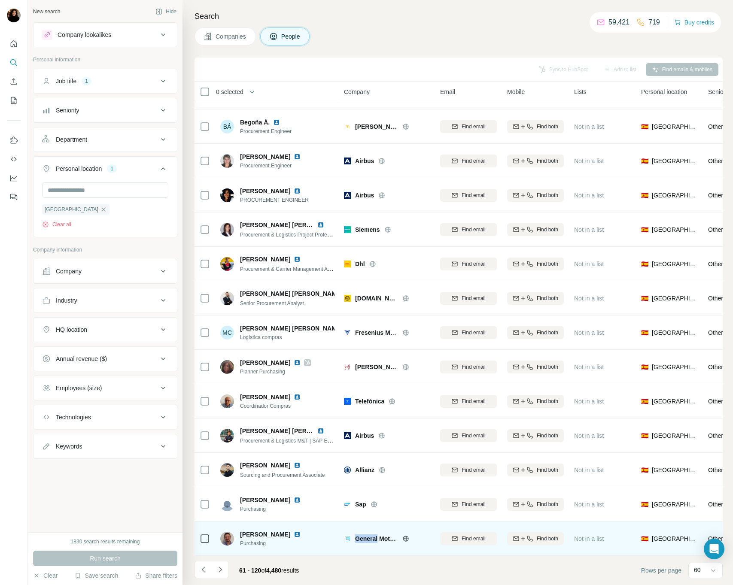
click at [301, 535] on img at bounding box center [297, 534] width 7 height 7
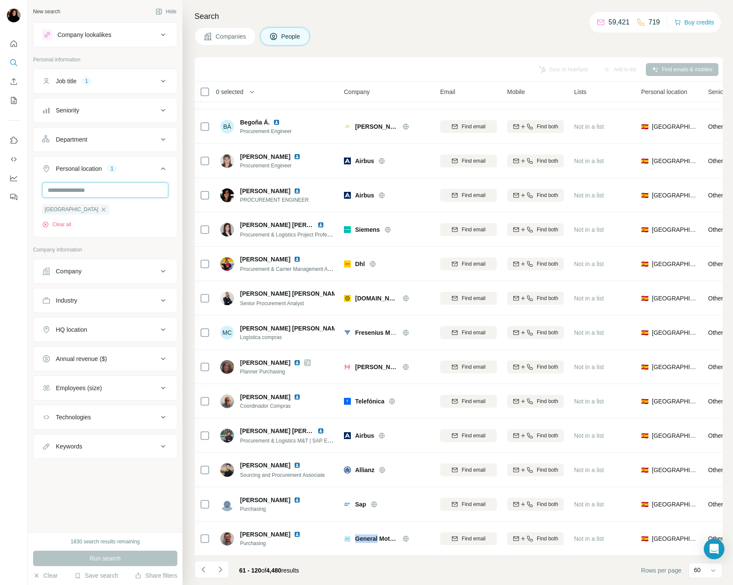
type input "******"
